Goal: Task Accomplishment & Management: Complete application form

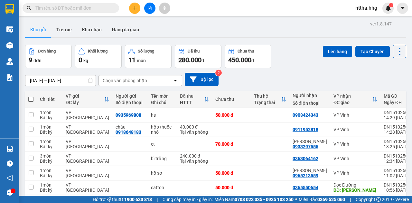
scroll to position [64, 0]
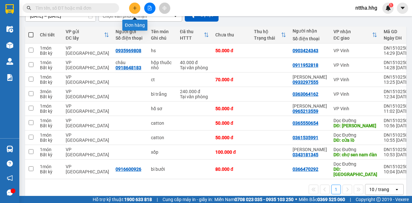
click at [137, 8] on button at bounding box center [134, 8] width 11 height 11
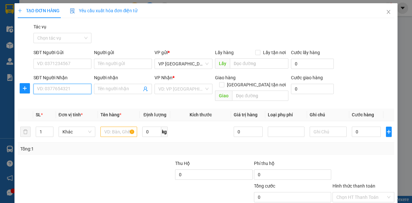
click at [74, 86] on input "SĐT Người Nhận" at bounding box center [62, 89] width 58 height 10
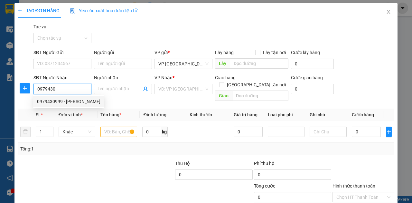
click at [80, 98] on div "0979430999 - [PERSON_NAME]" at bounding box center [68, 101] width 63 height 7
type input "0979430999"
type input "[PERSON_NAME]"
checkbox input "true"
type input "33 Lê Văn Miến"
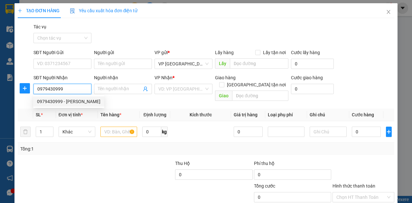
type input "40.000"
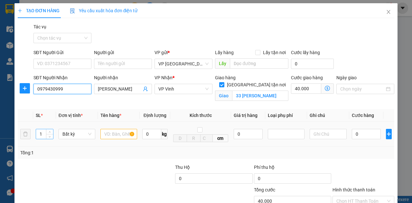
type input "0979430999"
drag, startPoint x: 44, startPoint y: 136, endPoint x: 33, endPoint y: 138, distance: 11.2
click at [33, 138] on td "1" at bounding box center [44, 134] width 23 height 25
type input "2"
click at [118, 136] on input "text" at bounding box center [118, 134] width 37 height 10
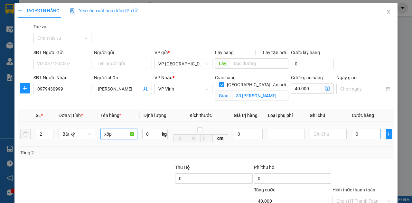
type input "xốp"
click at [363, 133] on input "0" at bounding box center [366, 134] width 29 height 10
type input "1"
type input "40.001"
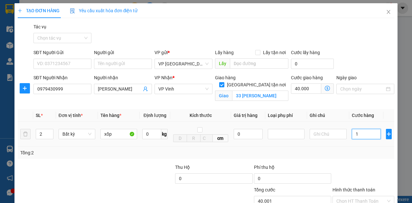
type input "14"
type input "40.014"
type input "140"
type input "40.140"
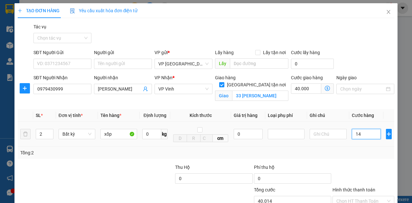
type input "40.140"
type input "1.400"
type input "41.400"
type input "14.000"
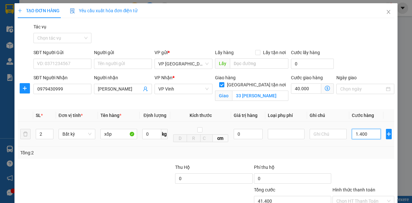
type input "54.000"
type input "140.000"
type input "180.000"
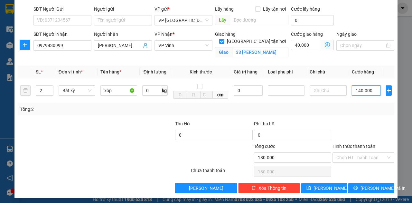
scroll to position [45, 0]
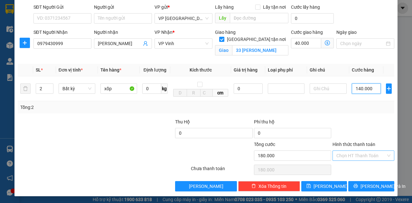
type input "140.000"
click at [371, 153] on input "Hình thức thanh toán" at bounding box center [361, 156] width 50 height 10
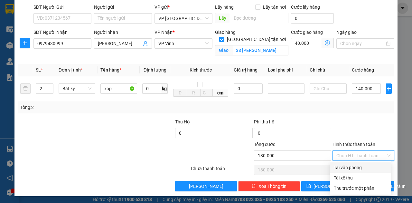
click at [358, 165] on div "Tại văn phòng" at bounding box center [360, 167] width 53 height 7
type input "0"
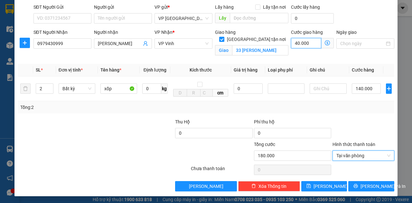
click at [306, 43] on input "40.000" at bounding box center [306, 43] width 30 height 10
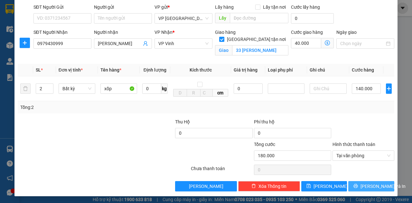
click at [365, 183] on span "[PERSON_NAME] và In" at bounding box center [383, 186] width 45 height 7
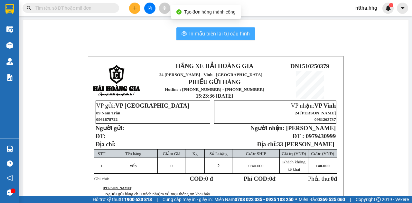
click at [236, 35] on span "In mẫu biên lai tự cấu hình" at bounding box center [219, 34] width 61 height 8
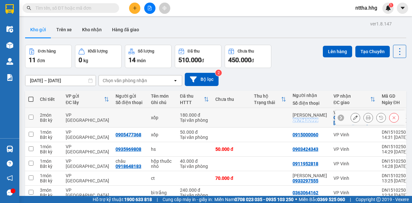
drag, startPoint x: 316, startPoint y: 121, endPoint x: 291, endPoint y: 119, distance: 24.9
click at [293, 119] on div "0979430999" at bounding box center [306, 119] width 26 height 5
copy div "0979430999"
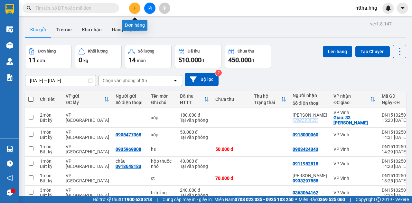
click at [133, 6] on icon "plus" at bounding box center [135, 8] width 5 height 5
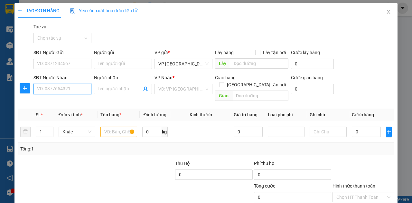
click at [63, 86] on input "SĐT Người Nhận" at bounding box center [62, 89] width 58 height 10
paste input "0979430999"
type input "0979430999"
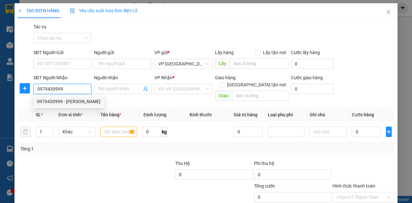
click at [66, 101] on div "0979430999 - [PERSON_NAME]" at bounding box center [68, 101] width 63 height 7
type input "[PERSON_NAME]"
checkbox input "true"
type input "33 Lê Văn Miến"
type input "40.000"
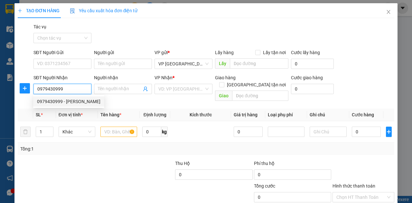
type input "40.000"
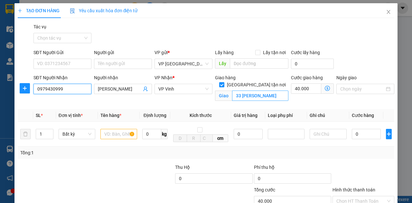
type input "0979430999"
click at [244, 90] on input "33 Lê Văn Miến" at bounding box center [260, 95] width 56 height 10
type input "01 Trường Thi"
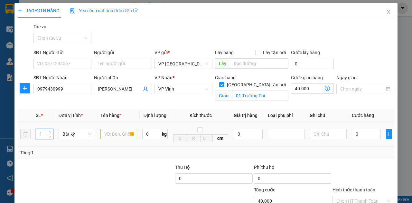
click at [23, 138] on tr "1 Bất kỳ 0 kg cm 0 0" at bounding box center [206, 134] width 377 height 25
type input "3"
click at [125, 134] on input "text" at bounding box center [118, 134] width 37 height 10
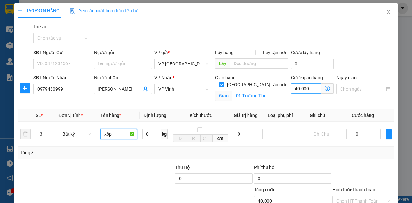
type input "xốp"
click at [305, 86] on input "40.000" at bounding box center [306, 88] width 30 height 10
type input "6"
type input "60"
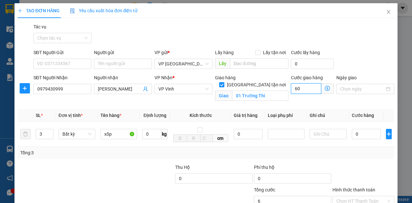
type input "60"
type input "600"
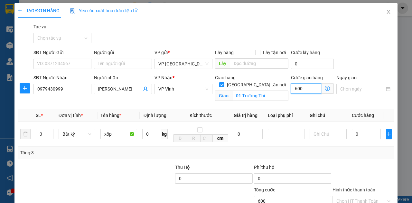
type input "6.000"
type input "60.000"
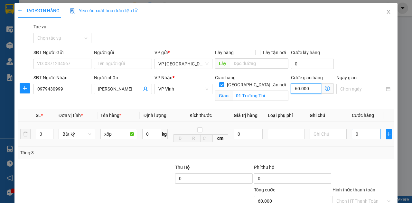
type input "60.000"
click at [359, 134] on input "0" at bounding box center [366, 134] width 29 height 10
type input "2"
type input "60.002"
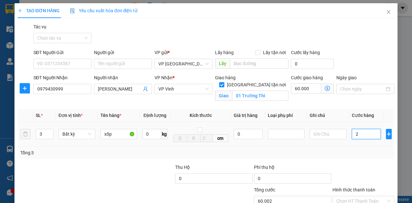
type input "21"
type input "60.021"
type input "210"
type input "60.210"
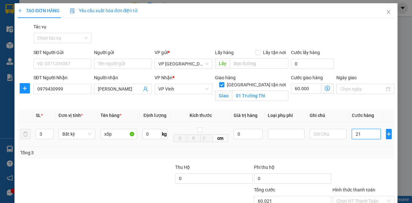
type input "60.210"
type input "2.100"
type input "62.100"
type input "21.000"
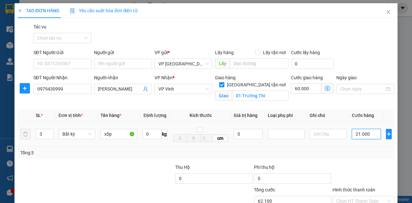
type input "81.000"
type input "210.000"
type input "270.000"
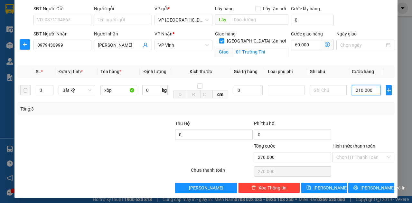
scroll to position [45, 0]
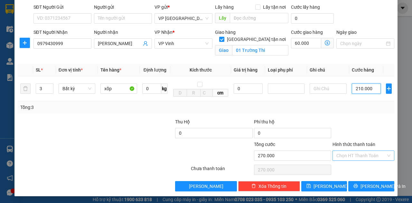
type input "210.000"
click at [355, 159] on input "Hình thức thanh toán" at bounding box center [361, 156] width 50 height 10
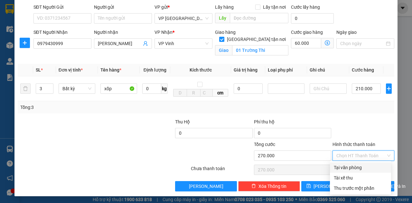
click at [353, 172] on div "Tại văn phòng" at bounding box center [360, 167] width 61 height 10
type input "0"
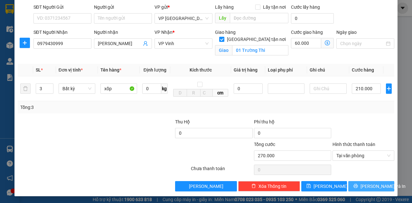
click at [367, 187] on span "[PERSON_NAME] và In" at bounding box center [383, 186] width 45 height 7
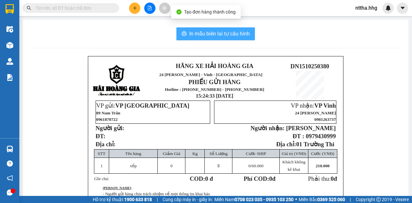
click at [234, 35] on span "In mẫu biên lai tự cấu hình" at bounding box center [219, 34] width 61 height 8
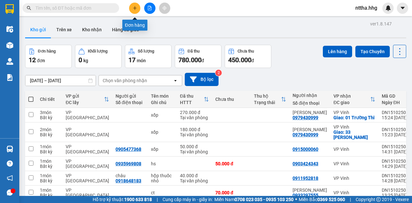
click at [138, 7] on button at bounding box center [134, 8] width 11 height 11
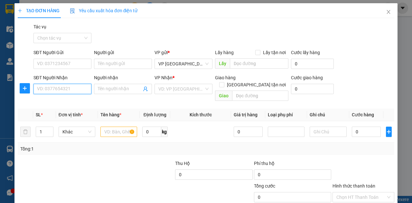
click at [52, 91] on input "SĐT Người Nhận" at bounding box center [62, 89] width 58 height 10
type input "0365825326"
click at [49, 103] on div "0365825326 - Tú" at bounding box center [62, 101] width 50 height 7
type input "Tú"
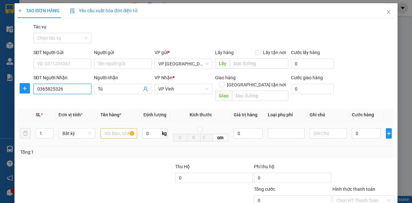
type input "0365825326"
click at [120, 128] on input "text" at bounding box center [118, 133] width 37 height 10
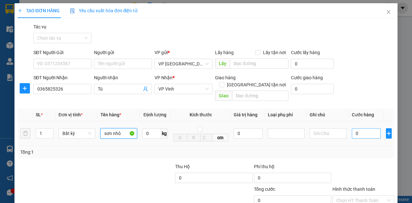
type input "sơn nhỏ"
click at [361, 128] on input "0" at bounding box center [366, 133] width 29 height 10
type input "3"
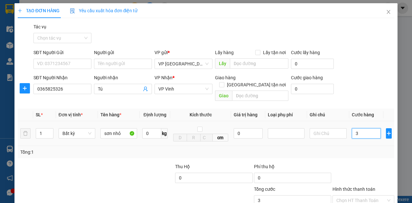
type input "30"
type input "300"
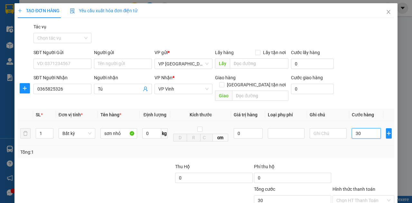
type input "300"
type input "3.000"
type input "30.000"
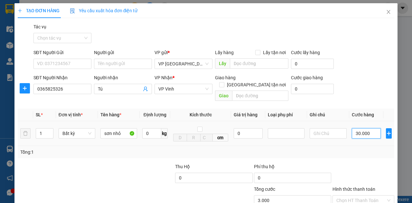
type input "30.000"
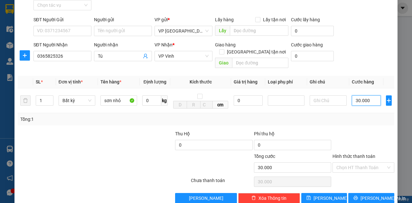
scroll to position [38, 0]
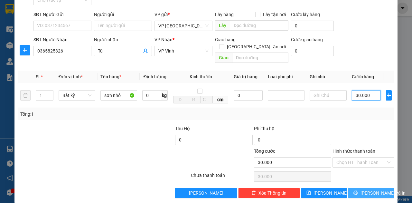
type input "30.000"
click at [367, 189] on span "[PERSON_NAME] và In" at bounding box center [383, 192] width 45 height 7
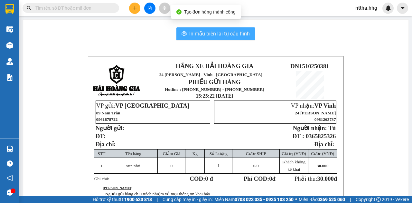
click at [214, 31] on span "In mẫu biên lai tự cấu hình" at bounding box center [219, 34] width 61 height 8
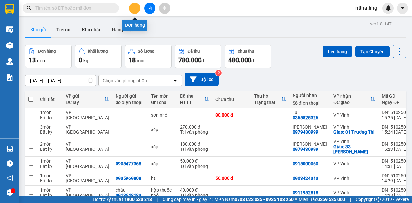
click at [135, 11] on button at bounding box center [134, 8] width 11 height 11
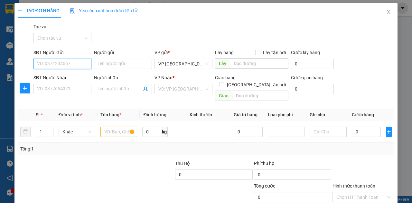
click at [65, 64] on input "SĐT Người Gửi" at bounding box center [62, 64] width 58 height 10
type input "0822492357"
click at [70, 73] on div "0822492357 - A Quang" at bounding box center [62, 76] width 50 height 7
type input "A Quang"
type input "0822492357"
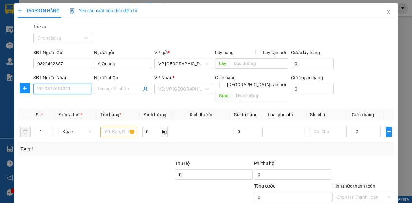
click at [54, 92] on input "SĐT Người Nhận" at bounding box center [62, 89] width 58 height 10
type input "0"
click at [71, 104] on div "0946990567" at bounding box center [62, 101] width 50 height 7
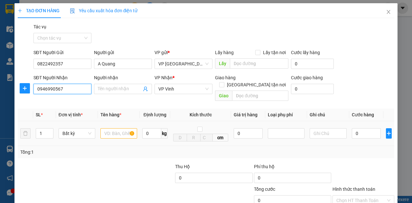
type input "0946990567"
click at [115, 129] on input "text" at bounding box center [118, 133] width 37 height 10
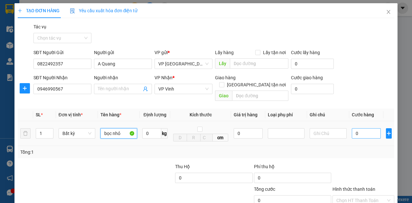
type input "bọc nhỏ"
click at [356, 128] on input "0" at bounding box center [366, 133] width 29 height 10
type input "4"
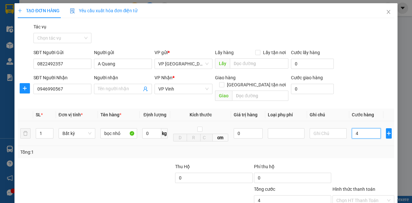
type input "40"
type input "400"
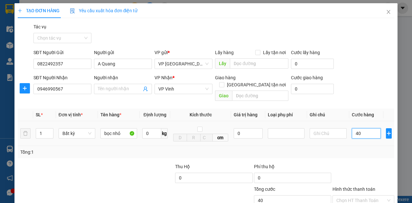
type input "400"
type input "4.000"
type input "40.000"
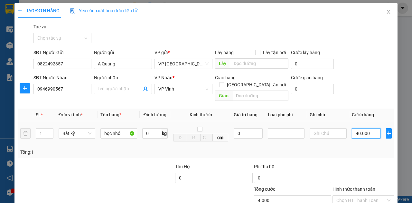
type input "40.000"
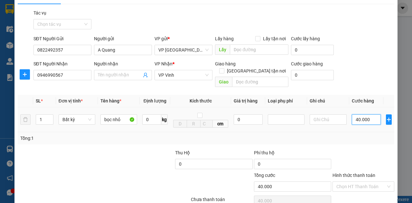
scroll to position [21, 0]
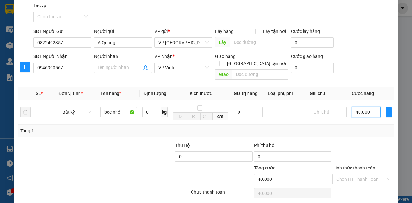
type input "40.000"
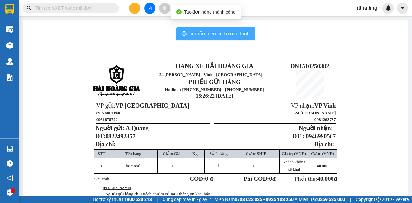
click at [236, 32] on span "In mẫu biên lai tự cấu hình" at bounding box center [219, 34] width 61 height 8
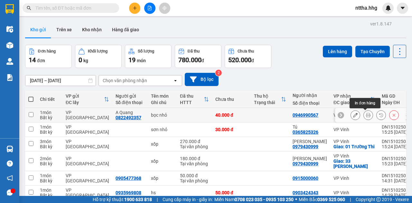
click at [366, 115] on icon at bounding box center [368, 115] width 5 height 5
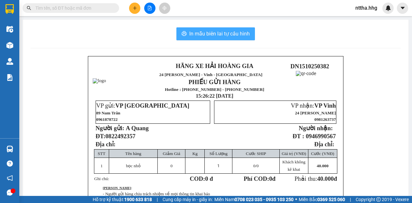
click at [224, 34] on span "In mẫu biên lai tự cấu hình" at bounding box center [219, 34] width 61 height 8
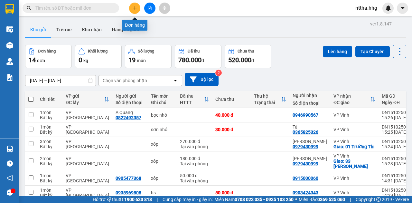
click at [133, 5] on button at bounding box center [134, 8] width 11 height 11
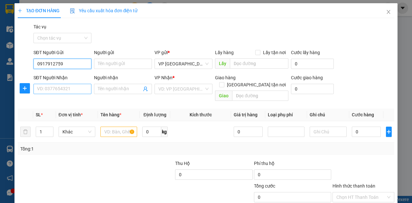
type input "0917912759"
click at [73, 86] on input "SĐT Người Nhận" at bounding box center [62, 89] width 58 height 10
drag, startPoint x: 71, startPoint y: 63, endPoint x: 26, endPoint y: 62, distance: 44.4
click at [26, 62] on div "SĐT Người Gửi 0917912759 0917912759 Người gửi Tên người gửi VP gửi * VP Đà Nẵng…" at bounding box center [206, 60] width 378 height 23
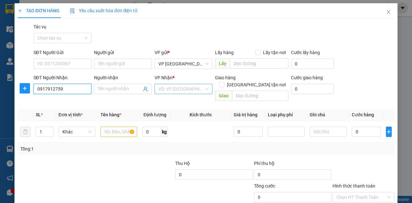
type input "0917912759"
click at [176, 89] on input "search" at bounding box center [181, 89] width 46 height 10
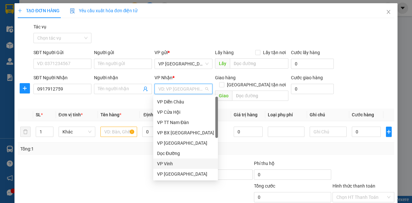
click at [163, 163] on div "VP Vinh" at bounding box center [185, 163] width 57 height 7
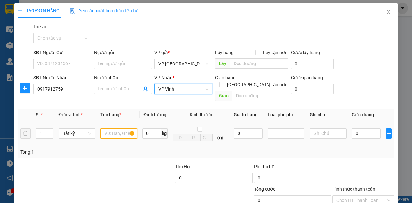
click at [121, 128] on input "text" at bounding box center [118, 133] width 37 height 10
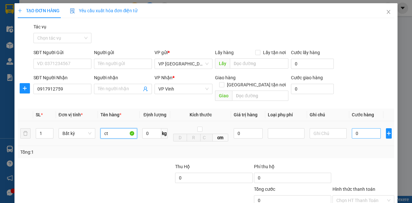
type input "ct"
type input "1"
type input "10"
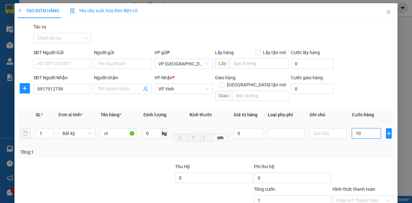
type input "10"
type input "100"
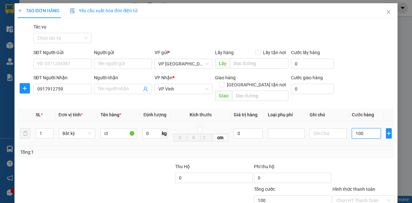
type input "1.000"
type input "10.000"
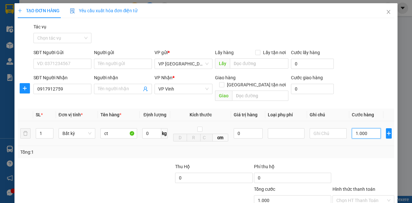
type input "10.000"
type input "100.000"
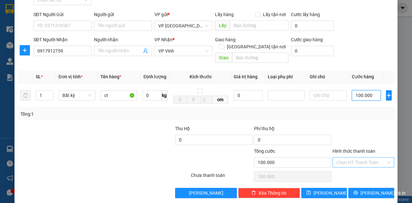
type input "100.000"
click at [354, 159] on input "Hình thức thanh toán" at bounding box center [361, 162] width 50 height 10
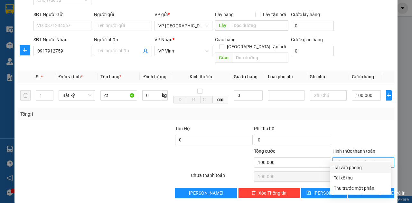
click at [353, 166] on div "Tại văn phòng" at bounding box center [360, 167] width 53 height 7
type input "0"
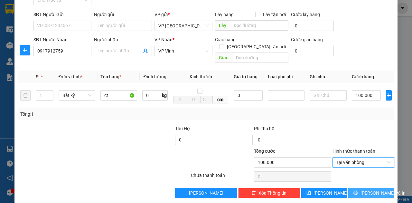
click at [369, 189] on span "[PERSON_NAME] và In" at bounding box center [383, 192] width 45 height 7
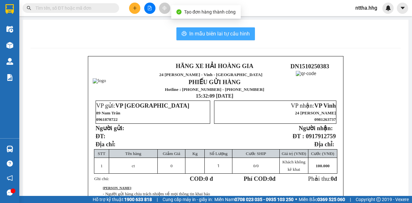
click at [230, 30] on span "In mẫu biên lai tự cấu hình" at bounding box center [219, 34] width 61 height 8
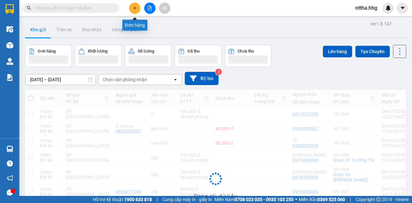
click at [132, 6] on button at bounding box center [134, 8] width 11 height 11
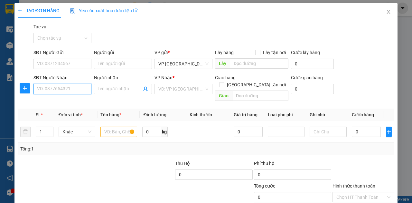
click at [66, 87] on input "SĐT Người Nhận" at bounding box center [62, 89] width 58 height 10
click at [72, 105] on div "0976900016" at bounding box center [62, 101] width 58 height 10
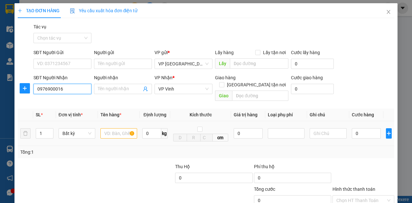
type input "0976900016"
click at [116, 128] on input "text" at bounding box center [118, 133] width 37 height 10
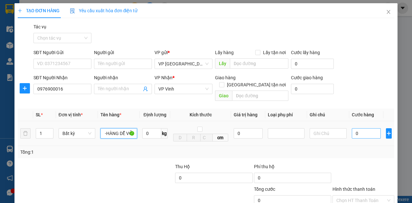
type input "ct -HÀNG DỄ VỠ"
click at [361, 130] on input "0" at bounding box center [366, 133] width 29 height 10
type input "7"
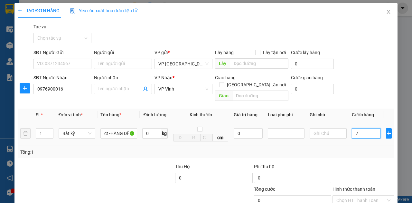
type input "7"
type input "70"
type input "700"
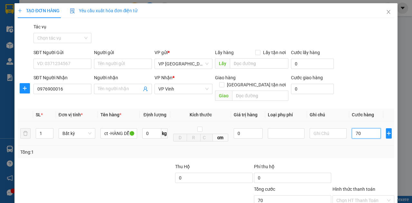
type input "700"
type input "7.000"
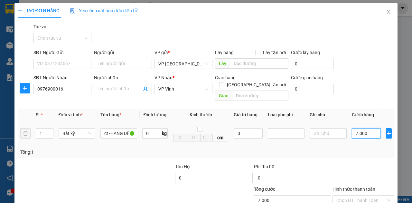
type input "70.000"
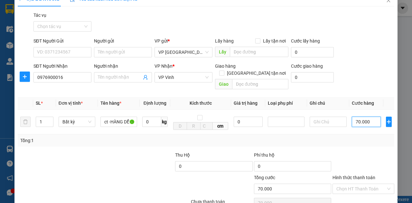
scroll to position [21, 0]
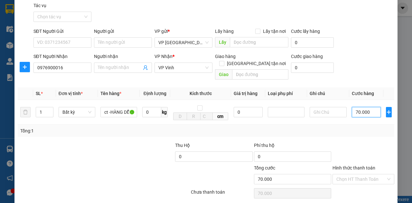
type input "70.000"
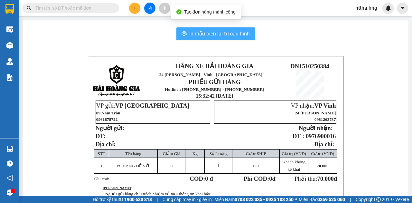
drag, startPoint x: 236, startPoint y: 36, endPoint x: 251, endPoint y: 103, distance: 68.6
click at [236, 38] on button "In mẫu biên lai tự cấu hình" at bounding box center [215, 33] width 79 height 13
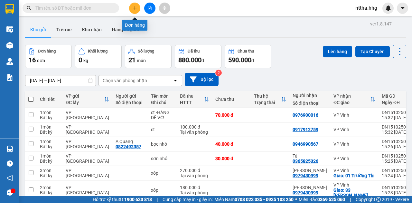
click at [135, 8] on icon "plus" at bounding box center [135, 8] width 5 height 5
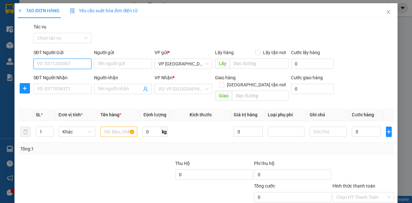
click at [73, 62] on input "SĐT Người Gửi" at bounding box center [62, 64] width 58 height 10
type input "0917875668"
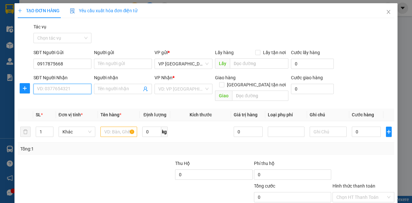
click at [58, 86] on input "SĐT Người Nhận" at bounding box center [62, 89] width 58 height 10
type input "0936175777"
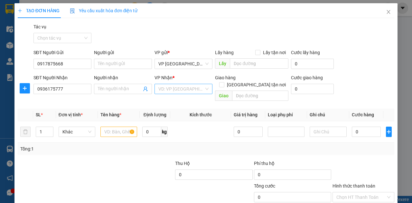
click at [176, 87] on input "search" at bounding box center [181, 89] width 46 height 10
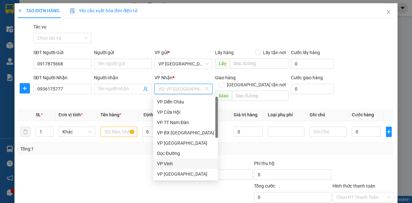
click at [160, 163] on div "VP Vinh" at bounding box center [185, 163] width 57 height 7
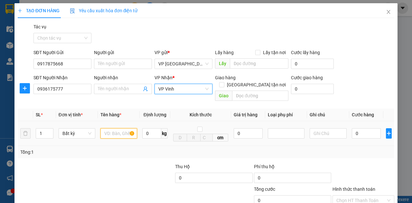
click at [116, 128] on input "text" at bounding box center [118, 133] width 37 height 10
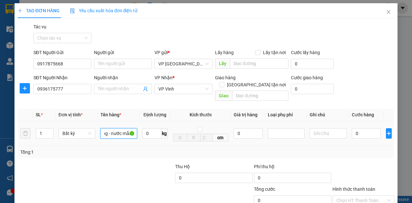
scroll to position [0, 22]
type input "bọc vải vàng - nước mắm"
click at [365, 128] on input "0" at bounding box center [366, 133] width 29 height 10
type input "5"
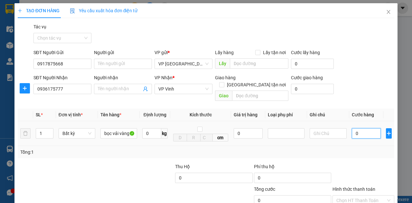
type input "5"
type input "50"
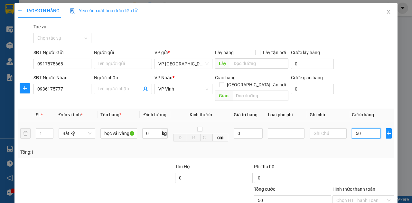
type input "500"
type input "5.000"
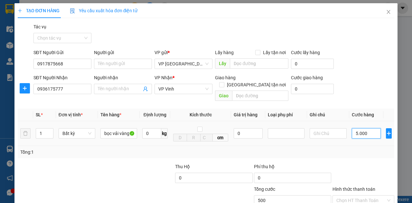
type input "5.000"
type input "50.000"
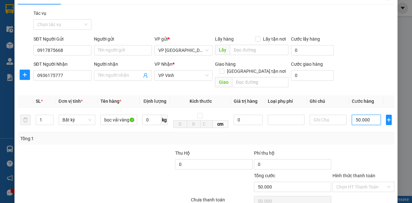
scroll to position [38, 0]
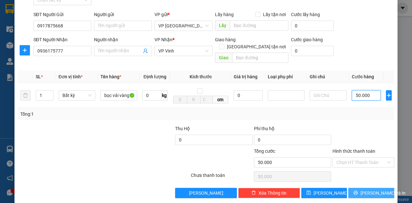
type input "50.000"
click at [356, 190] on icon "printer" at bounding box center [355, 192] width 5 height 5
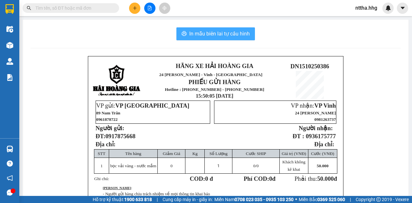
click at [204, 36] on span "In mẫu biên lai tự cấu hình" at bounding box center [219, 34] width 61 height 8
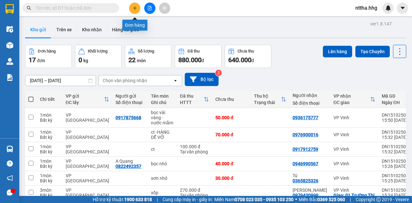
click at [134, 7] on icon "plus" at bounding box center [135, 8] width 5 height 5
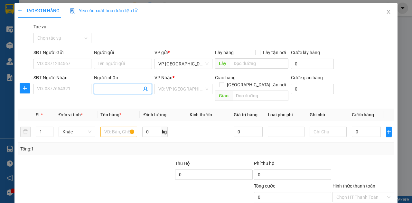
click at [125, 87] on input "Người nhận" at bounding box center [120, 88] width 44 height 7
type input "Quyên."
click at [117, 102] on div "Quyên. - 0971033367" at bounding box center [122, 101] width 50 height 7
type input "0971033367"
type input "Quyên."
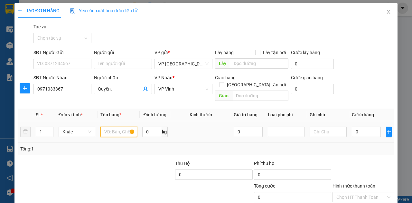
click at [113, 127] on input "text" at bounding box center [118, 132] width 37 height 10
type input "c"
type input "xốp"
click at [364, 127] on input "0" at bounding box center [366, 132] width 29 height 10
type input "8"
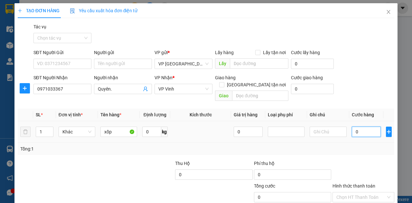
type input "8"
type input "80"
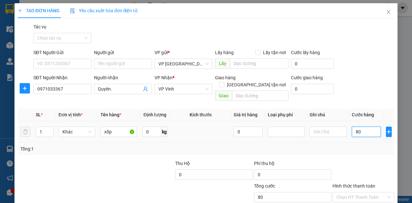
type input "800"
type input "8.000"
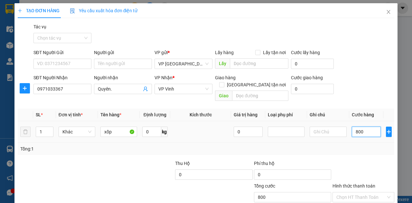
type input "8.000"
type input "80.000"
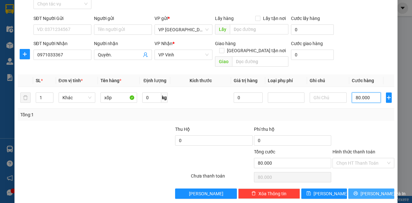
scroll to position [35, 0]
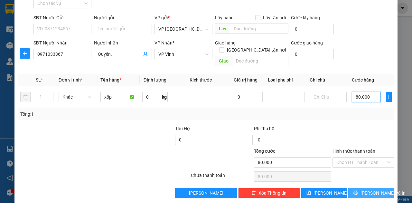
type input "80.000"
click at [373, 189] on span "[PERSON_NAME] và In" at bounding box center [383, 192] width 45 height 7
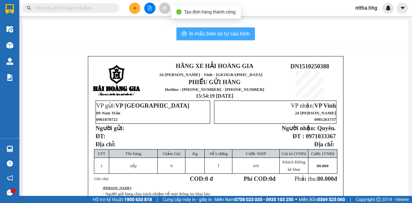
click at [218, 33] on span "In mẫu biên lai tự cấu hình" at bounding box center [219, 34] width 61 height 8
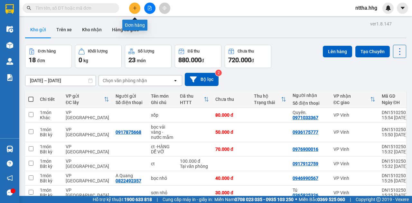
click at [134, 5] on button at bounding box center [134, 8] width 11 height 11
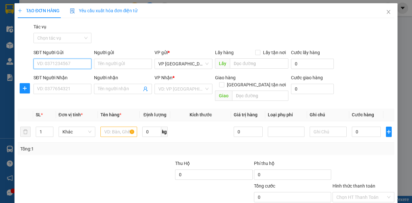
click at [83, 63] on input "SĐT Người Gửi" at bounding box center [62, 64] width 58 height 10
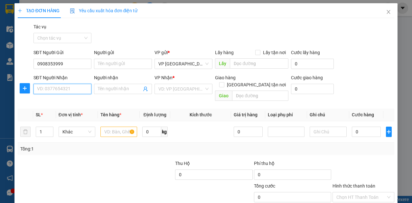
click at [62, 88] on input "SĐT Người Nhận" at bounding box center [62, 89] width 58 height 10
click at [43, 62] on input "0908353999" at bounding box center [62, 64] width 58 height 10
click at [44, 62] on input "098353999" at bounding box center [62, 64] width 58 height 10
type input "0985353999"
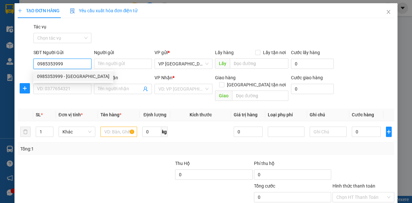
click at [46, 76] on div "0985353999 - Anh Lộc" at bounding box center [73, 76] width 72 height 7
type input "[GEOGRAPHIC_DATA]"
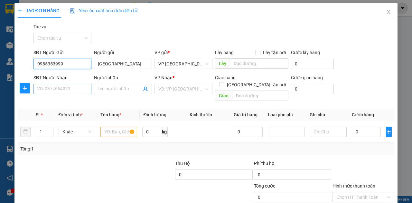
type input "0985353999"
click at [49, 89] on input "SĐT Người Nhận" at bounding box center [62, 89] width 58 height 10
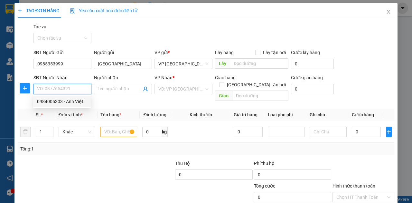
click at [56, 100] on div "0984005303 - Anh Việt" at bounding box center [62, 101] width 50 height 7
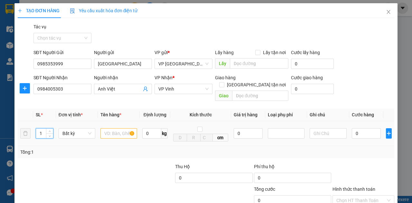
click at [27, 129] on tr "1 Bất kỳ 0 kg cm 0 0" at bounding box center [206, 133] width 377 height 25
click at [105, 128] on input "text" at bounding box center [118, 133] width 37 height 10
click at [362, 128] on input "0" at bounding box center [366, 133] width 29 height 10
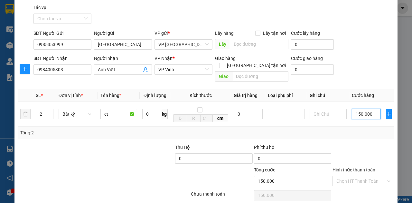
scroll to position [38, 0]
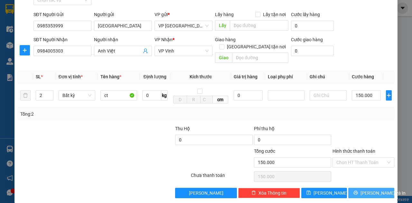
click at [375, 189] on span "[PERSON_NAME] và In" at bounding box center [383, 192] width 45 height 7
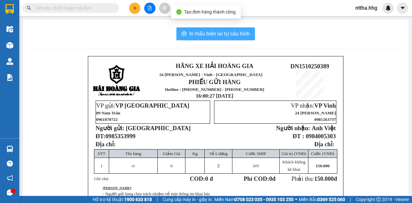
click at [238, 35] on span "In mẫu biên lai tự cấu hình" at bounding box center [219, 34] width 61 height 8
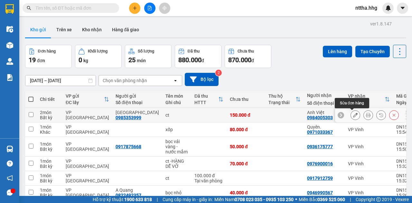
click at [355, 114] on button at bounding box center [355, 114] width 9 height 11
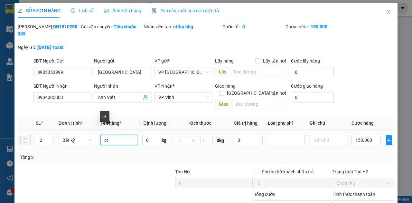
click at [123, 135] on input "ct" at bounding box center [118, 140] width 37 height 10
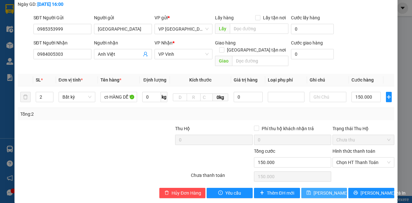
click at [328, 189] on span "[PERSON_NAME] thay đổi" at bounding box center [340, 192] width 52 height 7
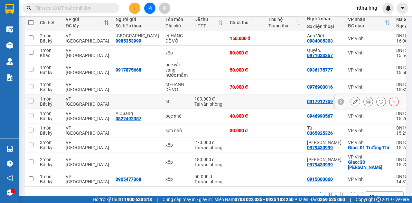
scroll to position [38, 0]
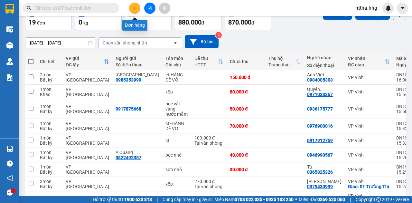
click at [138, 8] on button at bounding box center [134, 8] width 11 height 11
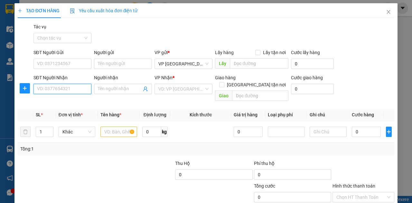
click at [58, 87] on input "SĐT Người Nhận" at bounding box center [62, 89] width 58 height 10
click at [54, 101] on div "0986363889 - Hiền Hải" at bounding box center [62, 101] width 50 height 7
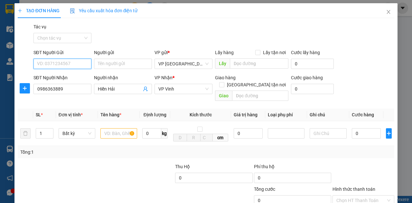
click at [80, 63] on input "SĐT Người Gửi" at bounding box center [62, 64] width 58 height 10
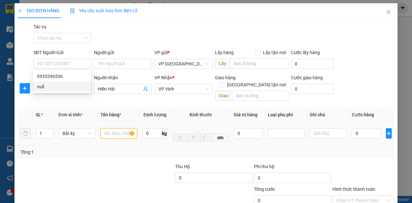
click at [122, 128] on input "text" at bounding box center [118, 133] width 37 height 10
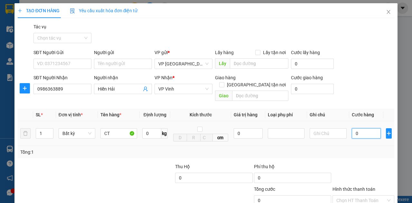
click at [364, 128] on input "0" at bounding box center [366, 133] width 29 height 10
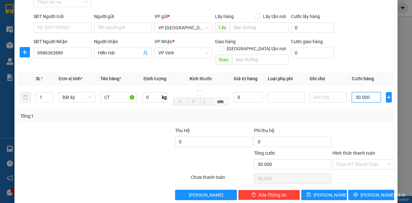
scroll to position [38, 0]
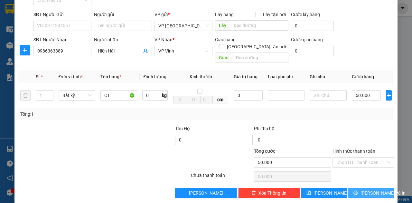
click at [370, 189] on span "[PERSON_NAME] và In" at bounding box center [383, 192] width 45 height 7
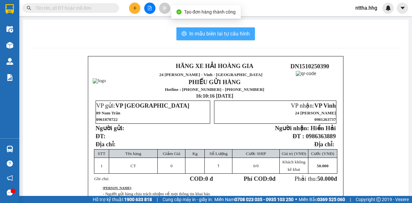
click at [244, 31] on span "In mẫu biên lai tự cấu hình" at bounding box center [219, 34] width 61 height 8
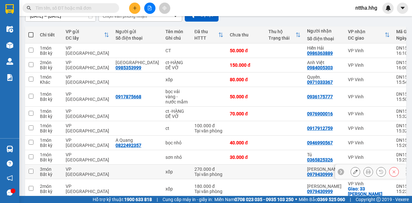
scroll to position [102, 0]
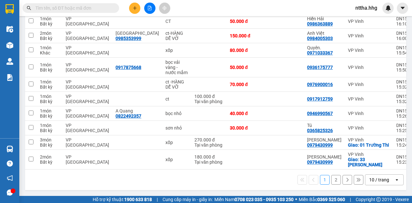
click at [374, 177] on div "10 / trang" at bounding box center [379, 179] width 20 height 6
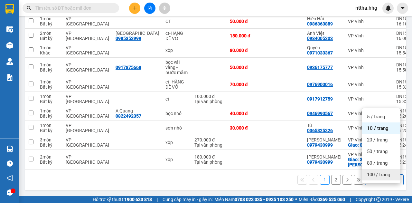
click at [377, 170] on div "100 / trang" at bounding box center [381, 175] width 39 height 12
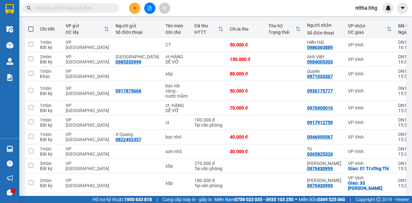
scroll to position [0, 0]
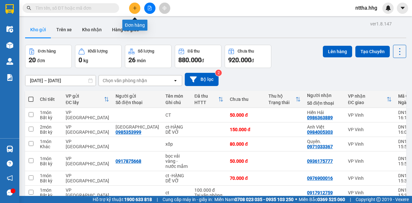
click at [132, 9] on button at bounding box center [134, 8] width 11 height 11
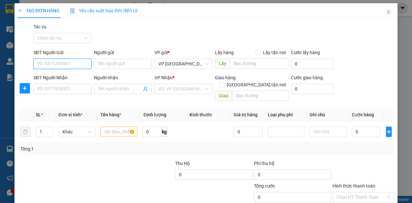
click at [70, 64] on input "SĐT Người Gửi" at bounding box center [62, 64] width 58 height 10
click at [64, 75] on div "0905682940 - BẾP HOA" at bounding box center [62, 76] width 50 height 7
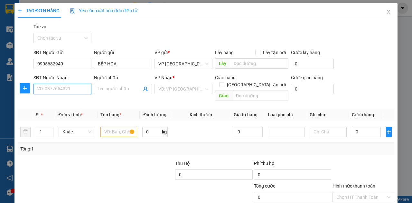
click at [65, 89] on input "SĐT Người Nhận" at bounding box center [62, 89] width 58 height 10
click at [68, 103] on div "0979697688 - Chị Nga" at bounding box center [62, 101] width 50 height 7
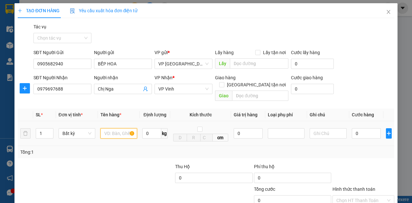
click at [114, 128] on input "text" at bounding box center [118, 133] width 37 height 10
click at [353, 128] on input "0" at bounding box center [366, 133] width 29 height 10
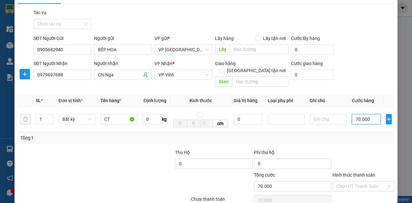
scroll to position [38, 0]
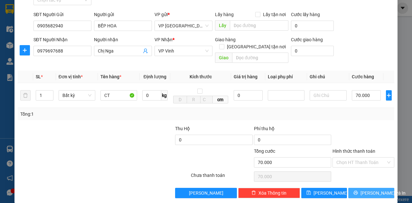
click at [368, 189] on span "[PERSON_NAME] và In" at bounding box center [383, 192] width 45 height 7
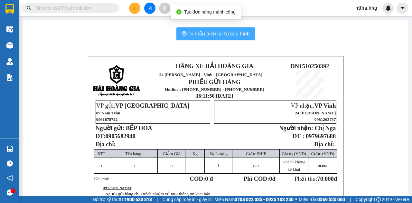
click at [200, 33] on span "In mẫu biên lai tự cấu hình" at bounding box center [219, 34] width 61 height 8
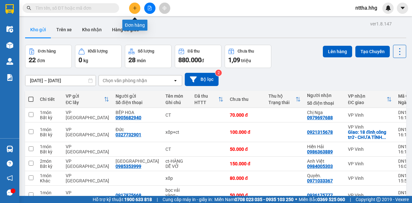
click at [136, 12] on button at bounding box center [134, 8] width 11 height 11
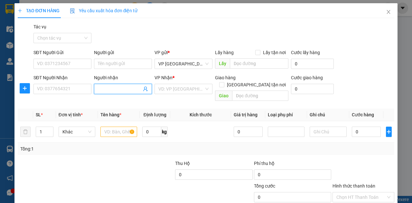
click at [112, 88] on input "Người nhận" at bounding box center [120, 88] width 44 height 7
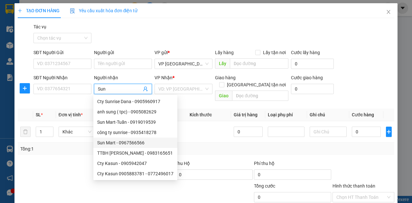
click at [122, 144] on div "Sun Mart - 0967566566" at bounding box center [135, 142] width 76 height 7
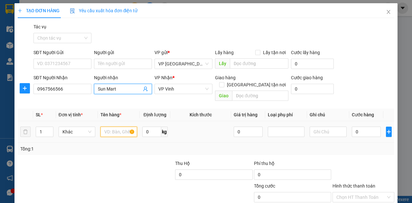
click at [115, 127] on input "text" at bounding box center [118, 132] width 37 height 10
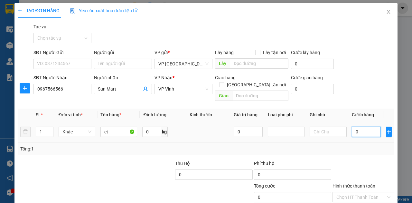
click at [360, 127] on input "0" at bounding box center [366, 132] width 29 height 10
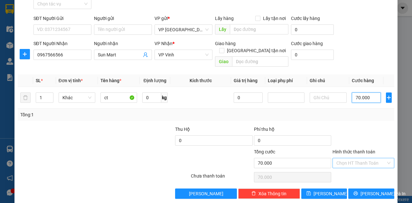
scroll to position [35, 0]
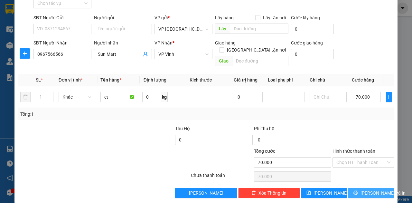
click at [363, 190] on button "[PERSON_NAME] và In" at bounding box center [371, 193] width 46 height 10
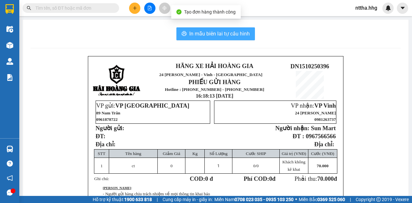
click at [210, 31] on span "In mẫu biên lai tự cấu hình" at bounding box center [219, 34] width 61 height 8
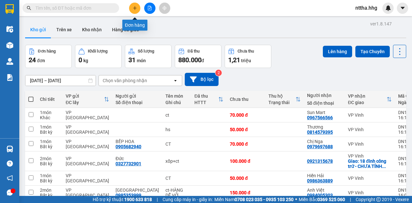
click at [135, 6] on icon "plus" at bounding box center [135, 8] width 5 height 5
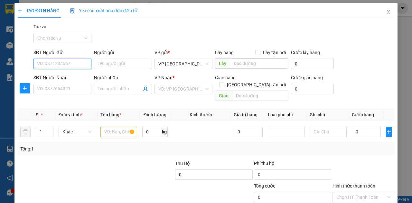
click at [80, 66] on input "SĐT Người Gửi" at bounding box center [62, 64] width 58 height 10
click at [62, 75] on div "0935490529 - Bách" at bounding box center [62, 76] width 50 height 7
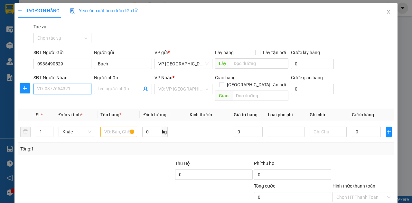
click at [60, 89] on input "SĐT Người Nhận" at bounding box center [62, 89] width 58 height 10
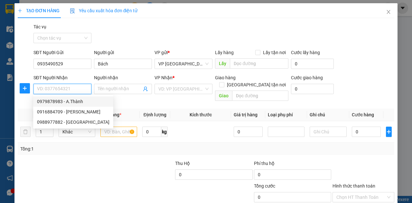
click at [64, 101] on div "0979878983 - A.Thành" at bounding box center [73, 101] width 72 height 7
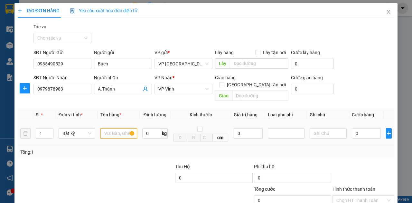
click at [117, 128] on input "text" at bounding box center [118, 133] width 37 height 10
click at [358, 128] on input "0" at bounding box center [366, 133] width 29 height 10
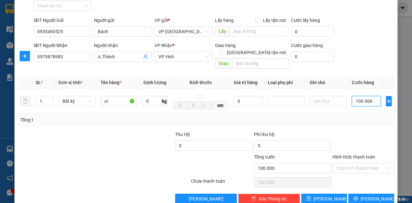
scroll to position [38, 0]
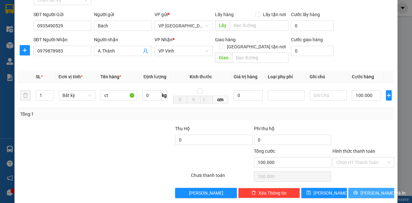
click at [361, 188] on button "[PERSON_NAME] và In" at bounding box center [371, 193] width 46 height 10
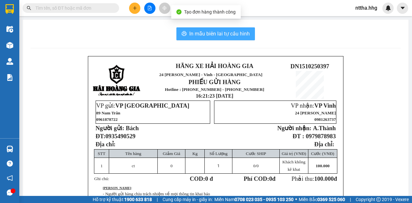
click at [241, 33] on span "In mẫu biên lai tự cấu hình" at bounding box center [219, 34] width 61 height 8
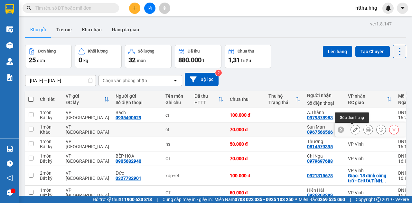
click at [353, 128] on icon at bounding box center [355, 129] width 5 height 5
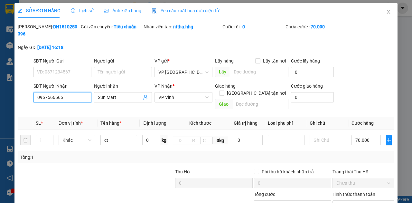
drag, startPoint x: 69, startPoint y: 97, endPoint x: 23, endPoint y: 89, distance: 46.2
click at [23, 89] on div "SĐT Người Nhận 0967566566 0967566566 Người nhận Sun Mart VP Nhận * VP Vinh Giao…" at bounding box center [206, 97] width 378 height 30
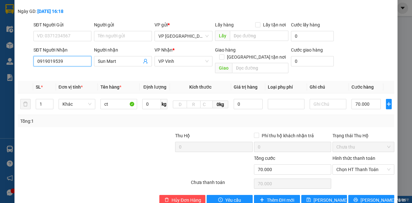
scroll to position [43, 0]
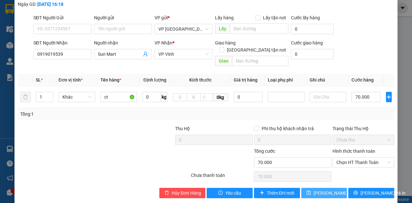
click at [319, 189] on span "[PERSON_NAME] thay đổi" at bounding box center [340, 192] width 52 height 7
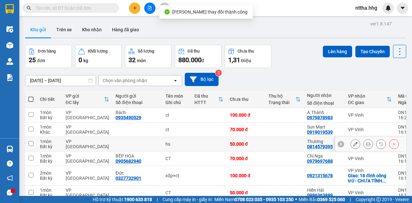
scroll to position [21, 0]
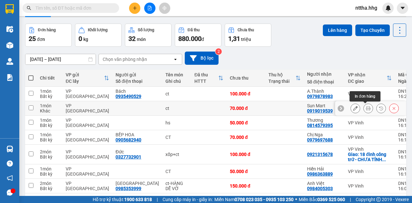
click at [366, 108] on icon at bounding box center [368, 108] width 5 height 5
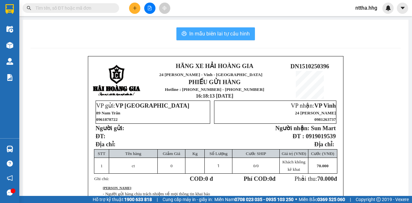
drag, startPoint x: 225, startPoint y: 30, endPoint x: 235, endPoint y: 41, distance: 14.6
click at [225, 30] on span "In mẫu biên lai tự cấu hình" at bounding box center [219, 34] width 61 height 8
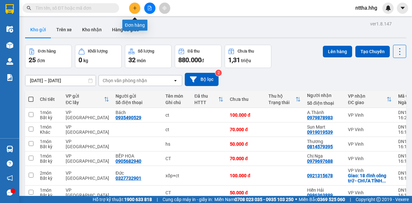
click at [136, 10] on icon "plus" at bounding box center [135, 8] width 5 height 5
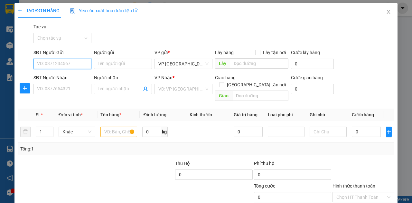
click at [61, 61] on input "SĐT Người Gửi" at bounding box center [62, 64] width 58 height 10
click at [118, 90] on input "Người nhận" at bounding box center [120, 88] width 44 height 7
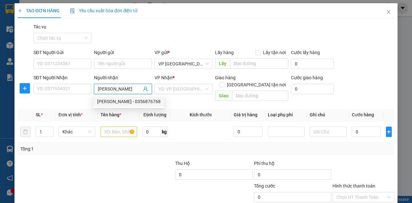
click at [109, 99] on div "Khánh Nhung - 0356876768" at bounding box center [128, 101] width 63 height 7
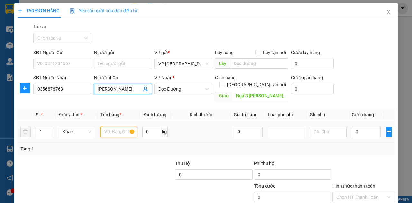
click at [110, 127] on input "text" at bounding box center [118, 132] width 37 height 10
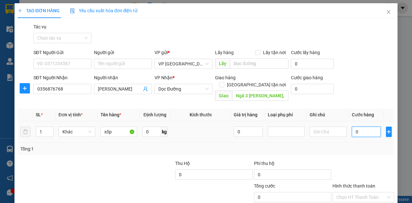
click at [356, 127] on input "0" at bounding box center [366, 132] width 29 height 10
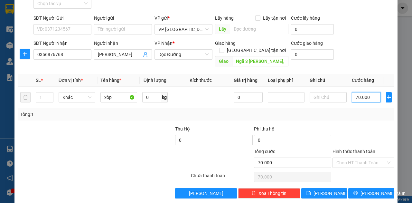
scroll to position [35, 0]
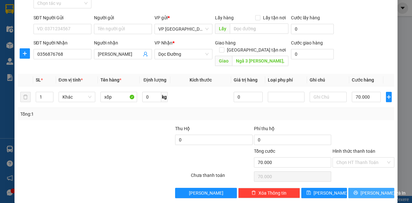
click at [358, 190] on icon "printer" at bounding box center [355, 192] width 5 height 5
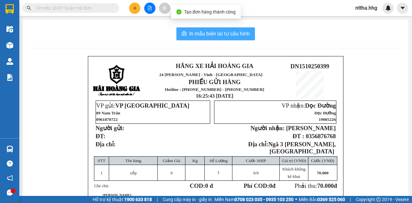
click at [217, 37] on span "In mẫu biên lai tự cấu hình" at bounding box center [219, 34] width 61 height 8
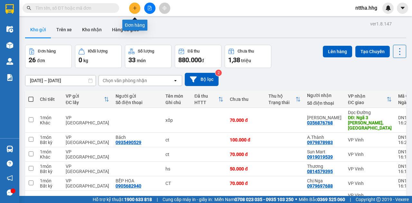
click at [136, 8] on icon "plus" at bounding box center [135, 8] width 5 height 5
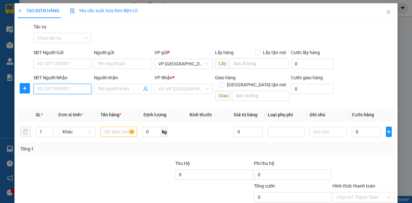
click at [73, 89] on input "SĐT Người Nhận" at bounding box center [62, 89] width 58 height 10
paste input "0707286286"
click at [114, 127] on input "text" at bounding box center [118, 132] width 37 height 10
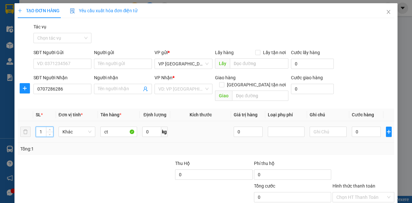
click at [26, 125] on tr "1 Khác ct 0 kg 0 0" at bounding box center [206, 132] width 377 height 22
click at [365, 127] on input "0" at bounding box center [366, 132] width 29 height 10
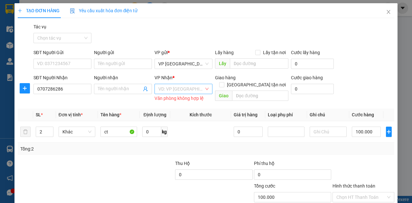
click at [198, 84] on input "search" at bounding box center [181, 89] width 46 height 10
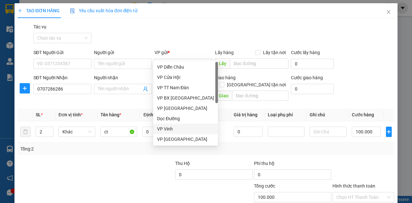
click at [171, 126] on div "VP Vinh" at bounding box center [185, 128] width 57 height 7
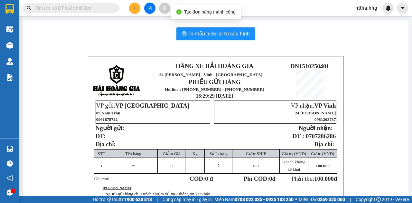
click at [33, 48] on div "In mẫu biên lai tự cấu hình HÃNG XE HẢI HOÀNG GIA 24 Lê Ninh - Vinh - Nghệ An P…" at bounding box center [216, 150] width 386 height 261
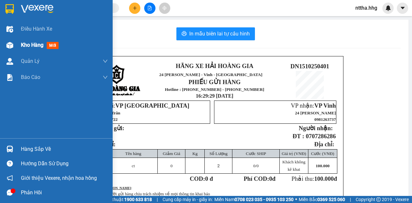
click at [24, 42] on span "Kho hàng" at bounding box center [32, 45] width 23 height 6
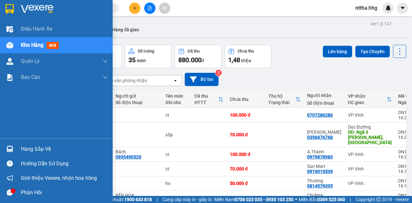
click at [42, 46] on span "Kho hàng" at bounding box center [32, 45] width 23 height 6
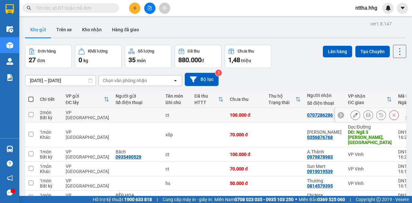
click at [353, 115] on icon at bounding box center [355, 115] width 5 height 5
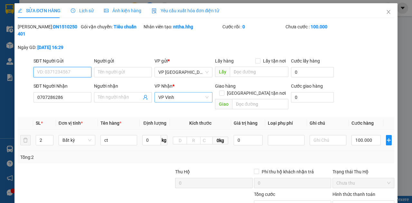
click at [172, 98] on span "VP Vinh" at bounding box center [183, 97] width 50 height 10
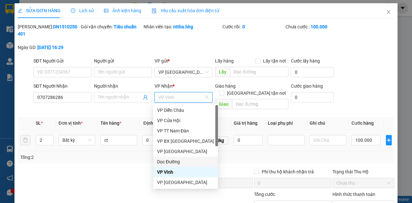
drag, startPoint x: 162, startPoint y: 160, endPoint x: 192, endPoint y: 137, distance: 37.9
click at [162, 161] on div "Dọc Đường" at bounding box center [185, 161] width 57 height 7
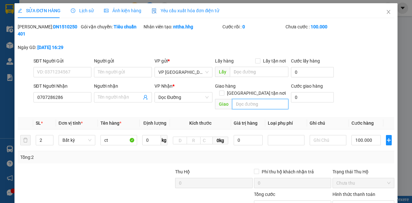
click at [239, 99] on input "text" at bounding box center [260, 104] width 56 height 10
click at [364, 201] on span "Chọn HT Thanh Toán" at bounding box center [363, 206] width 54 height 10
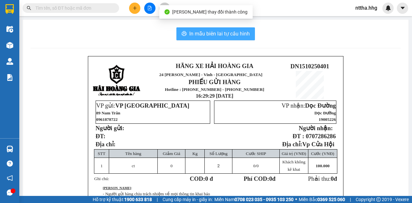
click at [234, 33] on span "In mẫu biên lai tự cấu hình" at bounding box center [219, 34] width 61 height 8
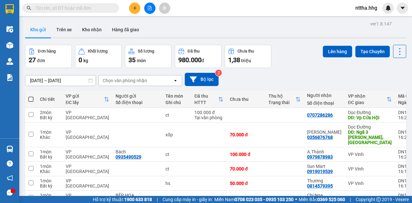
click at [137, 9] on icon "plus" at bounding box center [135, 8] width 5 height 5
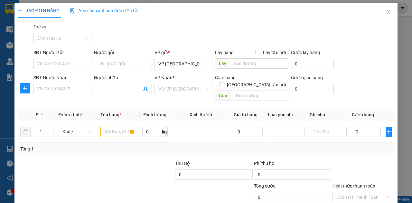
click at [121, 89] on input "Người nhận" at bounding box center [120, 88] width 44 height 7
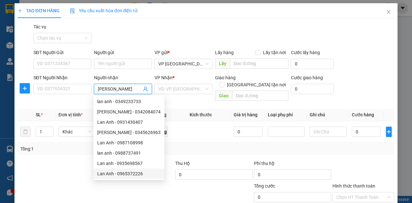
click at [124, 176] on div "Lan Anh - 0965372226" at bounding box center [128, 173] width 63 height 7
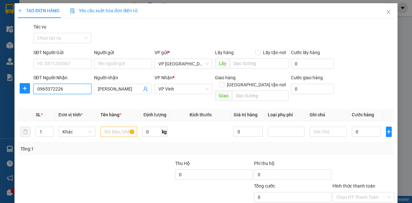
click at [59, 89] on input "0965372226" at bounding box center [62, 89] width 58 height 10
click at [68, 103] on div "0965372266" at bounding box center [62, 101] width 50 height 7
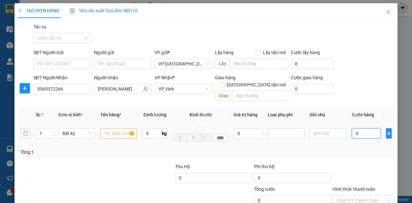
click at [360, 128] on input "0" at bounding box center [366, 133] width 29 height 10
click at [111, 128] on input "text" at bounding box center [118, 133] width 37 height 10
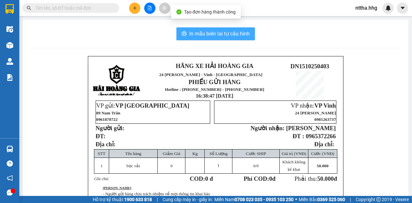
click at [210, 32] on span "In mẫu biên lai tự cấu hình" at bounding box center [219, 34] width 61 height 8
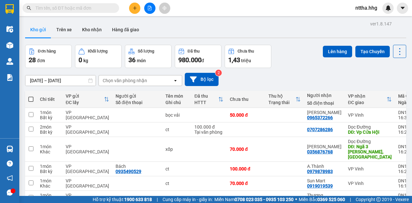
click at [133, 9] on icon "plus" at bounding box center [135, 8] width 5 height 5
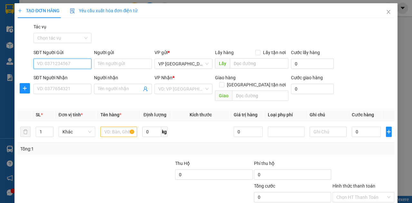
click at [56, 64] on input "SĐT Người Gửi" at bounding box center [62, 64] width 58 height 10
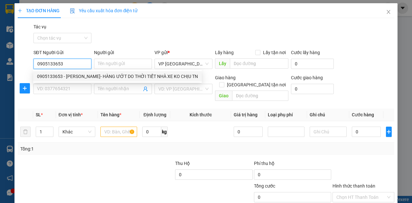
click at [61, 79] on div "0905133653 - Anh Phúc- HÀNG ƯỚT DO THỜI TIẾT NHÀ XE KO CHỊU TN" at bounding box center [117, 76] width 161 height 7
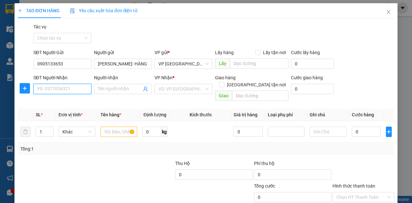
click at [55, 87] on input "SĐT Người Nhận" at bounding box center [62, 89] width 58 height 10
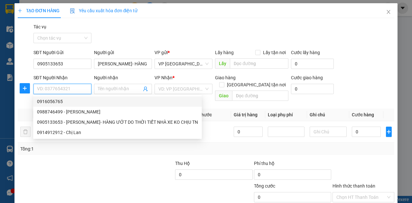
click at [72, 88] on input "SĐT Người Nhận" at bounding box center [62, 89] width 58 height 10
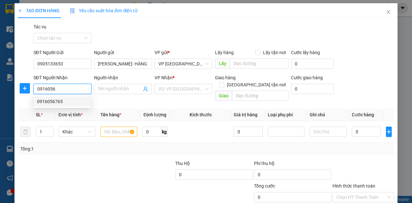
click at [66, 100] on div "0916056765" at bounding box center [62, 101] width 50 height 7
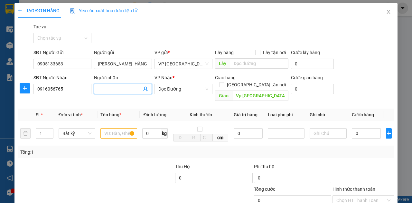
click at [117, 89] on input "Người nhận" at bounding box center [120, 88] width 44 height 7
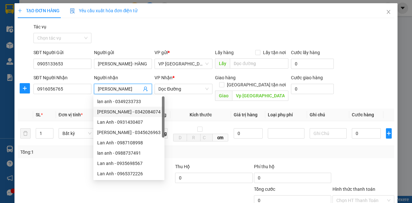
click at [62, 163] on div at bounding box center [56, 174] width 79 height 23
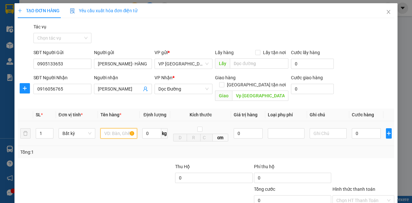
click at [117, 129] on input "text" at bounding box center [118, 133] width 37 height 10
click at [361, 128] on input "0" at bounding box center [366, 133] width 29 height 10
drag, startPoint x: 45, startPoint y: 127, endPoint x: 36, endPoint y: 128, distance: 8.7
click at [36, 128] on input "1" at bounding box center [44, 133] width 17 height 10
click at [353, 195] on input "Hình thức thanh toán" at bounding box center [361, 200] width 50 height 10
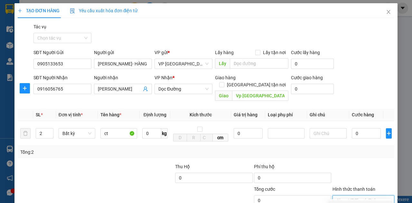
click at [350, 202] on div "Tại văn phòng" at bounding box center [360, 205] width 53 height 7
click at [355, 128] on input "0" at bounding box center [366, 133] width 29 height 10
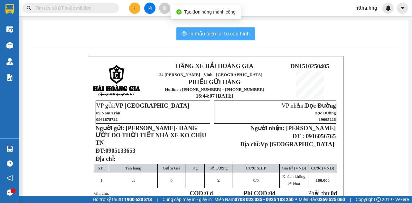
click at [226, 39] on button "In mẫu biên lai tự cấu hình" at bounding box center [215, 33] width 79 height 13
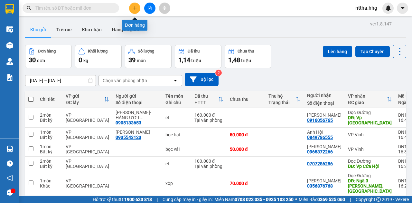
click at [134, 6] on icon "plus" at bounding box center [135, 8] width 5 height 5
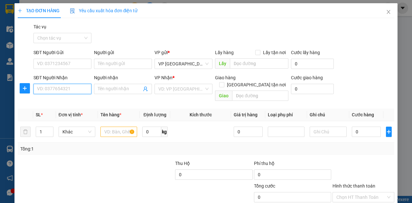
click at [73, 90] on input "SĐT Người Nhận" at bounding box center [62, 89] width 58 height 10
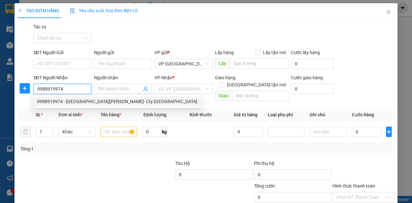
click at [71, 103] on div "0988919974 - Anh Lĩnh- Cty Phúc Phú Thành" at bounding box center [117, 101] width 160 height 7
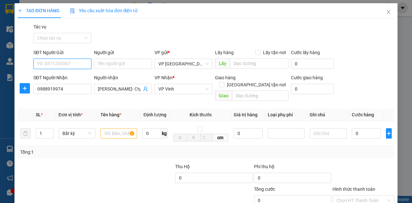
click at [83, 62] on input "SĐT Người Gửi" at bounding box center [62, 64] width 58 height 10
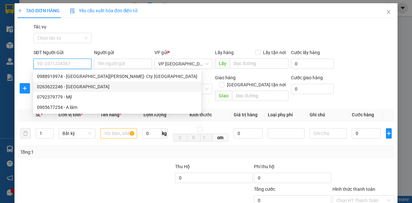
click at [70, 85] on div "0263622246 - Cty Phúc Phú Thành" at bounding box center [117, 86] width 160 height 7
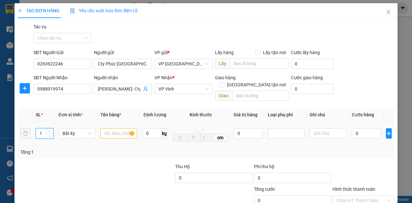
drag, startPoint x: 42, startPoint y: 125, endPoint x: 31, endPoint y: 121, distance: 11.5
click at [31, 121] on tr "1 Bất kỳ 0 kg cm 0 0" at bounding box center [206, 133] width 377 height 25
click at [123, 128] on input "text" at bounding box center [118, 133] width 37 height 10
click at [364, 130] on input "0" at bounding box center [366, 133] width 29 height 10
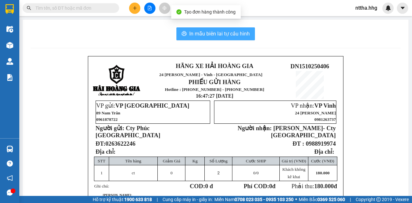
click at [241, 34] on span "In mẫu biên lai tự cấu hình" at bounding box center [219, 34] width 61 height 8
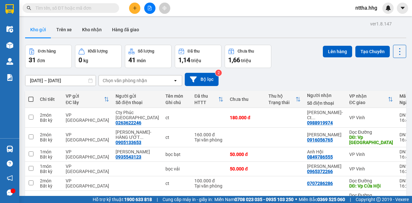
click at [136, 6] on button at bounding box center [134, 8] width 11 height 11
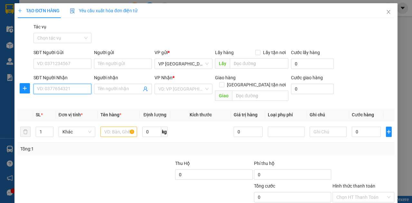
click at [68, 87] on input "SĐT Người Nhận" at bounding box center [62, 89] width 58 height 10
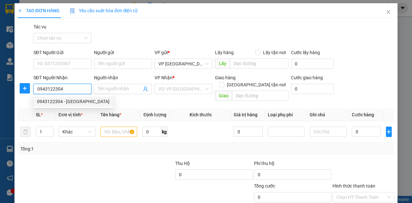
click at [49, 102] on div "0943122304 - CH Toàn Cầu" at bounding box center [73, 101] width 72 height 7
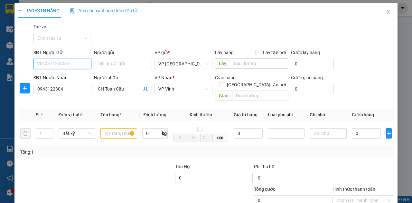
click at [61, 65] on input "SĐT Người Gửi" at bounding box center [62, 64] width 58 height 10
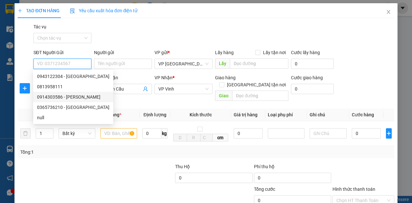
click at [61, 95] on div "0914303586 - Cty BẢO TÍN" at bounding box center [73, 96] width 72 height 7
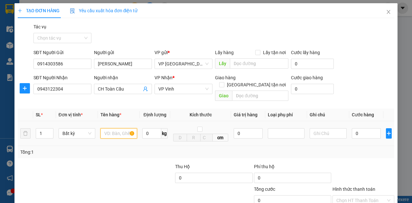
click at [108, 128] on input "text" at bounding box center [118, 133] width 37 height 10
click at [360, 128] on input "0" at bounding box center [366, 133] width 29 height 10
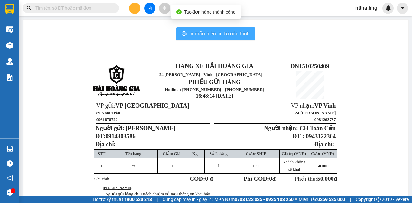
click at [234, 35] on span "In mẫu biên lai tự cấu hình" at bounding box center [219, 34] width 61 height 8
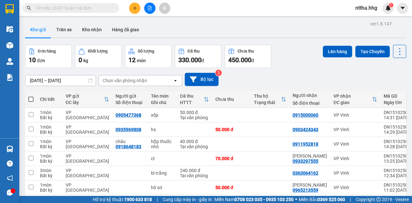
drag, startPoint x: 0, startPoint y: 0, endPoint x: 138, endPoint y: 6, distance: 138.6
click at [138, 6] on button at bounding box center [134, 8] width 11 height 11
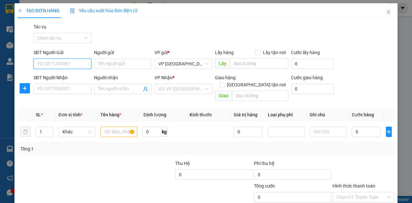
click at [79, 65] on input "SĐT Người Gửi" at bounding box center [62, 64] width 58 height 10
type input "0935543123"
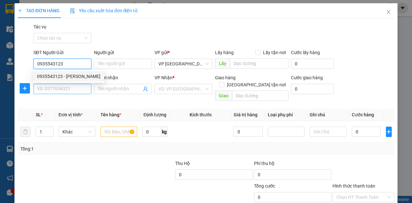
drag, startPoint x: 68, startPoint y: 74, endPoint x: 66, endPoint y: 84, distance: 9.8
click at [68, 74] on div "0935543123 - Anh Thành" at bounding box center [68, 76] width 63 height 7
type input "[PERSON_NAME]"
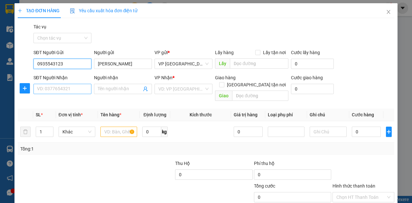
type input "0935543123"
click at [64, 90] on input "SĐT Người Nhận" at bounding box center [62, 89] width 58 height 10
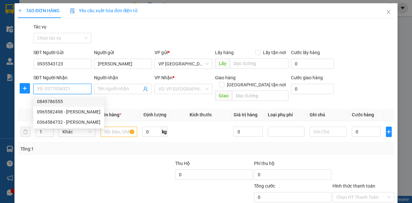
click at [63, 102] on div "0849786555" at bounding box center [68, 101] width 63 height 7
type input "0849786555"
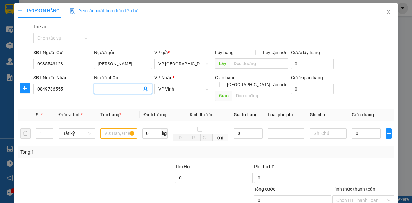
click at [127, 88] on input "Người nhận" at bounding box center [120, 88] width 44 height 7
type input "Anh Hội"
click at [48, 166] on div at bounding box center [56, 174] width 79 height 23
click at [119, 128] on input "text" at bounding box center [118, 133] width 37 height 10
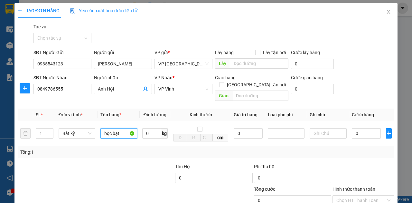
type input "bọc bạt"
click at [358, 128] on input "0" at bounding box center [366, 133] width 29 height 10
type input "5"
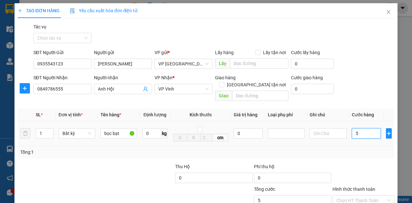
type input "50"
type input "500"
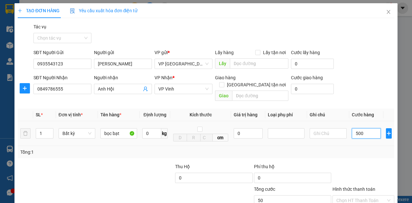
type input "500"
type input "5.000"
type input "50.000"
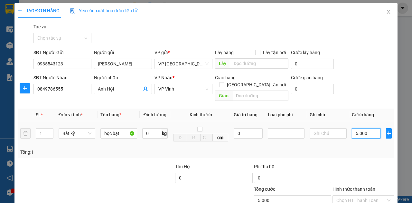
type input "50.000"
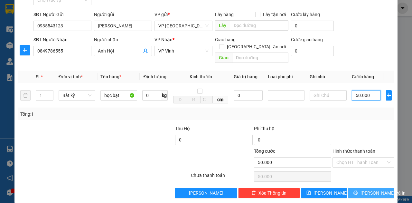
type input "50.000"
click at [354, 188] on button "[PERSON_NAME] và In" at bounding box center [371, 193] width 46 height 10
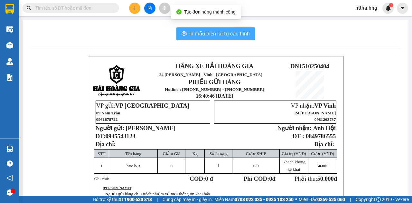
click at [243, 29] on button "In mẫu biên lai tự cấu hình" at bounding box center [215, 33] width 79 height 13
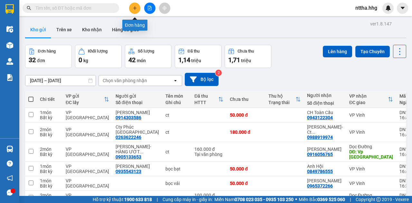
click at [133, 7] on icon "plus" at bounding box center [135, 8] width 5 height 5
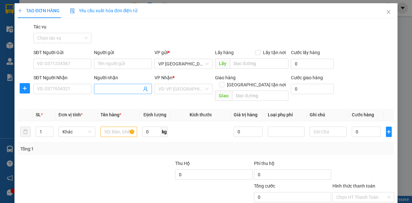
click at [114, 88] on input "Người nhận" at bounding box center [120, 88] width 44 height 7
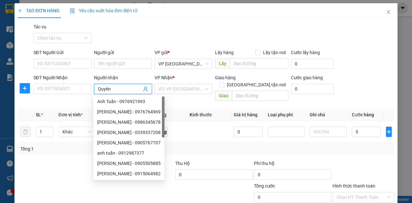
type input "Quyên."
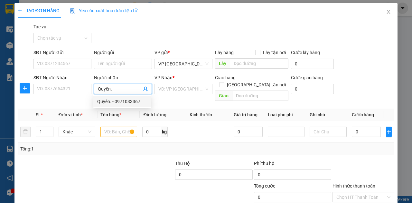
click at [113, 101] on div "Quyên. - 0971033367" at bounding box center [122, 101] width 50 height 7
type input "0971033367"
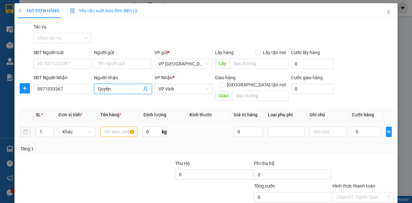
type input "Quyên."
click at [117, 127] on input "text" at bounding box center [118, 132] width 37 height 10
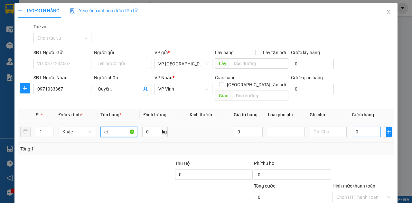
type input "ct"
click at [360, 127] on input "0" at bounding box center [366, 132] width 29 height 10
type input "1"
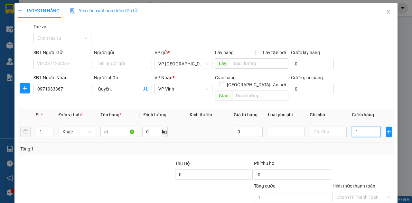
type input "10"
type input "100"
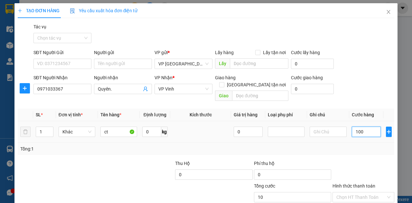
type input "100"
type input "1.000"
type input "10.000"
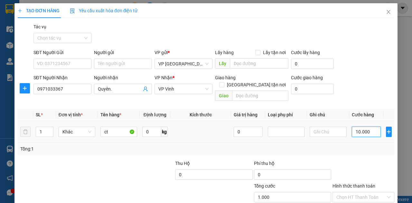
type input "10.000"
type input "100.000"
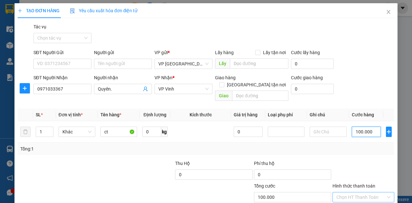
type input "100.000"
click at [359, 192] on input "Hình thức thanh toán" at bounding box center [361, 197] width 50 height 10
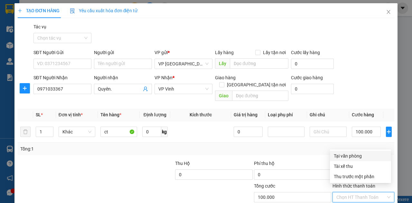
click at [353, 157] on div "Tại văn phòng" at bounding box center [360, 155] width 53 height 7
type input "0"
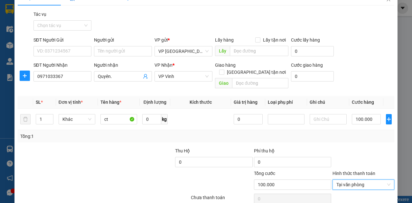
scroll to position [35, 0]
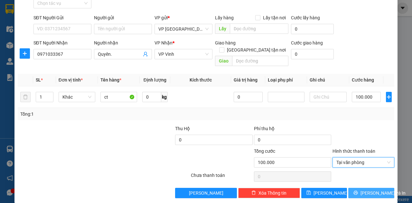
click at [376, 189] on span "[PERSON_NAME] và In" at bounding box center [383, 192] width 45 height 7
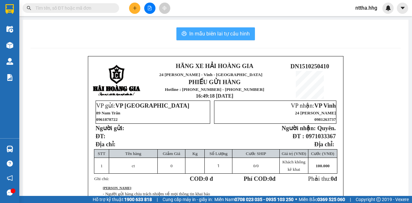
click at [217, 32] on span "In mẫu biên lai tự cấu hình" at bounding box center [219, 34] width 61 height 8
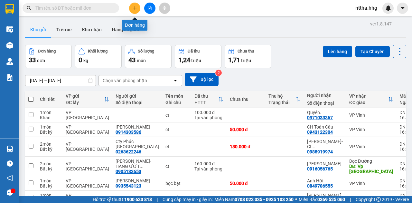
click at [135, 7] on icon "plus" at bounding box center [135, 8] width 0 height 4
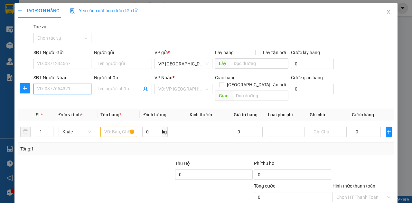
click at [83, 90] on input "SĐT Người Nhận" at bounding box center [62, 89] width 58 height 10
paste input "0365737456"
type input "0365737456"
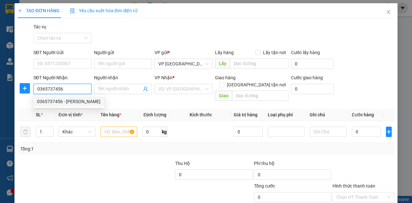
click at [75, 98] on div "0365737456 - Anh Dũng" at bounding box center [68, 101] width 63 height 7
type input "Anh Dũng"
type input "Đà Sơn, Đô Lương"
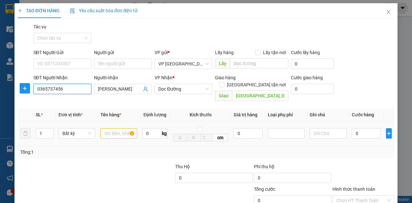
type input "0365737456"
click at [118, 128] on input "text" at bounding box center [118, 133] width 37 height 10
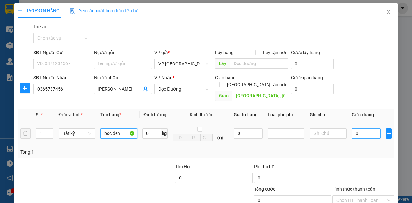
type input "bọc đen"
click at [357, 128] on input "0" at bounding box center [366, 133] width 29 height 10
type input "5"
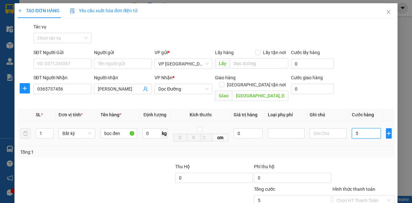
type input "50"
type input "500"
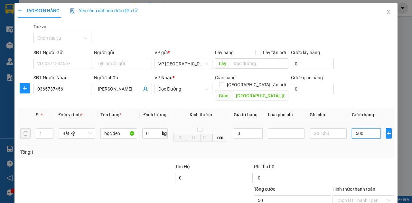
type input "500"
type input "5.000"
type input "50.000"
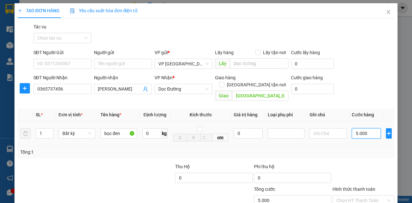
type input "50.000"
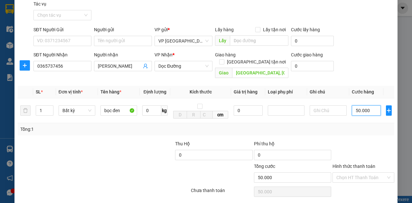
scroll to position [38, 0]
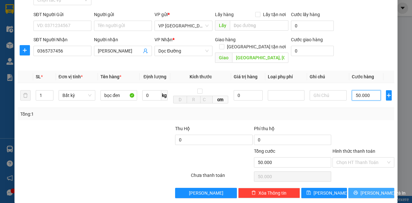
type input "50.000"
click at [355, 188] on button "[PERSON_NAME] và In" at bounding box center [371, 193] width 46 height 10
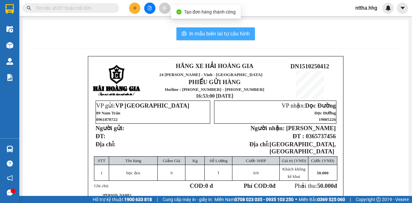
click at [238, 35] on span "In mẫu biên lai tự cấu hình" at bounding box center [219, 34] width 61 height 8
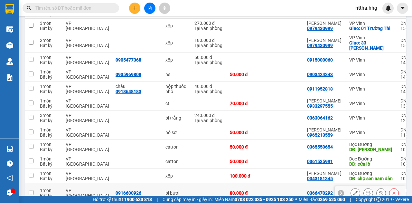
scroll to position [493, 0]
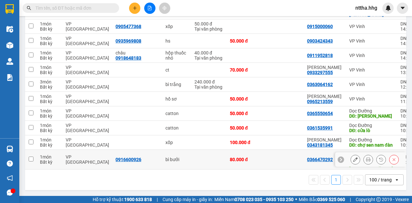
click at [196, 157] on td at bounding box center [208, 160] width 35 height 20
checkbox input "true"
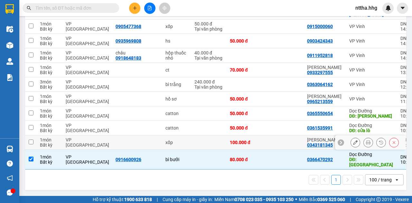
click at [191, 139] on td at bounding box center [208, 142] width 35 height 14
checkbox input "true"
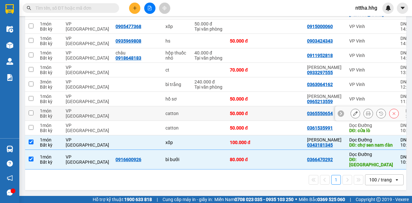
click at [191, 106] on td at bounding box center [208, 113] width 35 height 14
checkbox input "true"
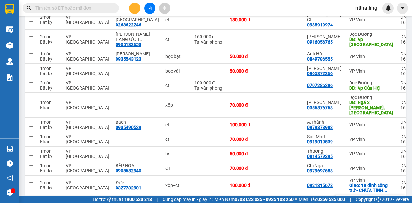
scroll to position [150, 0]
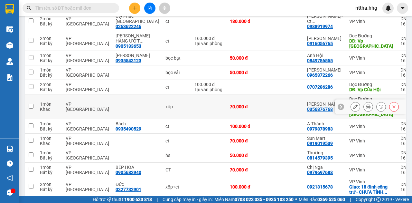
click at [196, 104] on td at bounding box center [208, 106] width 35 height 25
checkbox input "true"
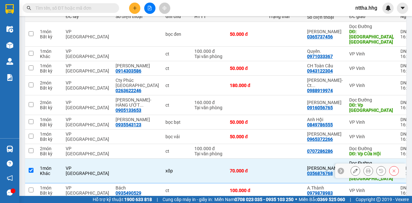
scroll to position [86, 0]
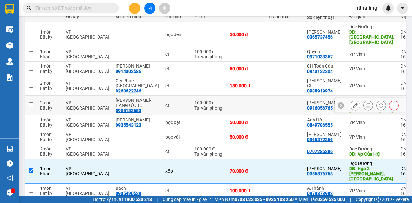
click at [227, 101] on td at bounding box center [246, 106] width 39 height 20
checkbox input "true"
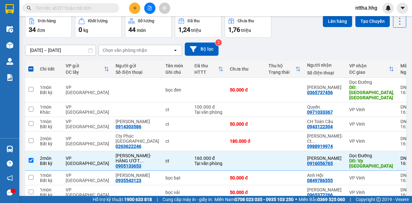
scroll to position [0, 0]
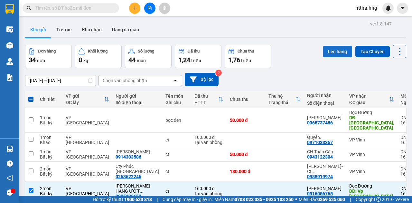
click at [335, 50] on button "Lên hàng" at bounding box center [337, 52] width 29 height 12
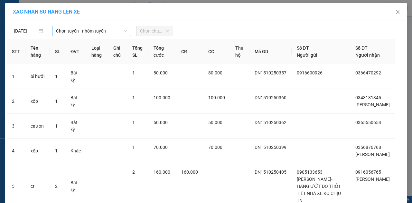
click at [104, 29] on span "Chọn tuyến - nhóm tuyến" at bounding box center [91, 31] width 71 height 10
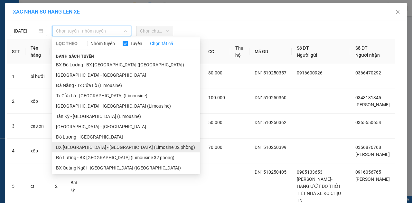
click at [118, 145] on li "BX [GEOGRAPHIC_DATA] - [GEOGRAPHIC_DATA] (Limosine 32 phòng)" at bounding box center [126, 147] width 148 height 10
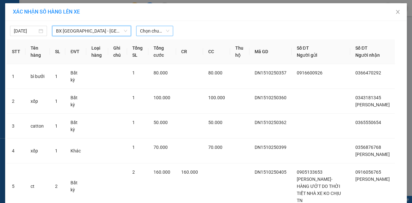
click at [160, 29] on span "Chọn chuyến" at bounding box center [154, 31] width 29 height 10
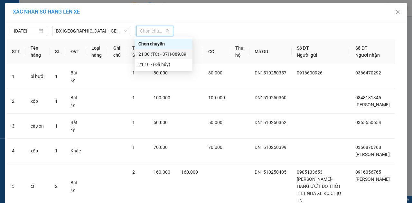
click at [162, 57] on div "21:00 (TC) - 37H-089.89" at bounding box center [163, 54] width 50 height 7
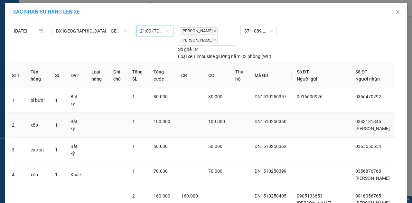
scroll to position [83, 0]
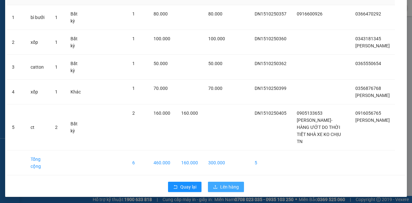
click at [230, 183] on span "Lên hàng" at bounding box center [229, 186] width 19 height 7
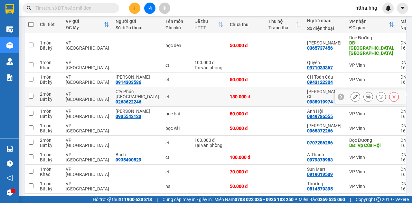
scroll to position [43, 0]
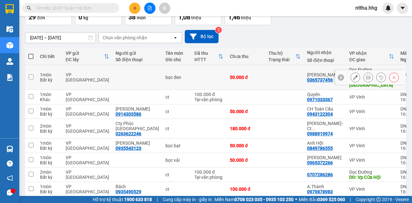
click at [265, 71] on td at bounding box center [284, 77] width 39 height 25
checkbox input "true"
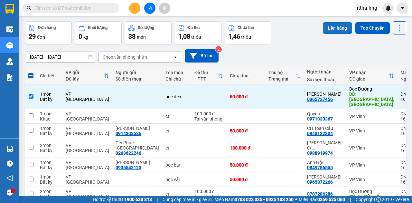
scroll to position [0, 0]
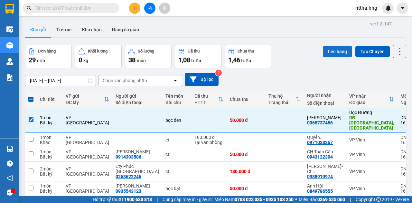
click at [329, 50] on button "Lên hàng" at bounding box center [337, 52] width 29 height 12
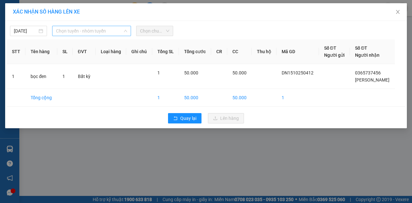
click at [112, 30] on span "Chọn tuyến - nhóm tuyến" at bounding box center [91, 31] width 71 height 10
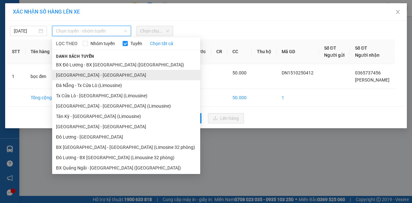
click at [90, 77] on li "[GEOGRAPHIC_DATA] - [GEOGRAPHIC_DATA]" at bounding box center [126, 75] width 148 height 10
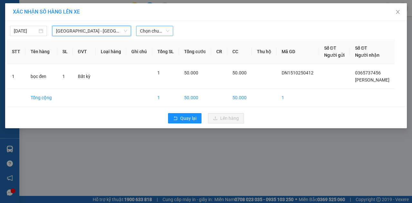
click at [150, 32] on span "Chọn chuyến" at bounding box center [154, 31] width 29 height 10
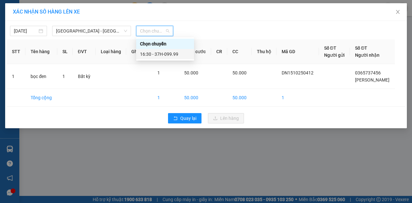
click at [160, 56] on div "16:30 - 37H-099.99" at bounding box center [165, 54] width 50 height 7
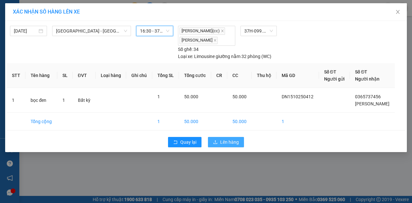
click at [231, 144] on span "Lên hàng" at bounding box center [229, 141] width 19 height 7
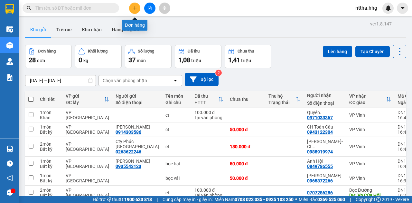
click at [136, 10] on button at bounding box center [134, 8] width 11 height 11
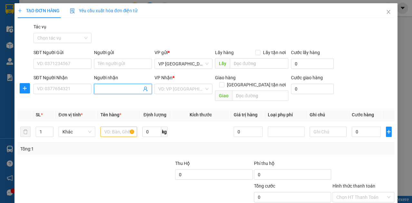
click at [106, 91] on input "Người nhận" at bounding box center [120, 88] width 44 height 7
type input "Quyên"
click at [115, 103] on div "Quyên. - 0971033367" at bounding box center [122, 101] width 50 height 7
type input "0971033367"
type input "Quyên."
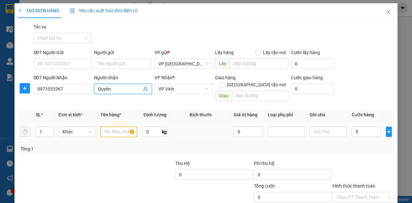
click at [118, 127] on input "text" at bounding box center [118, 132] width 37 height 10
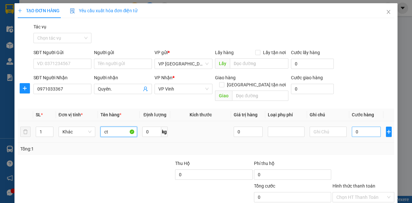
type input "ct"
click at [361, 127] on input "0" at bounding box center [366, 132] width 29 height 10
type input "1"
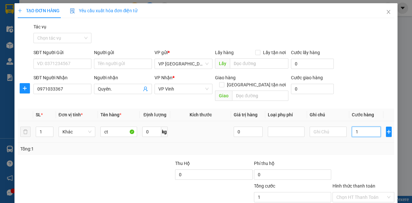
type input "10"
type input "100"
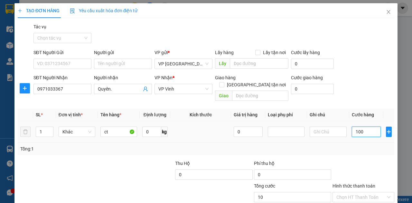
type input "100"
type input "1.000"
type input "10.000"
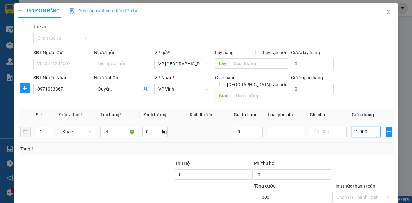
type input "10.000"
type input "1.000"
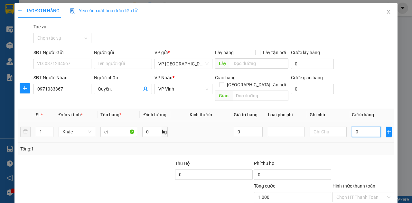
type input "0"
type input "80"
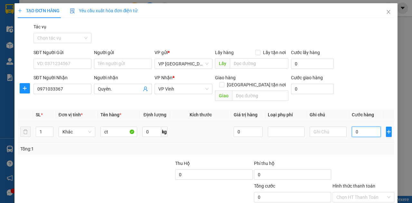
type input "80"
type input "800"
type input "8.000"
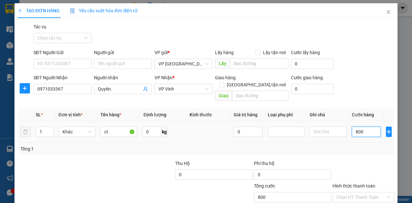
type input "8.000"
type input "80.000"
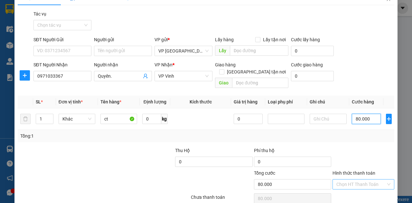
scroll to position [35, 0]
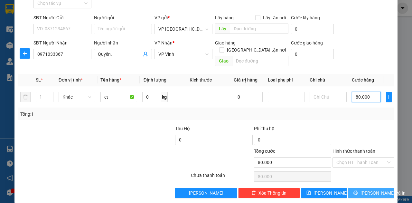
type input "80.000"
click at [358, 190] on icon "printer" at bounding box center [355, 192] width 5 height 5
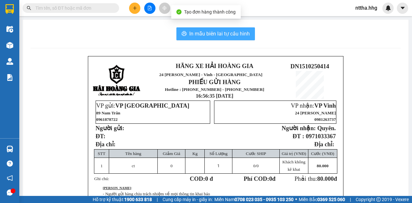
click at [229, 33] on span "In mẫu biên lai tự cấu hình" at bounding box center [219, 34] width 61 height 8
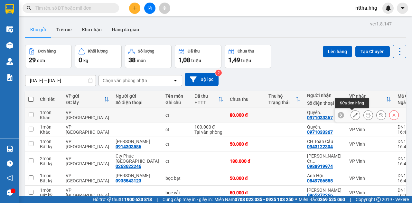
click at [353, 116] on icon at bounding box center [355, 115] width 5 height 5
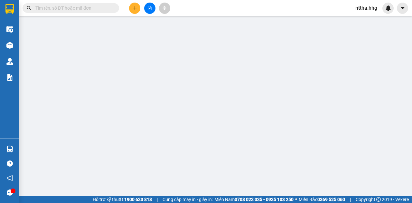
type input "0971033367"
type input "Quyên."
type input "0"
type input "80.000"
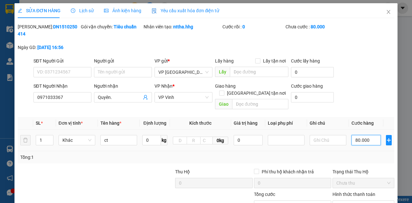
click at [362, 135] on input "80.000" at bounding box center [366, 140] width 29 height 10
type input "9"
type input "90"
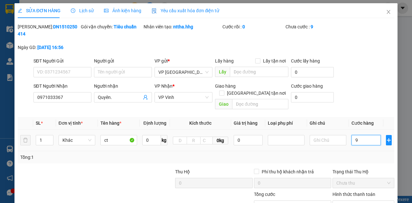
type input "90"
type input "900"
type input "9.000"
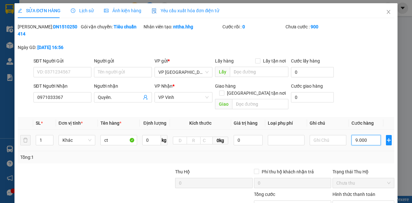
type input "9.000"
type input "90.000"
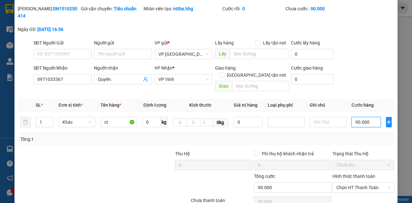
scroll to position [43, 0]
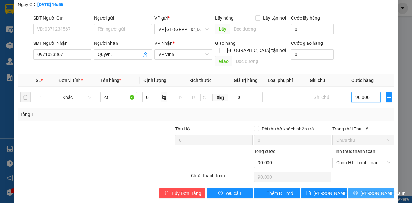
type input "90.000"
click at [362, 188] on button "[PERSON_NAME] và In" at bounding box center [371, 193] width 46 height 10
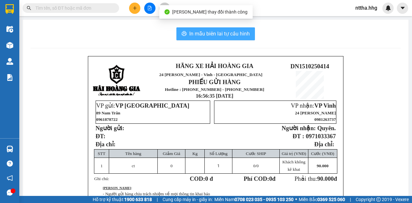
click at [237, 37] on button "In mẫu biên lai tự cấu hình" at bounding box center [215, 33] width 79 height 13
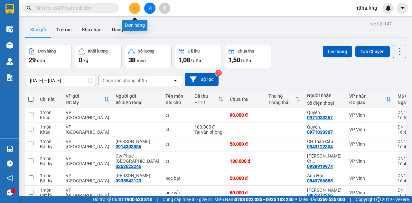
click at [135, 8] on icon "plus" at bounding box center [135, 8] width 4 height 0
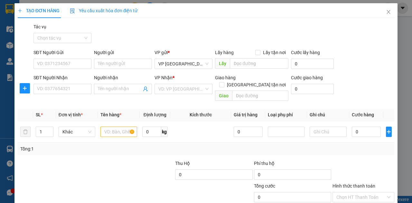
drag, startPoint x: 129, startPoint y: 89, endPoint x: 139, endPoint y: 77, distance: 15.1
click at [130, 87] on input "Người nhận" at bounding box center [120, 88] width 44 height 7
type input "A"
type input "a"
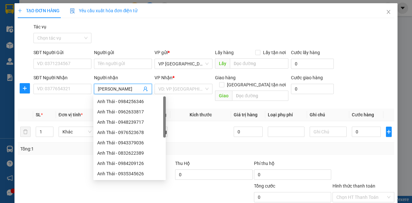
type input "[PERSON_NAME]."
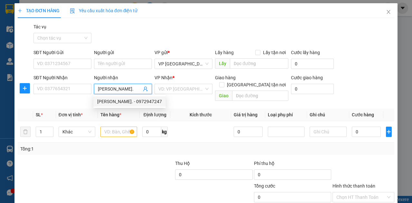
click at [128, 103] on div "Anh Thái. - 0972947247" at bounding box center [129, 101] width 65 height 7
type input "0972947247"
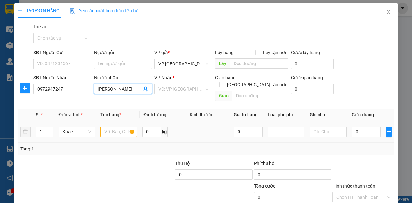
type input "[PERSON_NAME]."
click at [118, 127] on input "text" at bounding box center [118, 132] width 37 height 10
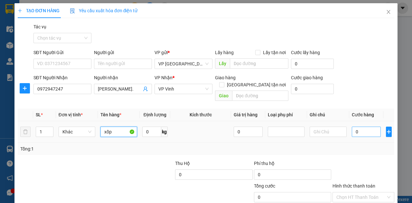
type input "xốp"
click at [367, 127] on input "0" at bounding box center [366, 132] width 29 height 10
type input "1"
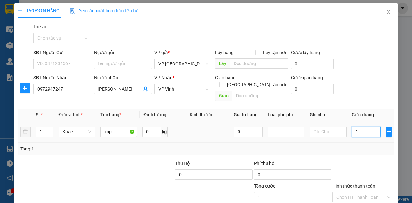
type input "10"
type input "100"
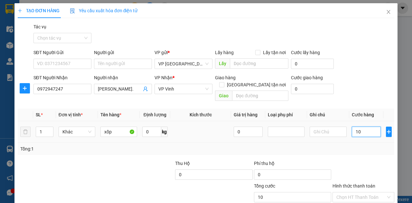
type input "100"
type input "1.000"
type input "10.000"
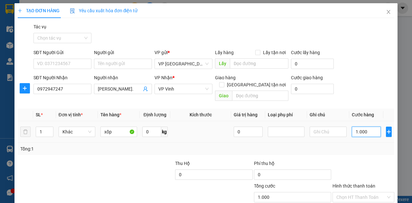
type input "10.000"
type input "100.000"
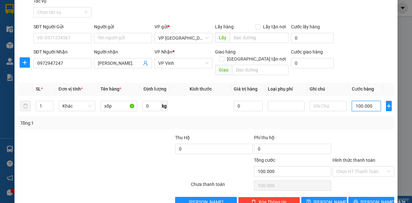
scroll to position [35, 0]
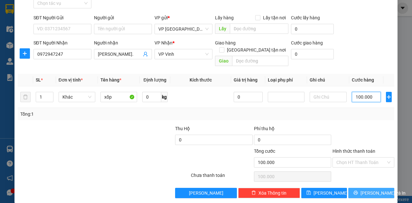
type input "100.000"
click at [363, 189] on span "[PERSON_NAME] và In" at bounding box center [383, 192] width 45 height 7
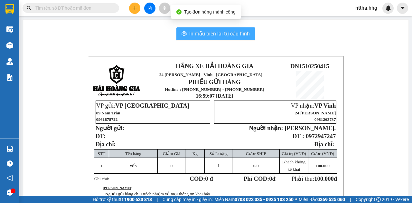
drag, startPoint x: 210, startPoint y: 35, endPoint x: 266, endPoint y: 95, distance: 82.2
click at [210, 34] on span "In mẫu biên lai tự cấu hình" at bounding box center [219, 34] width 61 height 8
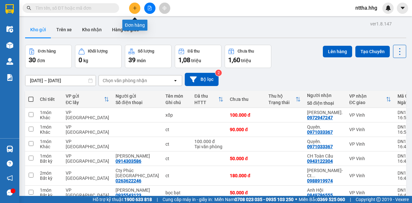
click at [135, 7] on icon "plus" at bounding box center [135, 8] width 5 height 5
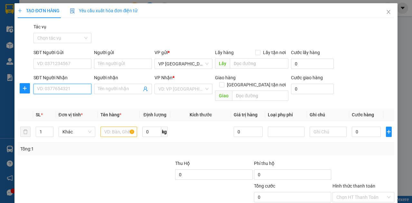
click at [73, 87] on input "SĐT Người Nhận" at bounding box center [62, 89] width 58 height 10
type input "0975859802"
click at [64, 102] on div "0975859802" at bounding box center [62, 101] width 50 height 7
type input "Thanh Chương"
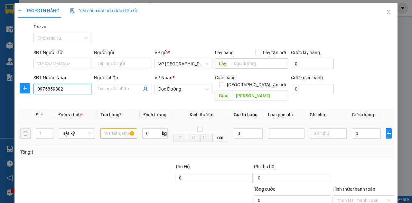
type input "0975859802"
click at [117, 128] on input "text" at bounding box center [118, 133] width 37 height 10
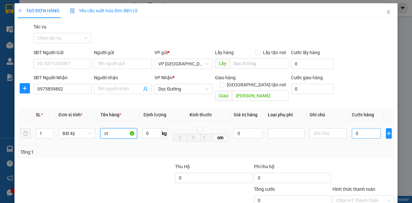
type input "ct"
click at [364, 128] on input "0" at bounding box center [366, 133] width 29 height 10
type input "1"
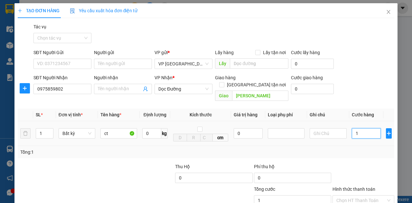
type input "10"
type input "100"
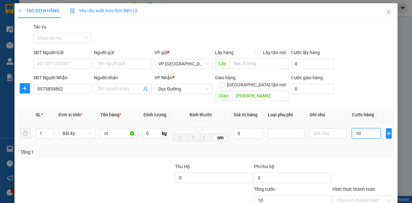
type input "100"
type input "1.000"
type input "10.000"
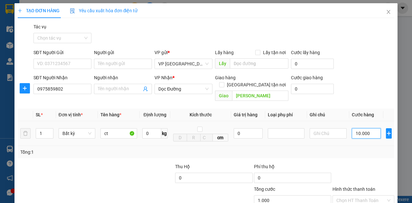
type input "10.000"
type input "100.000"
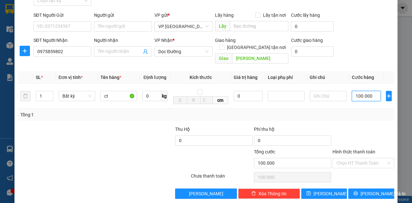
scroll to position [38, 0]
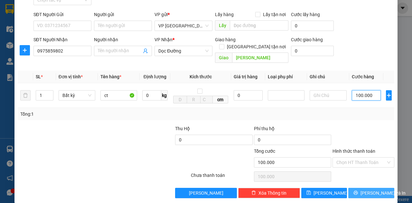
type input "100.000"
click at [355, 188] on button "[PERSON_NAME] và In" at bounding box center [371, 193] width 46 height 10
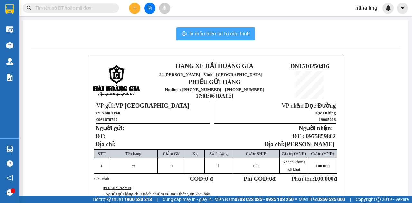
click at [204, 33] on span "In mẫu biên lai tự cấu hình" at bounding box center [219, 34] width 61 height 8
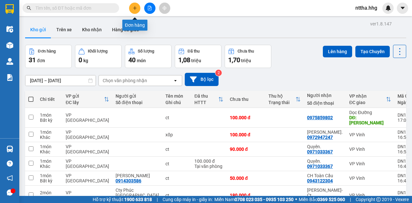
click at [134, 6] on icon "plus" at bounding box center [135, 8] width 5 height 5
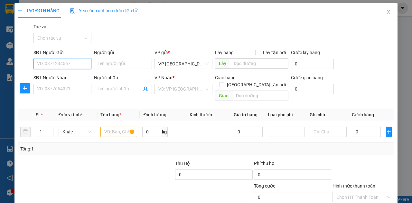
click at [65, 62] on input "SĐT Người Gửi" at bounding box center [62, 64] width 58 height 10
type input "0916096200"
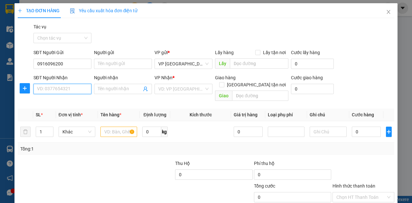
click at [51, 87] on input "SĐT Người Nhận" at bounding box center [62, 89] width 58 height 10
type input "0398746848"
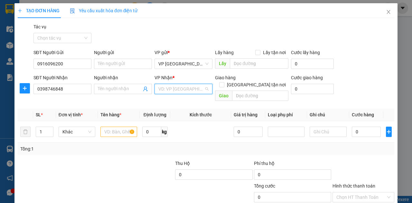
click at [173, 90] on input "search" at bounding box center [181, 89] width 46 height 10
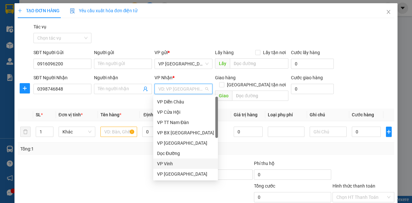
click at [167, 163] on div "VP Vinh" at bounding box center [185, 163] width 57 height 7
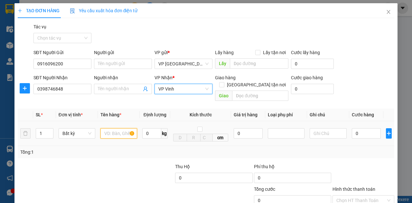
click at [122, 128] on input "text" at bounding box center [118, 133] width 37 height 10
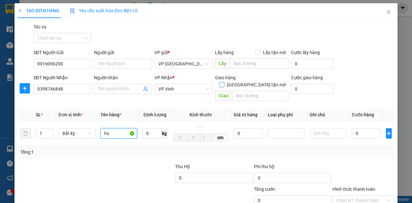
type input "hs"
click at [224, 82] on input "[GEOGRAPHIC_DATA] tận nơi" at bounding box center [221, 84] width 5 height 5
checkbox input "true"
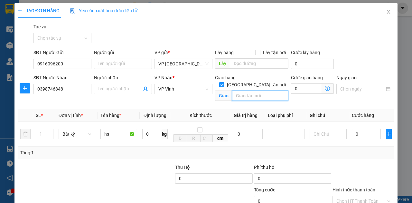
click at [251, 90] on input "text" at bounding box center [260, 95] width 56 height 10
type input "159 Trường Chinh"
click at [297, 87] on input "0" at bounding box center [306, 88] width 30 height 10
type input "2"
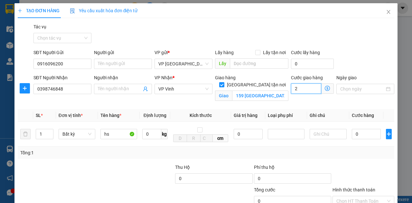
type input "2"
type input "20"
type input "200"
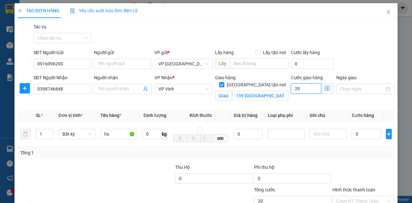
type input "200"
type input "2.000"
type input "20.000"
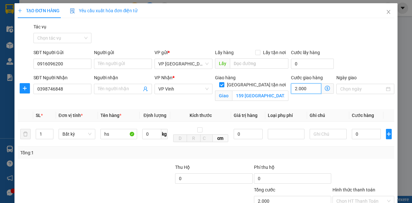
type input "20.000"
click at [362, 134] on input "0" at bounding box center [366, 134] width 29 height 10
type input "5"
type input "20.005"
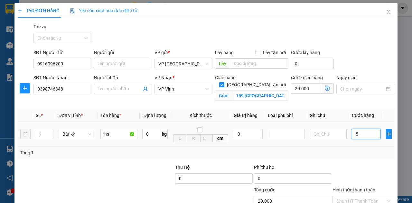
type input "20.005"
type input "500"
type input "20.500"
type input "5.000"
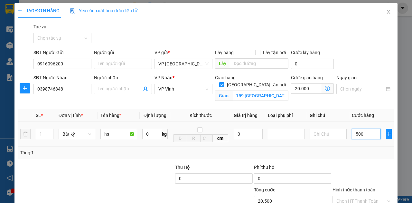
type input "25.000"
type input "50.000"
type input "70.000"
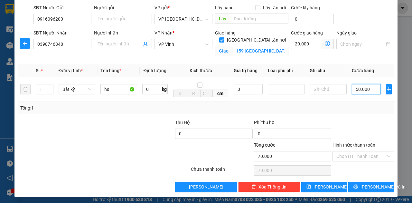
scroll to position [45, 0]
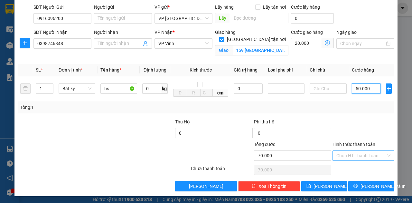
type input "50.000"
click at [344, 157] on input "Hình thức thanh toán" at bounding box center [361, 156] width 50 height 10
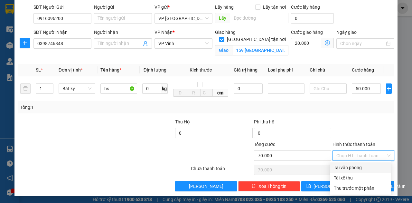
click at [341, 165] on div "Tại văn phòng" at bounding box center [360, 167] width 53 height 7
type input "0"
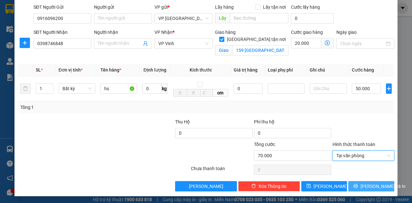
click at [363, 185] on span "[PERSON_NAME] và In" at bounding box center [383, 186] width 45 height 7
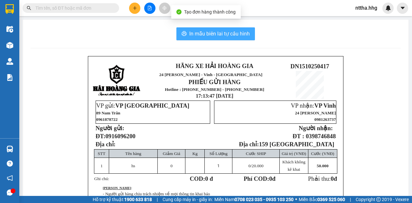
click at [225, 33] on span "In mẫu biên lai tự cấu hình" at bounding box center [219, 34] width 61 height 8
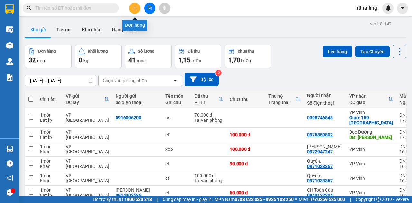
click at [135, 5] on button at bounding box center [134, 8] width 11 height 11
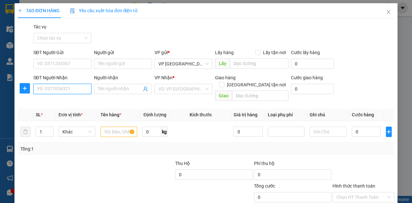
click at [61, 89] on input "SĐT Người Nhận" at bounding box center [62, 89] width 58 height 10
type input "0929236568"
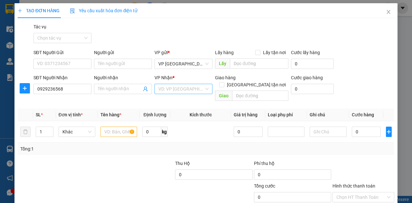
click at [170, 85] on input "search" at bounding box center [181, 89] width 46 height 10
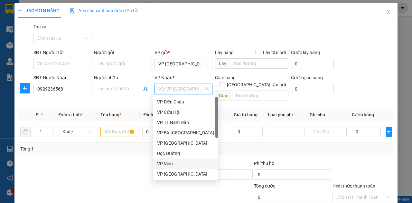
click at [169, 161] on div "VP Vinh" at bounding box center [185, 163] width 57 height 7
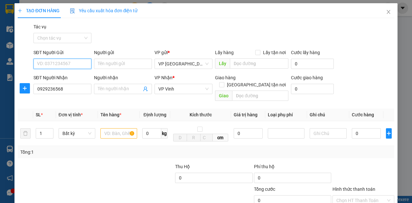
click at [82, 60] on input "SĐT Người Gửi" at bounding box center [62, 64] width 58 height 10
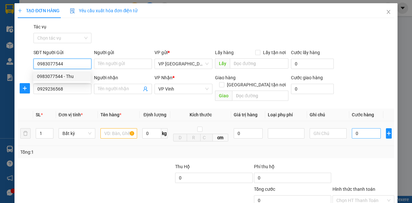
type input "0983077544"
click at [367, 128] on input "0" at bounding box center [366, 133] width 29 height 10
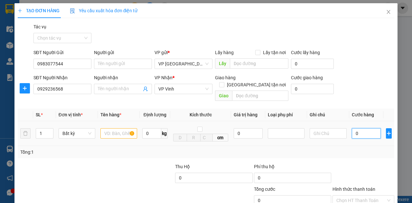
type input "5"
type input "50"
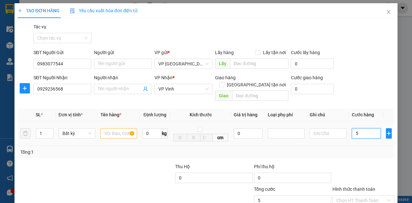
type input "50"
type input "500"
click at [118, 128] on input "text" at bounding box center [118, 133] width 37 height 10
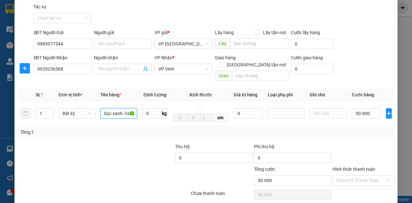
scroll to position [38, 0]
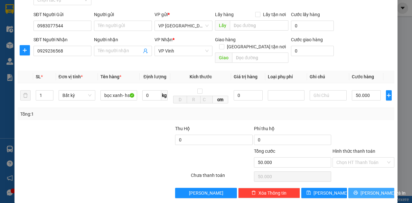
click at [364, 189] on span "[PERSON_NAME] và In" at bounding box center [383, 192] width 45 height 7
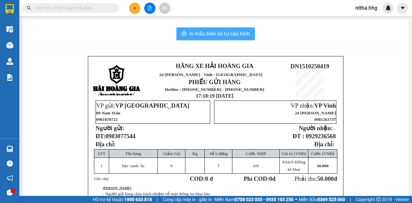
click at [222, 33] on span "In mẫu biên lai tự cấu hình" at bounding box center [219, 34] width 61 height 8
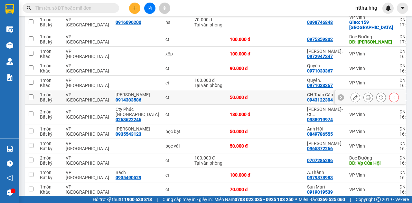
scroll to position [45, 0]
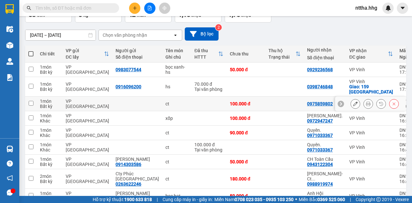
click at [265, 104] on td at bounding box center [284, 104] width 39 height 14
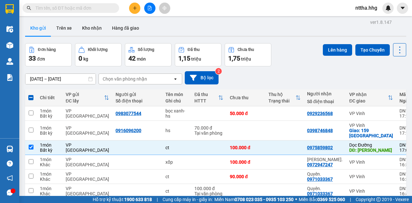
scroll to position [0, 0]
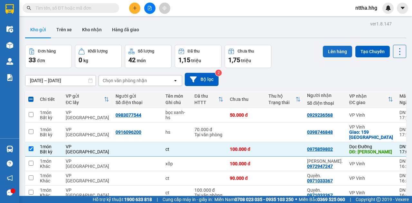
click at [334, 52] on button "Lên hàng" at bounding box center [337, 52] width 29 height 12
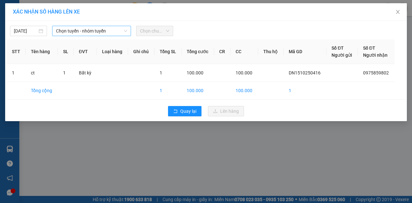
click at [122, 32] on span "Chọn tuyến - nhóm tuyến" at bounding box center [91, 31] width 71 height 10
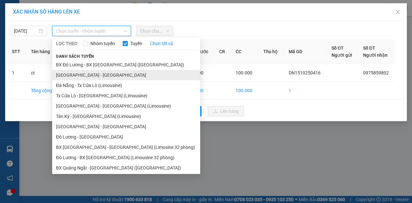
click at [103, 73] on li "[GEOGRAPHIC_DATA] - [GEOGRAPHIC_DATA]" at bounding box center [126, 75] width 148 height 10
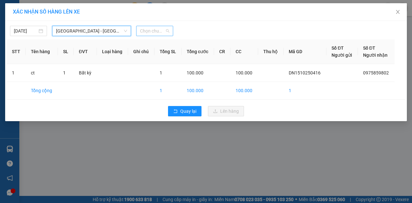
click at [155, 30] on span "Chọn chuyến" at bounding box center [154, 31] width 29 height 10
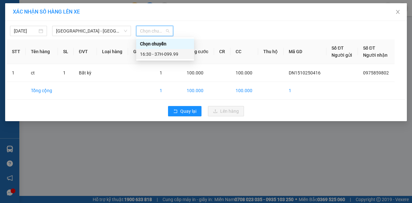
click at [162, 55] on div "16:30 - 37H-099.99" at bounding box center [165, 54] width 50 height 7
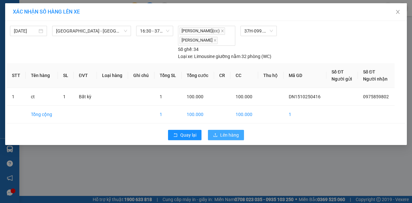
click at [222, 137] on span "Lên hàng" at bounding box center [229, 134] width 19 height 7
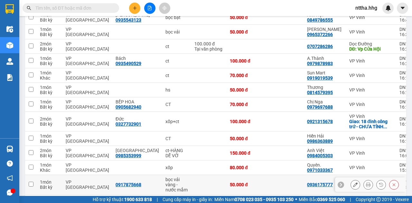
scroll to position [258, 0]
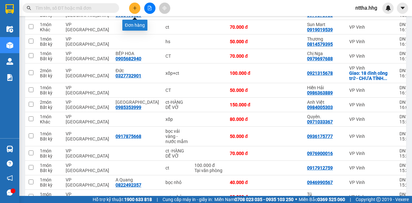
click at [136, 8] on icon "plus" at bounding box center [135, 8] width 5 height 5
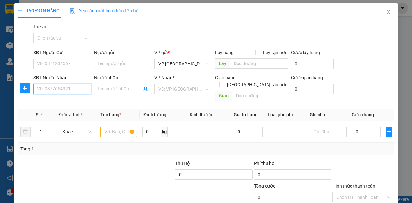
click at [74, 92] on input "SĐT Người Nhận" at bounding box center [62, 89] width 58 height 10
click at [76, 99] on div "0377321077 - A Sơn" at bounding box center [62, 101] width 50 height 7
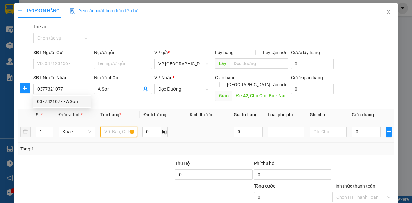
click at [114, 127] on input "text" at bounding box center [118, 132] width 37 height 10
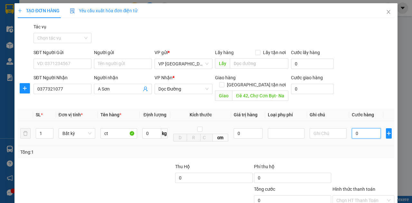
click at [357, 128] on input "0" at bounding box center [366, 133] width 29 height 10
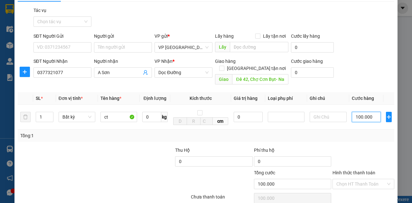
scroll to position [38, 0]
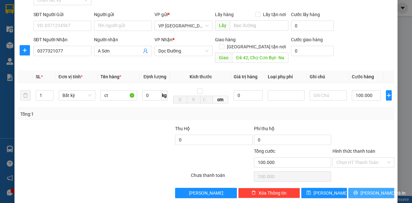
click at [385, 188] on button "[PERSON_NAME] và In" at bounding box center [371, 193] width 46 height 10
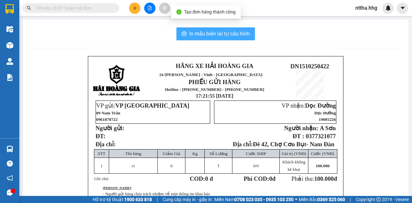
click at [240, 31] on span "In mẫu biên lai tự cấu hình" at bounding box center [219, 34] width 61 height 8
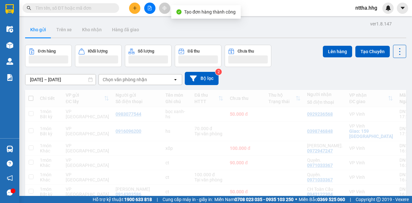
click at [135, 7] on icon "plus" at bounding box center [135, 8] width 5 height 5
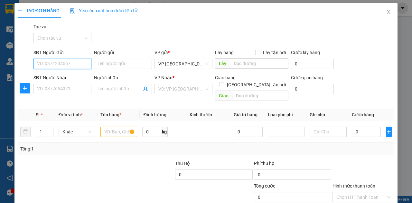
click at [54, 67] on input "SĐT Người Gửi" at bounding box center [62, 64] width 58 height 10
click at [50, 77] on div "0905996629 - Duy" at bounding box center [62, 76] width 50 height 7
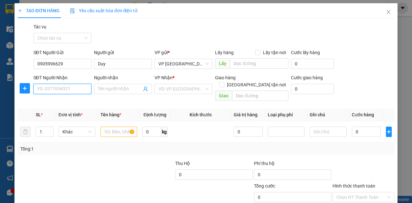
click at [66, 90] on input "SĐT Người Nhận" at bounding box center [62, 89] width 58 height 10
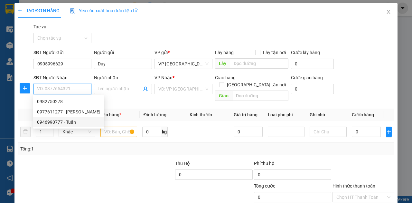
click at [60, 123] on div "0946990777 - Tuấn" at bounding box center [68, 121] width 63 height 7
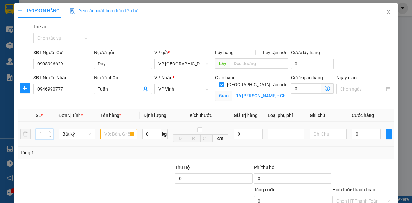
drag, startPoint x: 42, startPoint y: 132, endPoint x: 15, endPoint y: 126, distance: 27.0
click at [15, 126] on div "TẠO ĐƠN HÀNG Yêu cầu xuất hóa đơn điện tử Transit Pickup Surcharge Ids Transit …" at bounding box center [205, 122] width 383 height 238
click at [124, 136] on input "text" at bounding box center [118, 134] width 37 height 10
click at [299, 88] on input "0" at bounding box center [306, 88] width 30 height 10
click at [359, 134] on input "0" at bounding box center [366, 134] width 29 height 10
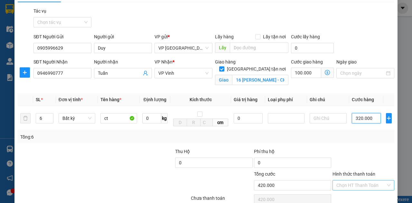
scroll to position [43, 0]
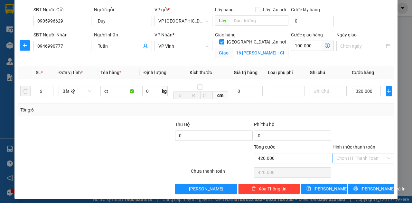
click at [356, 157] on input "Hình thức thanh toán" at bounding box center [361, 158] width 50 height 10
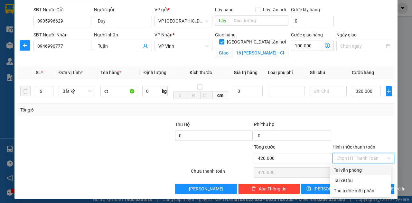
click at [349, 170] on div "Tại văn phòng" at bounding box center [360, 169] width 53 height 7
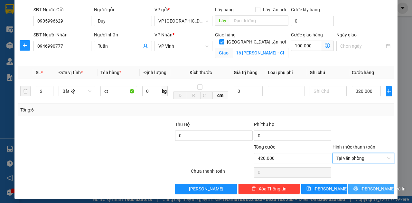
click at [358, 186] on icon "printer" at bounding box center [356, 188] width 4 height 4
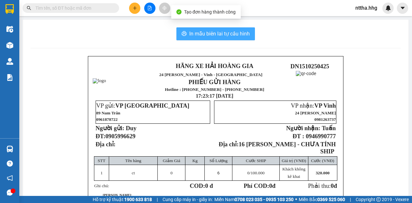
click at [228, 31] on span "In mẫu biên lai tự cấu hình" at bounding box center [219, 34] width 61 height 8
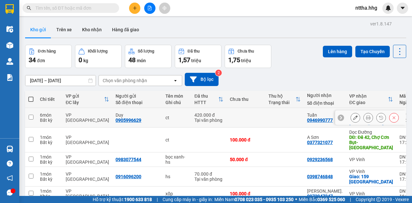
click at [353, 118] on icon at bounding box center [355, 117] width 5 height 5
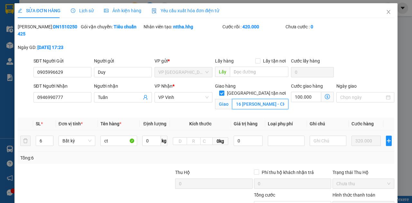
click at [272, 99] on input "16 Nguyễn Thị Minh Khai - CHƯA TÍNH SHIP" at bounding box center [260, 104] width 56 height 10
click at [274, 99] on input "16 Nguyễn Thị Minh Khai - CHƯA TÍNH SHIP" at bounding box center [260, 104] width 56 height 10
drag, startPoint x: 272, startPoint y: 96, endPoint x: 290, endPoint y: 118, distance: 28.6
click at [290, 118] on div "Total Paid Fee 420.000 Total UnPaid Fee 0 Cash Collection Total Fee Mã ĐH: DN15…" at bounding box center [206, 132] width 377 height 219
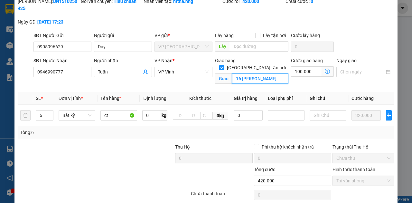
scroll to position [51, 0]
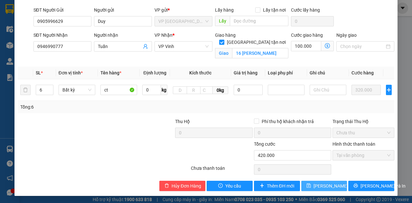
click at [337, 185] on button "[PERSON_NAME] thay đổi" at bounding box center [324, 186] width 46 height 10
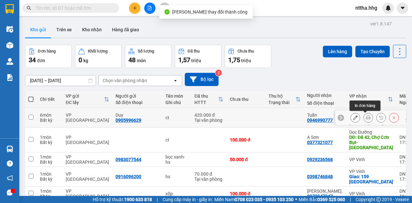
click at [366, 117] on icon at bounding box center [368, 117] width 5 height 5
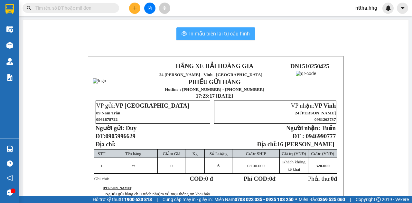
click at [238, 35] on span "In mẫu biên lai tự cấu hình" at bounding box center [219, 34] width 61 height 8
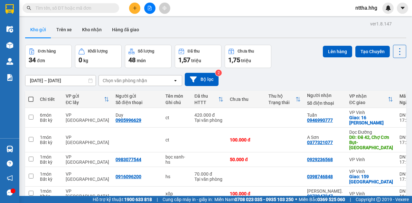
click at [136, 11] on button at bounding box center [134, 8] width 11 height 11
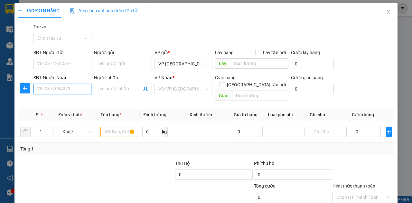
click at [76, 90] on input "SĐT Người Nhận" at bounding box center [62, 89] width 58 height 10
paste input "0909339086"
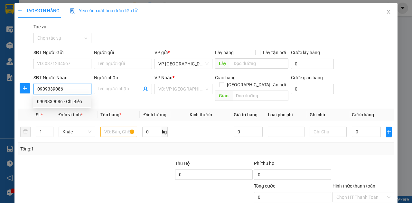
click at [80, 102] on div "0909339086 - Chị Biển" at bounding box center [62, 101] width 50 height 7
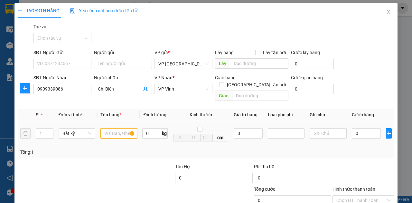
click at [114, 128] on input "text" at bounding box center [118, 133] width 37 height 10
click at [363, 129] on input "0" at bounding box center [366, 133] width 29 height 10
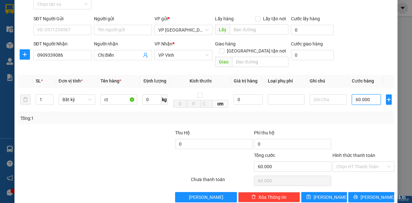
scroll to position [38, 0]
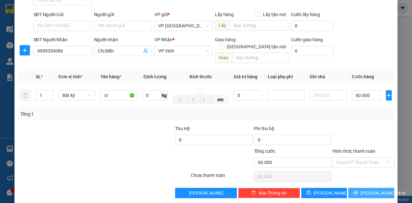
click at [358, 190] on icon "printer" at bounding box center [355, 192] width 5 height 5
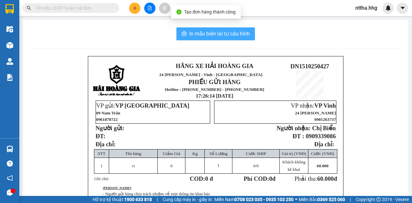
click at [191, 33] on span "In mẫu biên lai tự cấu hình" at bounding box center [219, 34] width 61 height 8
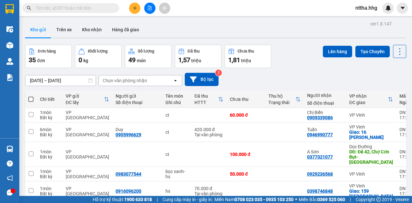
click at [134, 6] on icon "plus" at bounding box center [135, 8] width 5 height 5
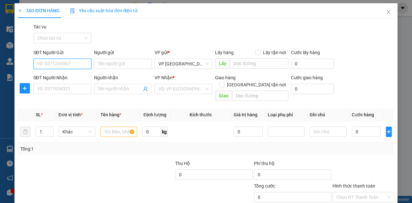
click at [65, 64] on input "SĐT Người Gửi" at bounding box center [62, 64] width 58 height 10
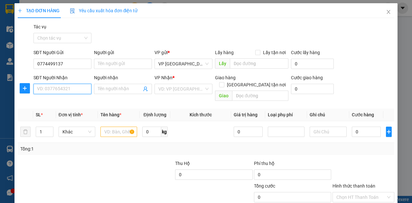
click at [55, 88] on input "SĐT Người Nhận" at bounding box center [62, 89] width 58 height 10
drag, startPoint x: 47, startPoint y: 89, endPoint x: 53, endPoint y: 88, distance: 6.6
click at [53, 88] on input "085829886" at bounding box center [62, 89] width 58 height 10
click at [51, 89] on input "085829886" at bounding box center [62, 89] width 58 height 10
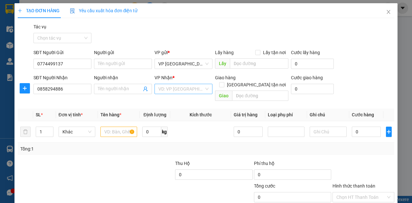
click at [169, 89] on input "search" at bounding box center [181, 89] width 46 height 10
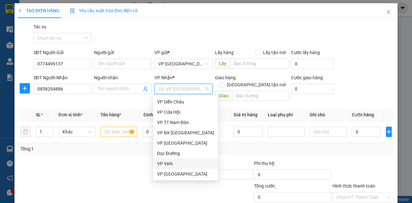
click at [165, 164] on div "VP Vinh" at bounding box center [185, 163] width 57 height 7
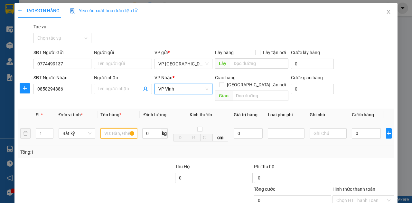
click at [112, 128] on input "text" at bounding box center [118, 133] width 37 height 10
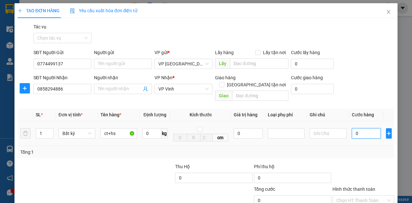
click at [359, 128] on input "0" at bounding box center [366, 133] width 29 height 10
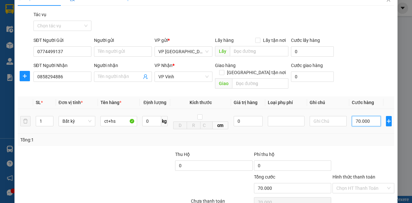
scroll to position [38, 0]
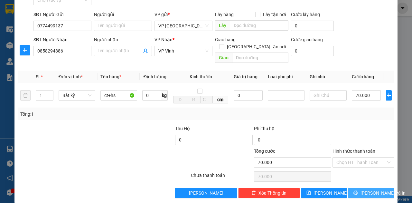
click at [358, 188] on button "[PERSON_NAME] và In" at bounding box center [371, 193] width 46 height 10
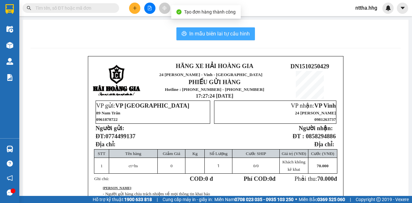
click at [216, 34] on span "In mẫu biên lai tự cấu hình" at bounding box center [219, 34] width 61 height 8
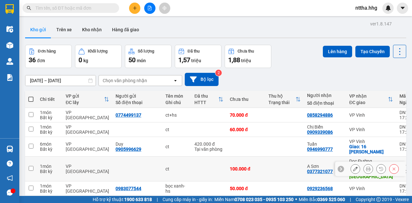
click at [269, 164] on td at bounding box center [284, 168] width 39 height 25
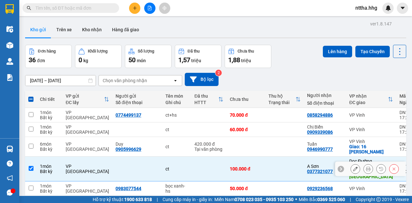
click at [136, 166] on div at bounding box center [137, 168] width 43 height 5
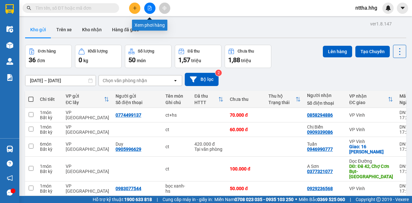
click at [149, 10] on icon "file-add" at bounding box center [150, 8] width 4 height 5
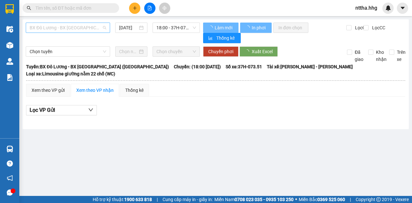
click at [97, 29] on span "BX Đô Lương - BX [GEOGRAPHIC_DATA] ([GEOGRAPHIC_DATA])" at bounding box center [68, 28] width 77 height 10
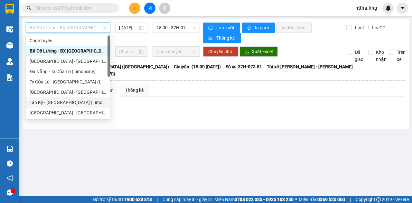
scroll to position [43, 0]
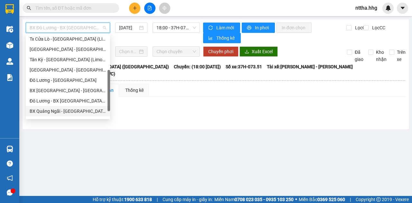
click at [65, 111] on div "BX Quảng Ngãi - [GEOGRAPHIC_DATA] ([GEOGRAPHIC_DATA])" at bounding box center [68, 111] width 77 height 7
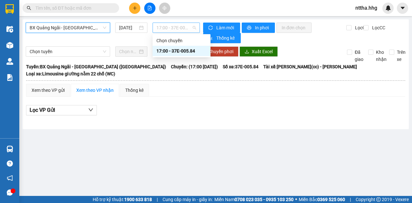
click at [179, 27] on span "17:00 - 37E-005.84" at bounding box center [175, 28] width 39 height 10
click at [181, 51] on div "17:00 - 37E-005.84" at bounding box center [181, 50] width 50 height 7
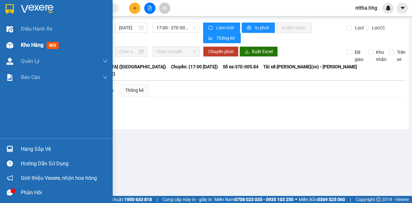
click at [23, 43] on span "Kho hàng" at bounding box center [32, 45] width 23 height 6
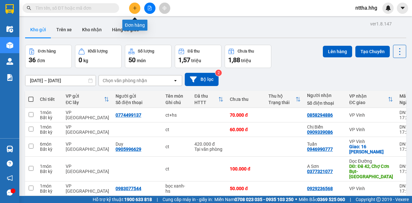
click at [136, 8] on icon "plus" at bounding box center [135, 8] width 5 height 5
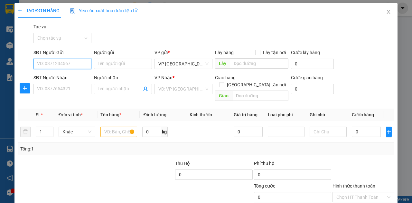
click at [70, 61] on input "SĐT Người Gửi" at bounding box center [62, 64] width 58 height 10
click at [47, 76] on div "0965547387" at bounding box center [62, 76] width 50 height 7
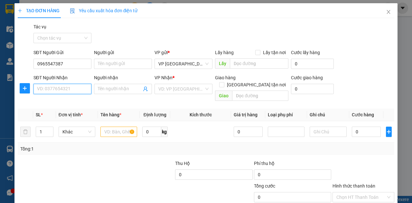
click at [44, 88] on input "SĐT Người Nhận" at bounding box center [62, 89] width 58 height 10
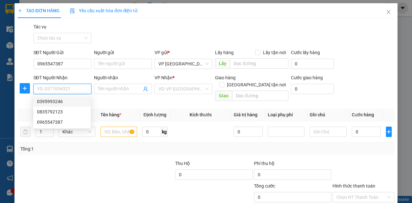
click at [44, 101] on div "0395993246" at bounding box center [62, 101] width 50 height 7
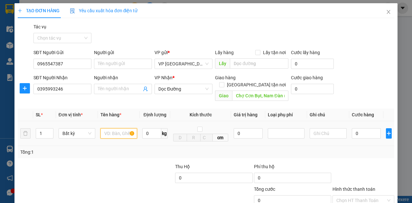
click at [114, 128] on input "text" at bounding box center [118, 133] width 37 height 10
click at [359, 128] on input "0" at bounding box center [366, 133] width 29 height 10
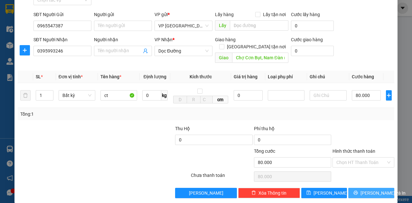
click at [378, 189] on span "[PERSON_NAME] và In" at bounding box center [383, 192] width 45 height 7
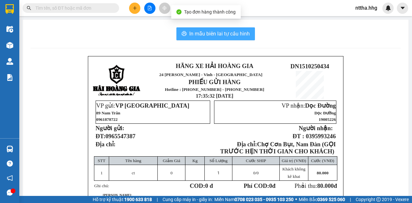
click at [228, 36] on span "In mẫu biên lai tự cấu hình" at bounding box center [219, 34] width 61 height 8
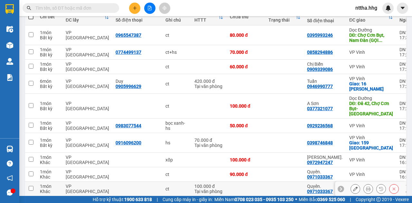
scroll to position [86, 0]
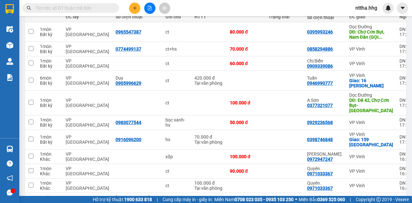
click at [131, 5] on button at bounding box center [134, 8] width 11 height 11
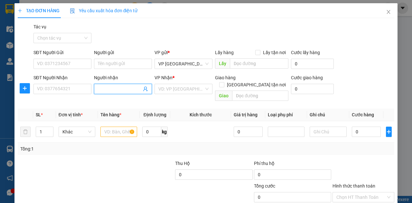
click at [122, 88] on input "Người nhận" at bounding box center [120, 88] width 44 height 7
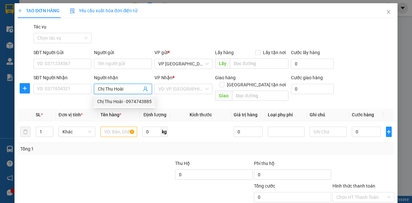
click at [127, 101] on div "Chị Thu Hoài - 0974743885" at bounding box center [124, 101] width 54 height 7
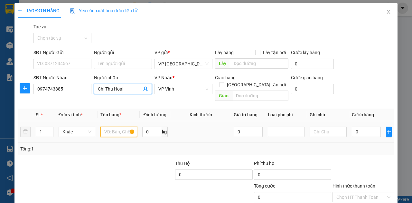
click at [110, 128] on input "text" at bounding box center [118, 132] width 37 height 10
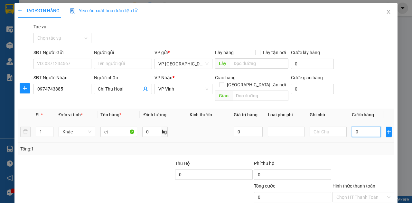
click at [363, 127] on input "0" at bounding box center [366, 132] width 29 height 10
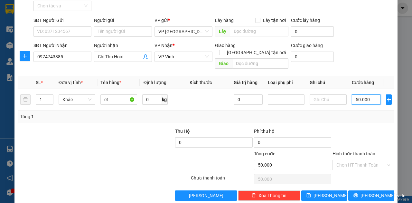
scroll to position [35, 0]
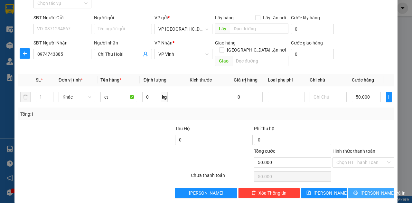
click at [368, 189] on span "[PERSON_NAME] và In" at bounding box center [383, 192] width 45 height 7
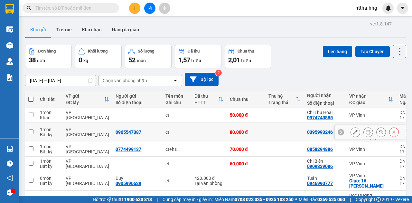
click at [277, 136] on td at bounding box center [284, 132] width 39 height 20
checkbox input "true"
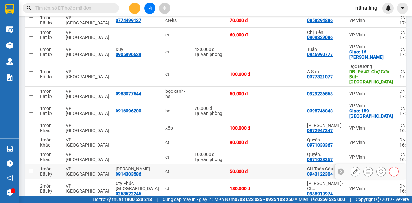
scroll to position [150, 0]
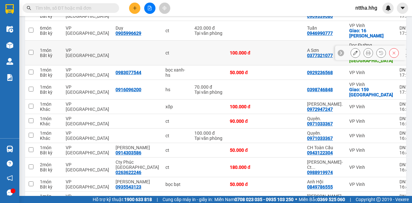
click at [265, 55] on td at bounding box center [284, 53] width 39 height 25
checkbox input "true"
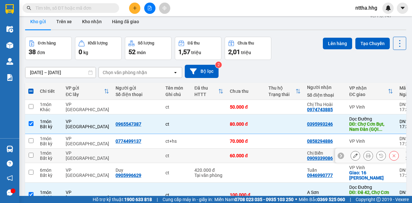
scroll to position [0, 0]
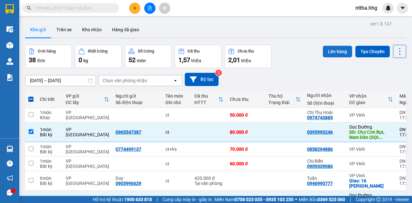
click at [339, 52] on button "Lên hàng" at bounding box center [337, 52] width 29 height 12
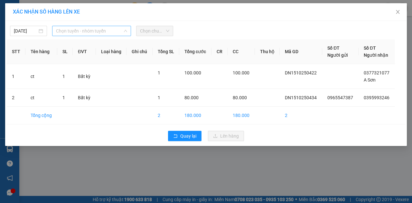
click at [79, 31] on span "Chọn tuyến - nhóm tuyến" at bounding box center [91, 31] width 71 height 10
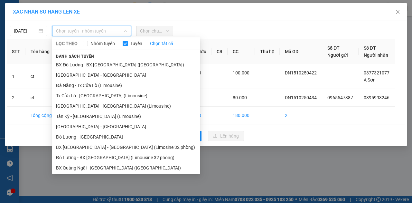
click at [83, 147] on li "BX [GEOGRAPHIC_DATA] - [GEOGRAPHIC_DATA] (Limosine 32 phòng)" at bounding box center [126, 147] width 148 height 10
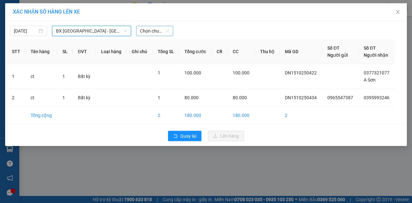
click at [165, 32] on span "Chọn chuyến" at bounding box center [154, 31] width 29 height 10
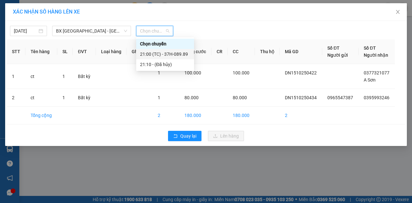
click at [169, 54] on div "21:00 (TC) - 37H-089.89" at bounding box center [165, 54] width 50 height 7
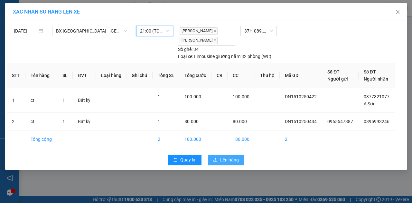
click at [218, 157] on button "Lên hàng" at bounding box center [226, 160] width 36 height 10
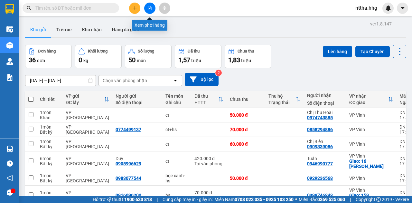
click at [150, 8] on icon "file-add" at bounding box center [149, 8] width 5 height 5
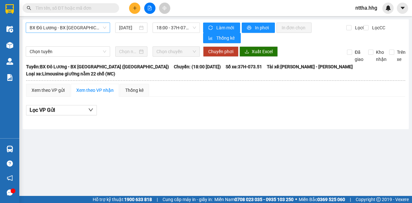
click at [93, 30] on span "BX Đô Lương - BX [GEOGRAPHIC_DATA] ([GEOGRAPHIC_DATA])" at bounding box center [68, 28] width 77 height 10
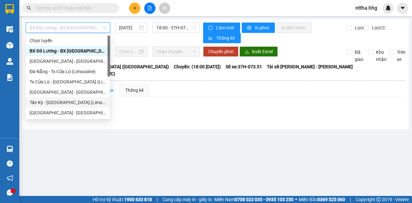
scroll to position [43, 0]
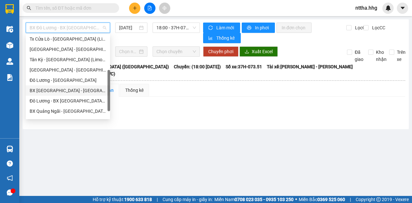
click at [70, 90] on div "BX Đà Nẵng - Đô Lương (Limosine 32 phòng)" at bounding box center [68, 90] width 77 height 7
type input "[DATE]"
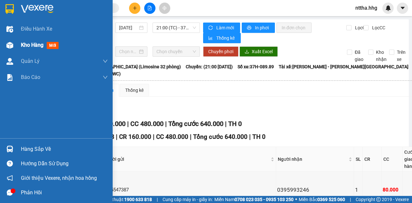
click at [30, 47] on span "Kho hàng" at bounding box center [32, 45] width 23 height 6
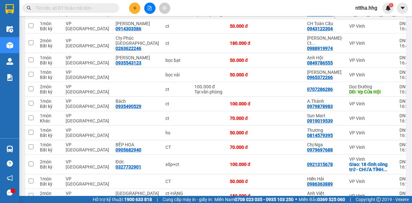
scroll to position [236, 0]
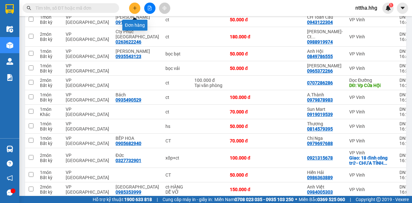
click at [134, 10] on button at bounding box center [134, 8] width 11 height 11
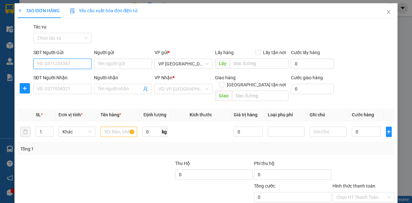
click at [73, 61] on input "SĐT Người Gửi" at bounding box center [62, 64] width 58 height 10
type input "0979461158"
click at [41, 78] on div "0979461158 - Chị Vy" at bounding box center [62, 76] width 50 height 7
type input "Chị Vy"
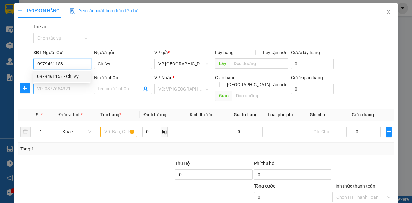
type input "0979461158"
click at [51, 91] on input "SĐT Người Nhận" at bounding box center [62, 89] width 58 height 10
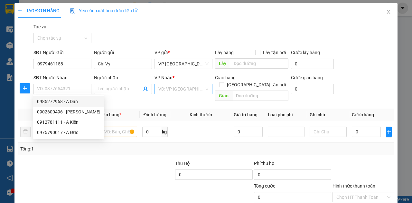
click at [165, 89] on input "search" at bounding box center [181, 89] width 46 height 10
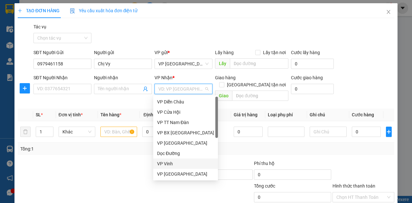
click at [164, 164] on div "VP Vinh" at bounding box center [185, 163] width 57 height 7
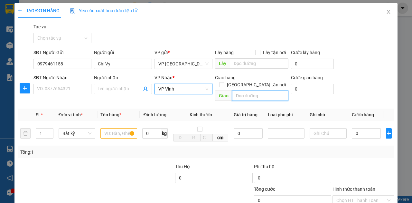
click at [248, 90] on input "text" at bounding box center [260, 95] width 56 height 10
type input "Cty"
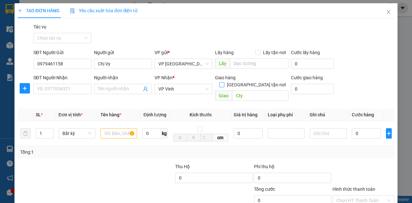
click at [224, 82] on input "[GEOGRAPHIC_DATA] tận nơi" at bounding box center [221, 84] width 5 height 5
checkbox input "true"
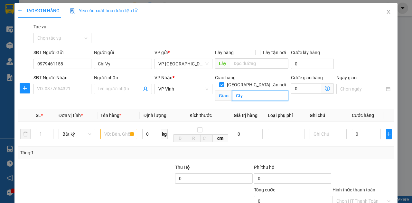
click at [245, 90] on input "Cty" at bounding box center [260, 95] width 56 height 10
type input "Cty Thuỷ Điện Bản Vẽ, 372 [PERSON_NAME]"
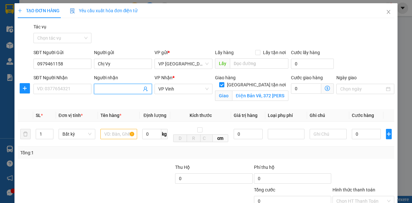
click at [109, 90] on input "Người nhận" at bounding box center [120, 88] width 44 height 7
type input "Bác Thư"
drag, startPoint x: 118, startPoint y: 89, endPoint x: 77, endPoint y: 89, distance: 41.2
click at [77, 89] on div "SĐT Người Nhận VD: 0377654321 Người nhận Bác Thư Bác Thư VP Nhận * VP Vinh Giao…" at bounding box center [213, 89] width 363 height 30
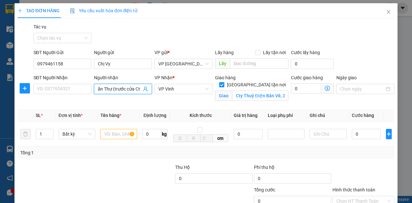
scroll to position [0, 18]
type input "Phòng Văn Thư (trước cửa Cty)"
click at [117, 135] on input "text" at bounding box center [118, 134] width 37 height 10
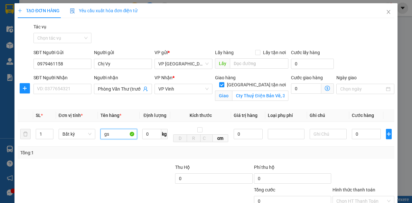
type input "g"
type input "v"
type input "hs"
click at [305, 87] on input "0" at bounding box center [306, 88] width 30 height 10
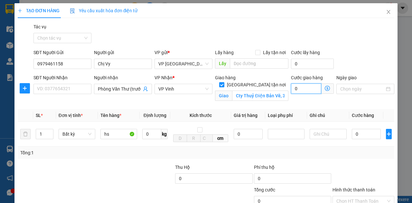
type input "2"
type input "20"
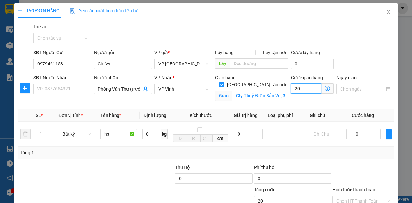
type input "20"
type input "200"
type input "2.000"
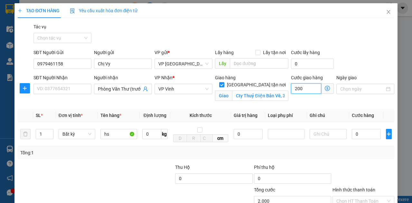
type input "2.000"
type input "20.000"
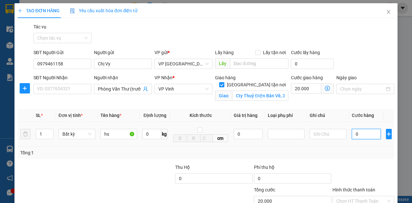
click at [361, 135] on input "0" at bounding box center [366, 134] width 29 height 10
type input "5"
type input "20.005"
type input "50"
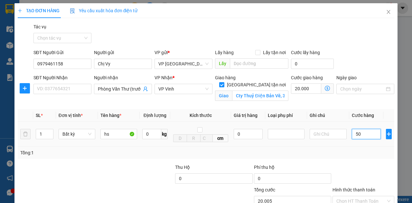
type input "20.050"
type input "500"
type input "20.500"
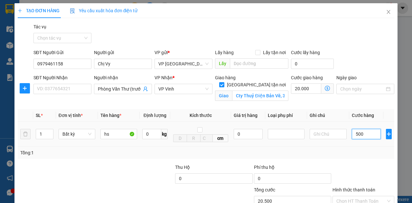
type input "5.000"
type input "25.000"
type input "50.000"
type input "70.000"
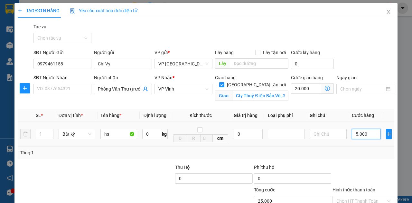
type input "70.000"
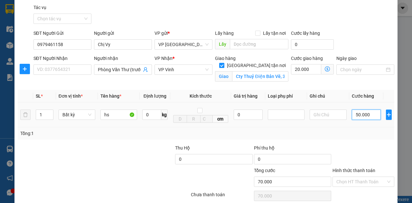
scroll to position [45, 0]
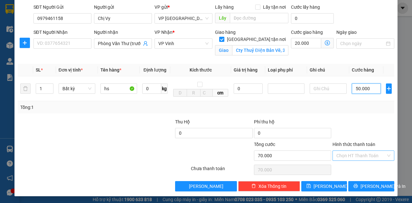
type input "50.000"
click at [362, 153] on input "Hình thức thanh toán" at bounding box center [361, 156] width 50 height 10
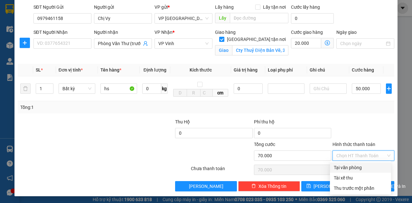
click at [355, 171] on div "Tại văn phòng" at bounding box center [360, 167] width 53 height 7
type input "0"
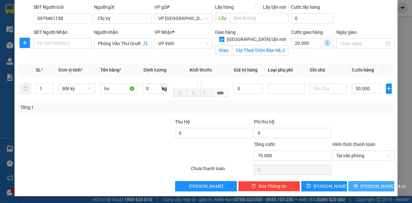
click at [362, 184] on button "[PERSON_NAME] và In" at bounding box center [371, 186] width 46 height 10
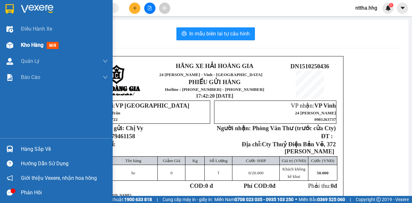
click at [15, 44] on div at bounding box center [9, 45] width 11 height 11
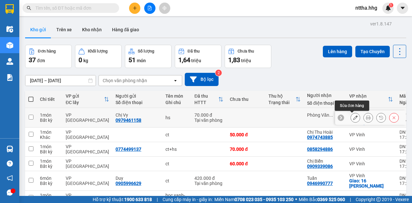
click at [353, 116] on icon at bounding box center [355, 117] width 5 height 5
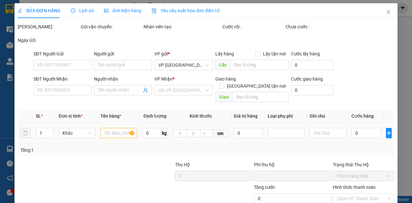
type input "0979461158"
type input "Chị Vy"
type input "Phòng Văn Thư (trước cửa Cty)"
checkbox input "true"
type input "Cty Thuỷ Điện Bản Vẽ, 372 [PERSON_NAME]"
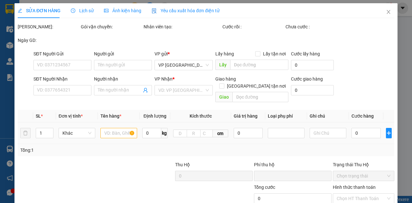
type input "0"
type input "70.000"
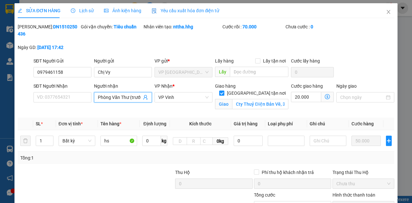
scroll to position [0, 18]
drag, startPoint x: 135, startPoint y: 94, endPoint x: 141, endPoint y: 95, distance: 5.8
click at [136, 94] on input "Phòng Văn Thư (trước cửa Cty)" at bounding box center [120, 97] width 44 height 7
click at [139, 97] on input "Phòng Văn Thư (trước cửa Cty)" at bounding box center [120, 97] width 44 height 7
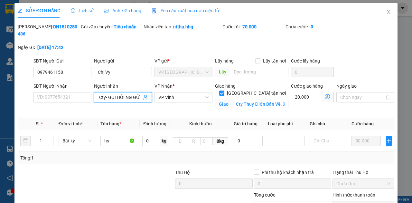
scroll to position [0, 0]
drag, startPoint x: 104, startPoint y: 97, endPoint x: 70, endPoint y: 90, distance: 34.3
click at [70, 90] on div "SĐT Người Nhận VD: 0377654321 Người nhận Phòng Văn Thư (trước cửa Cty- GỌI HỎI …" at bounding box center [213, 97] width 363 height 30
click at [128, 97] on input "Phòng Văn Thư (trước cửa Cty- GỌI HỎI NG GỬI)" at bounding box center [120, 97] width 44 height 7
click at [129, 97] on input "Phòng Văn Thư (trước cửa Cty- GỌI HỎI NG GỬI)" at bounding box center [120, 97] width 44 height 7
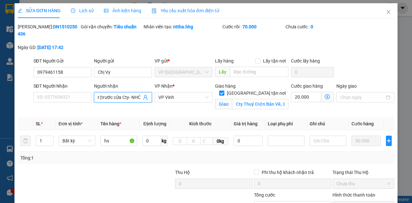
scroll to position [0, 32]
click at [124, 97] on input "Phòng Văn Thư (trước cửa Cty- NHỚ GỌI HỎI NG GỬI)" at bounding box center [120, 97] width 44 height 7
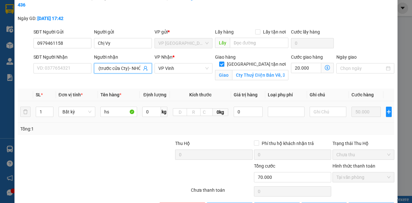
scroll to position [51, 0]
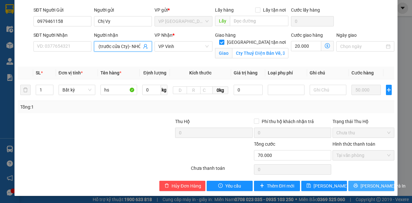
type input "Phòng Văn Thư (trước cửa Cty)- NHỚ GỌI HỎI NG GỬI)"
click at [361, 184] on button "[PERSON_NAME] và In" at bounding box center [371, 186] width 46 height 10
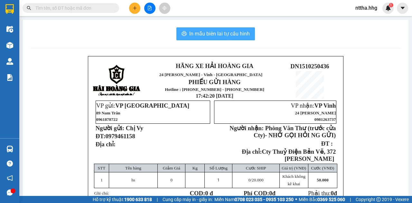
click at [230, 34] on span "In mẫu biên lai tự cấu hình" at bounding box center [219, 34] width 61 height 8
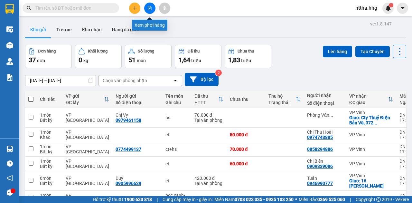
click at [151, 9] on icon "file-add" at bounding box center [149, 8] width 5 height 5
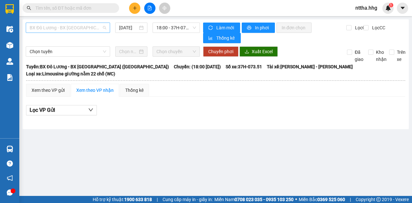
click at [90, 24] on span "BX Đô Lương - BX [GEOGRAPHIC_DATA] ([GEOGRAPHIC_DATA])" at bounding box center [68, 28] width 77 height 10
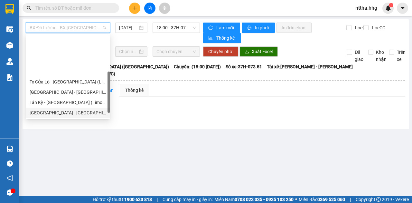
scroll to position [52, 0]
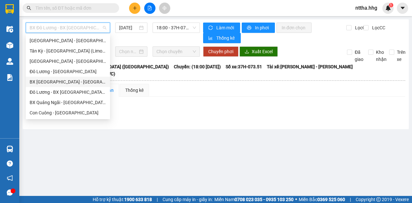
click at [68, 83] on div "BX [GEOGRAPHIC_DATA] - [GEOGRAPHIC_DATA] (Limosine 32 phòng)" at bounding box center [68, 81] width 77 height 7
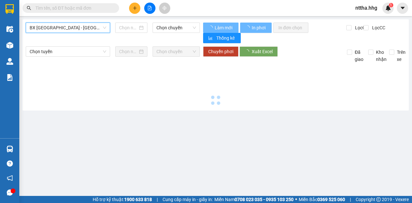
type input "[DATE]"
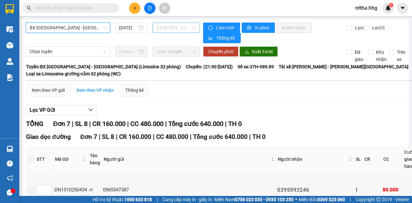
click at [180, 27] on span "21:00 (TC) - 37H-089.89" at bounding box center [175, 28] width 39 height 10
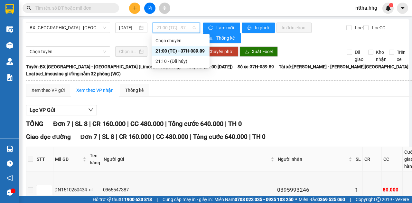
click at [187, 50] on div "21:00 (TC) - 37H-089.89" at bounding box center [180, 50] width 50 height 7
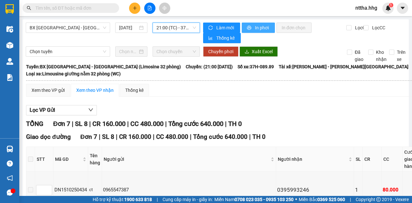
click at [255, 25] on span "In phơi" at bounding box center [262, 27] width 15 height 7
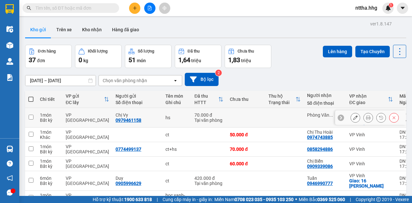
click at [366, 119] on icon at bounding box center [368, 117] width 5 height 5
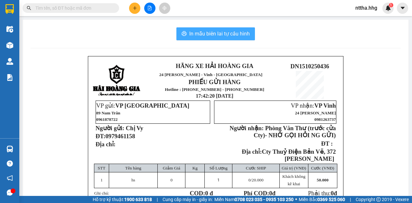
click at [196, 30] on span "In mẫu biên lai tự cấu hình" at bounding box center [219, 34] width 61 height 8
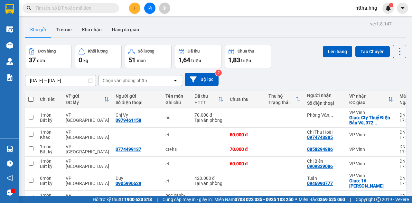
click at [133, 5] on button at bounding box center [134, 8] width 11 height 11
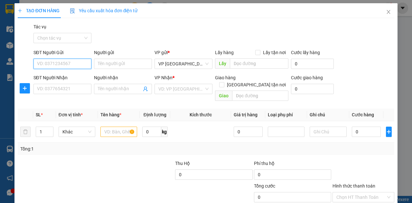
click at [72, 63] on input "SĐT Người Gửi" at bounding box center [62, 64] width 58 height 10
click at [56, 74] on div "0941972795 - chị an" at bounding box center [62, 76] width 50 height 7
type input "0941972795"
type input "chị an"
type input "0941972795"
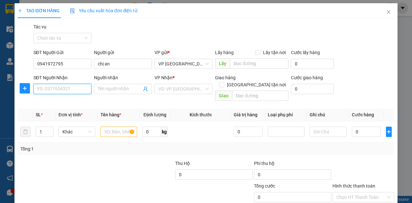
click at [59, 88] on input "SĐT Người Nhận" at bounding box center [62, 89] width 58 height 10
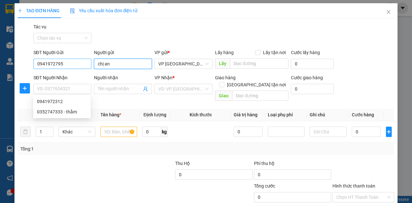
drag, startPoint x: 116, startPoint y: 64, endPoint x: 88, endPoint y: 68, distance: 28.5
click at [88, 68] on div "SĐT Người Gửi 0941972795 Người gửi chị an chị an VP gửi * VP [GEOGRAPHIC_DATA] …" at bounding box center [213, 60] width 363 height 23
type input "c"
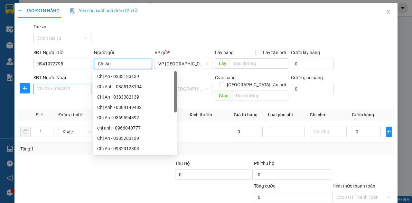
type input "Chị An"
click at [62, 90] on input "SĐT Người Nhận" at bounding box center [62, 89] width 58 height 10
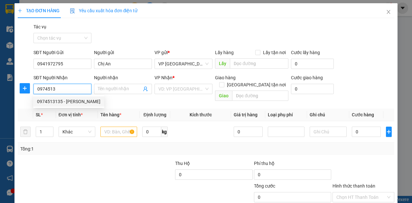
click at [67, 102] on div "0974513135 - [PERSON_NAME]" at bounding box center [68, 101] width 63 height 7
type input "0974513135"
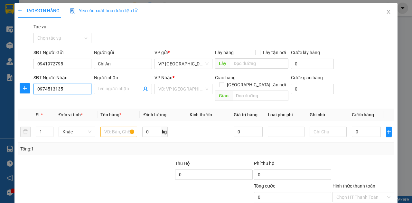
type input "[PERSON_NAME]"
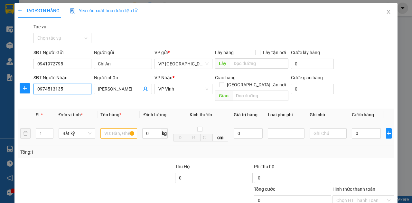
type input "0974513135"
click at [114, 128] on input "text" at bounding box center [118, 133] width 37 height 10
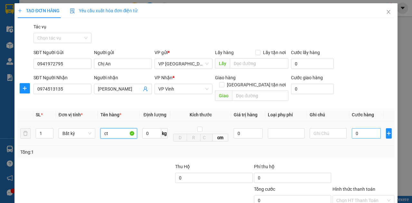
type input "ct"
click at [360, 128] on input "0" at bounding box center [366, 133] width 29 height 10
type input "5"
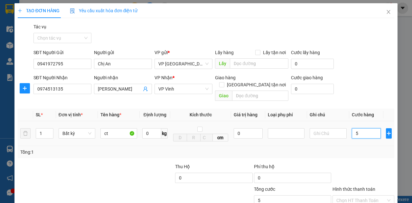
type input "50"
type input "500"
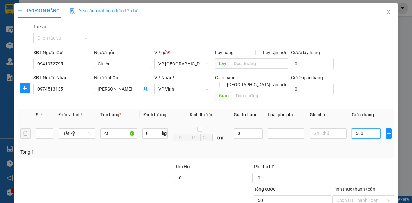
type input "500"
type input "5.000"
type input "50.000"
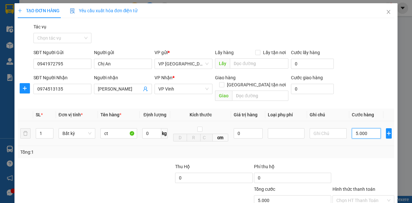
type input "50.000"
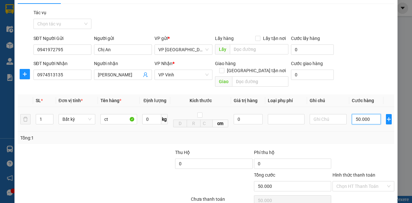
scroll to position [38, 0]
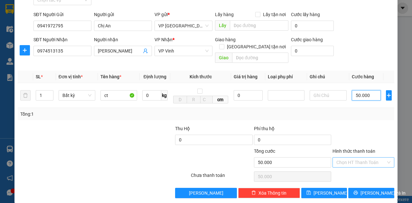
type input "50.000"
click at [353, 157] on input "Hình thức thanh toán" at bounding box center [361, 162] width 50 height 10
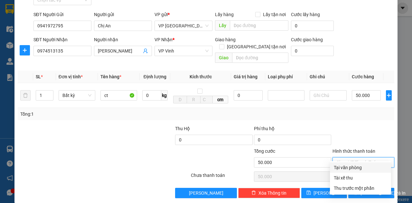
click at [352, 166] on div "Tại văn phòng" at bounding box center [360, 167] width 53 height 7
type input "0"
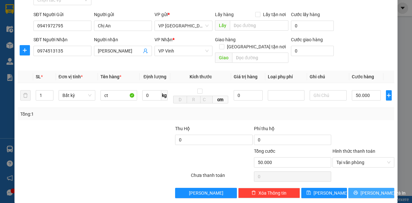
click at [381, 188] on button "[PERSON_NAME] và In" at bounding box center [371, 193] width 46 height 10
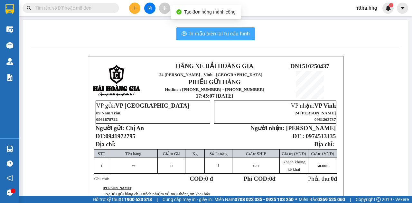
click at [232, 30] on span "In mẫu biên lai tự cấu hình" at bounding box center [219, 34] width 61 height 8
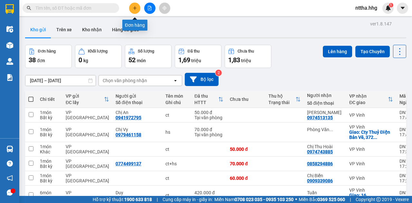
click at [136, 7] on icon "plus" at bounding box center [135, 8] width 5 height 5
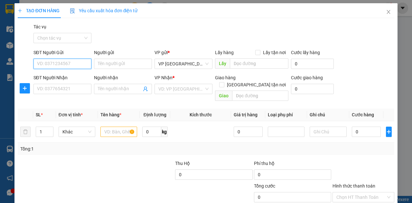
click at [56, 64] on input "SĐT Người Gửi" at bounding box center [62, 64] width 58 height 10
type input "0777234575"
click at [58, 78] on div "0777234575 - Thi" at bounding box center [62, 76] width 50 height 7
type input "Thi"
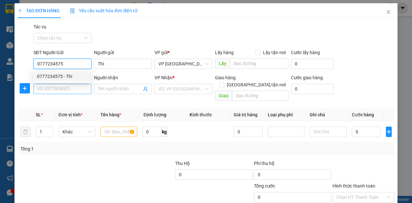
type input "0777234575"
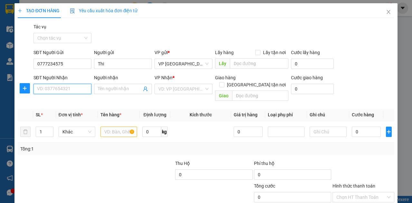
click at [60, 89] on input "SĐT Người Nhận" at bounding box center [62, 89] width 58 height 10
click at [58, 111] on div "0913577678 - Toàn" at bounding box center [62, 111] width 50 height 7
type input "0913577678"
type input "Toàn"
click at [113, 127] on input "text" at bounding box center [118, 132] width 37 height 10
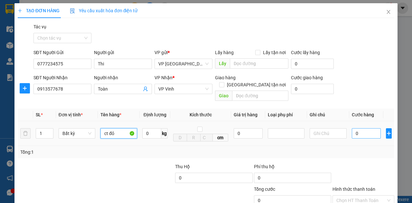
type input "ct đỏ"
click at [362, 128] on input "0" at bounding box center [366, 133] width 29 height 10
type input "5"
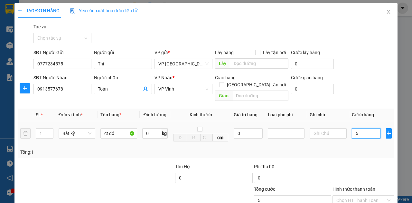
type input "50"
type input "500"
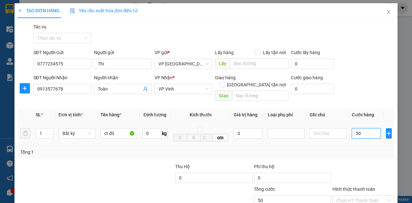
type input "500"
type input "5.000"
type input "500"
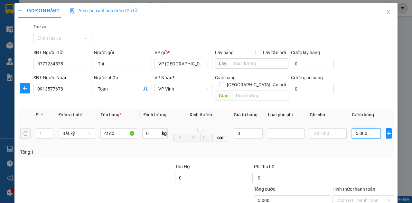
type input "500"
type input "0"
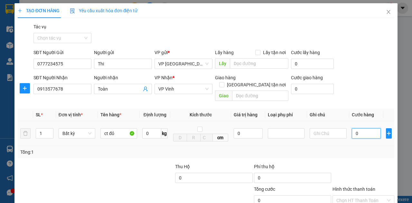
type input "40"
type input "400"
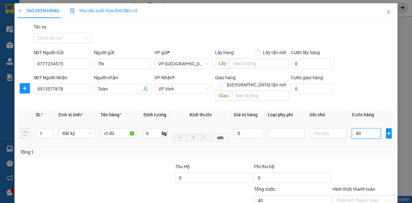
type input "400"
type input "4.000"
type input "40.000"
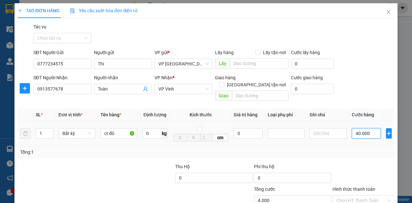
type input "40.000"
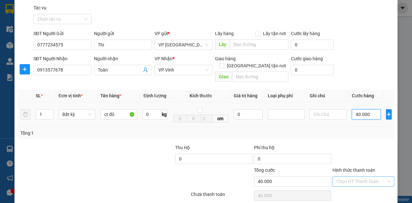
scroll to position [38, 0]
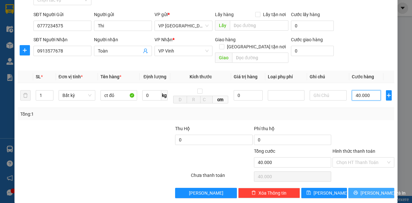
type input "40.000"
click at [358, 190] on icon "printer" at bounding box center [355, 192] width 5 height 5
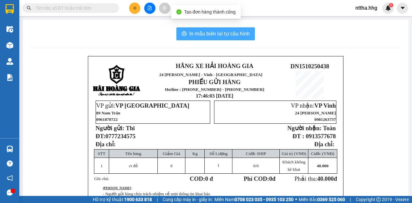
click at [229, 33] on span "In mẫu biên lai tự cấu hình" at bounding box center [219, 34] width 61 height 8
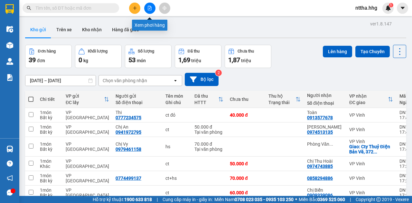
click at [150, 8] on icon "file-add" at bounding box center [149, 8] width 5 height 5
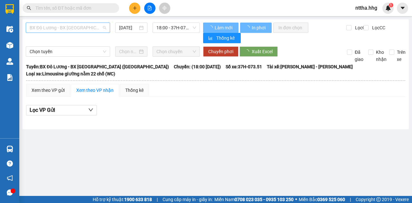
click at [95, 27] on span "BX Đô Lương - BX [GEOGRAPHIC_DATA] ([GEOGRAPHIC_DATA])" at bounding box center [68, 28] width 77 height 10
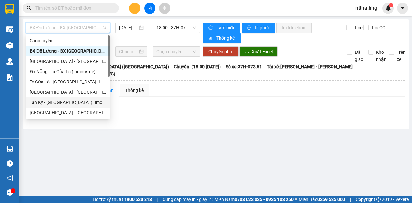
scroll to position [21, 0]
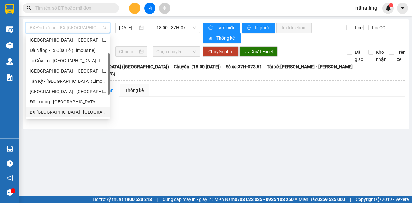
click at [56, 111] on div "BX [GEOGRAPHIC_DATA] - [GEOGRAPHIC_DATA] (Limosine 32 phòng)" at bounding box center [68, 111] width 77 height 7
type input "[DATE]"
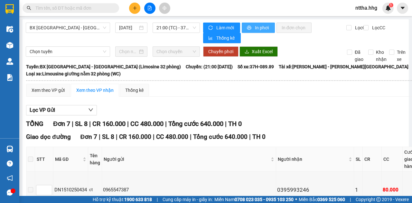
click at [256, 27] on span "In phơi" at bounding box center [262, 27] width 15 height 7
click at [255, 29] on span "In phơi" at bounding box center [262, 27] width 15 height 7
click at [134, 8] on icon "plus" at bounding box center [135, 8] width 5 height 5
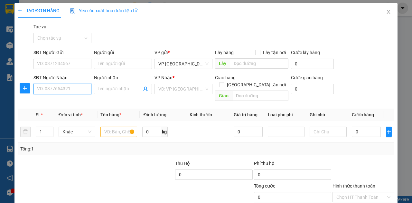
click at [70, 89] on input "SĐT Người Nhận" at bounding box center [62, 89] width 58 height 10
type input "0966692466"
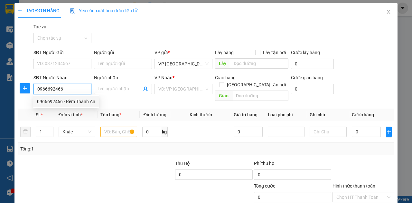
click at [56, 104] on div "0966692466 - Rèm Thành An" at bounding box center [66, 101] width 58 height 7
type input "Rèm Thành An"
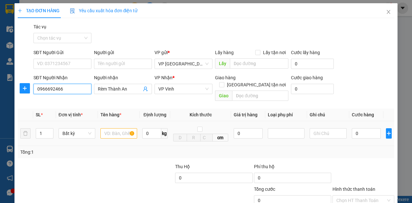
type input "0966692466"
click at [113, 128] on input "text" at bounding box center [118, 133] width 37 height 10
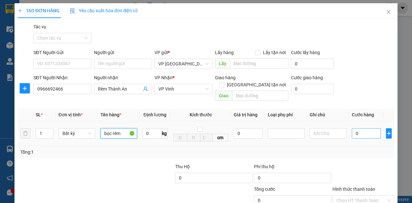
type input "bọc rèm"
type input "5"
type input "50"
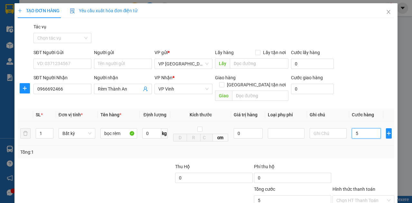
type input "50"
type input "500"
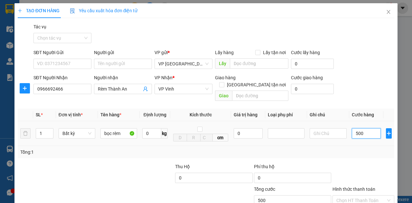
type input "5.000"
type input "50.000"
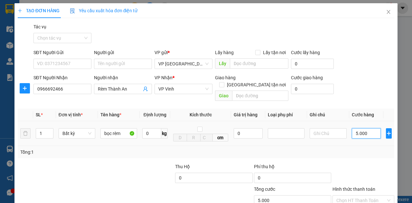
type input "50.000"
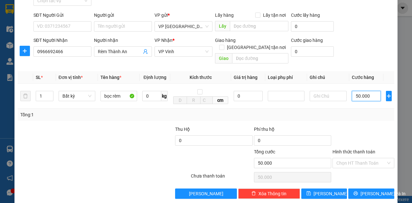
scroll to position [38, 0]
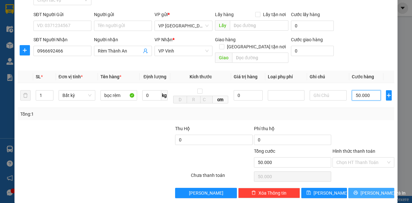
type input "50.000"
click at [369, 189] on span "[PERSON_NAME] và In" at bounding box center [383, 192] width 45 height 7
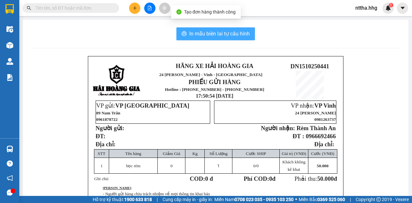
click at [232, 33] on span "In mẫu biên lai tự cấu hình" at bounding box center [219, 34] width 61 height 8
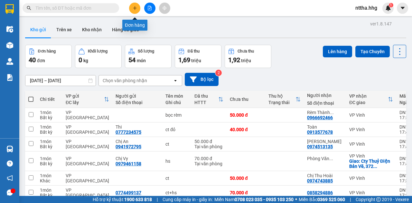
click at [136, 6] on icon "plus" at bounding box center [135, 8] width 5 height 5
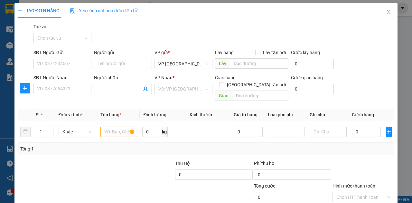
click at [134, 88] on input "Người nhận" at bounding box center [120, 88] width 44 height 7
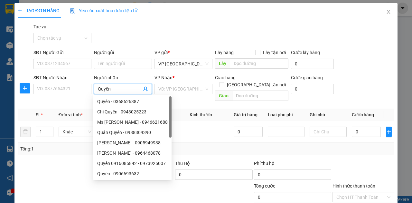
type input "Quyên."
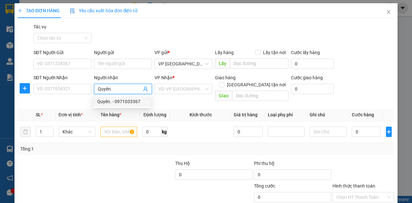
click at [127, 102] on div "Quyên. - 0971033367" at bounding box center [122, 101] width 50 height 7
type input "0971033367"
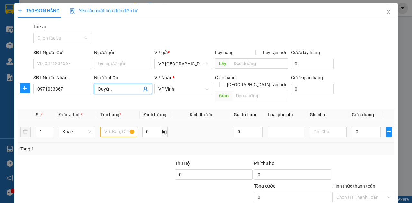
type input "Quyên."
click at [115, 127] on input "text" at bounding box center [118, 132] width 37 height 10
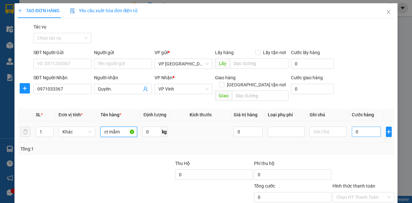
type input "ct mắm"
click at [356, 127] on input "0" at bounding box center [366, 132] width 29 height 10
type input "8"
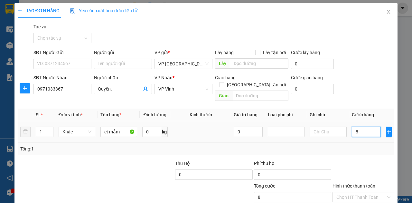
type input "80"
type input "800"
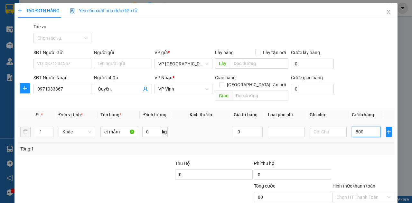
type input "800"
type input "8.000"
type input "80.000"
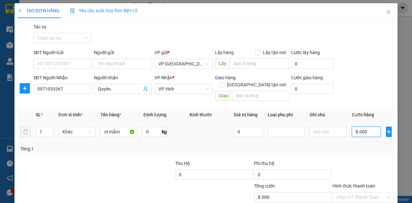
type input "80.000"
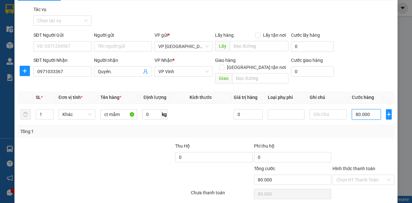
scroll to position [35, 0]
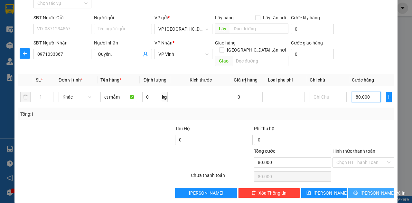
type input "80.000"
click at [368, 188] on button "[PERSON_NAME] và In" at bounding box center [371, 193] width 46 height 10
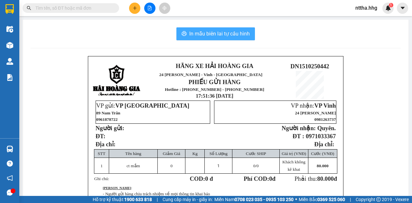
click at [245, 34] on span "In mẫu biên lai tự cấu hình" at bounding box center [219, 34] width 61 height 8
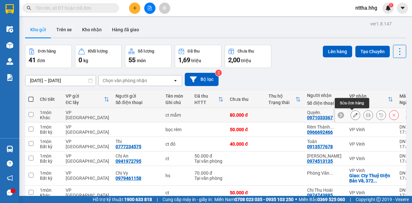
click at [353, 115] on icon at bounding box center [355, 115] width 5 height 5
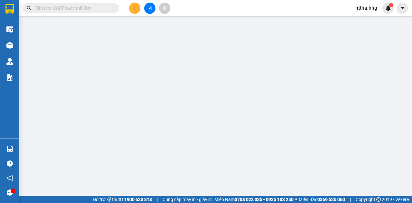
type input "0971033367"
type input "Quyên."
type input "0"
type input "80.000"
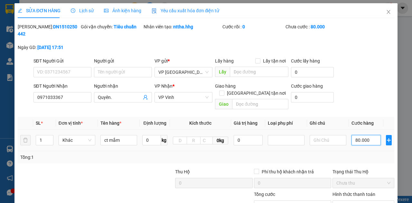
click at [364, 135] on input "80.000" at bounding box center [366, 140] width 29 height 10
type input "9"
type input "90"
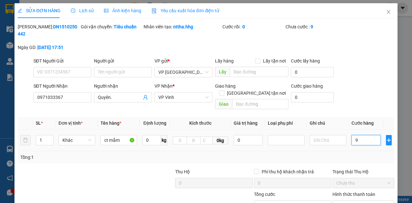
type input "90"
type input "900"
type input "9.000"
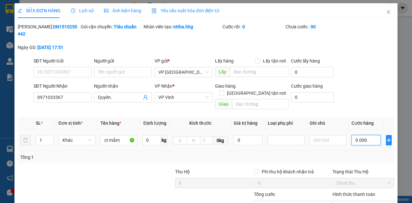
type input "9.000"
type input "90.000"
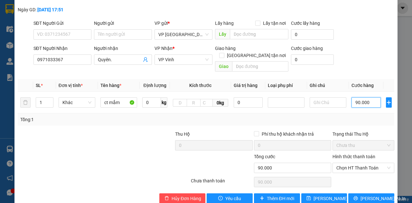
scroll to position [43, 0]
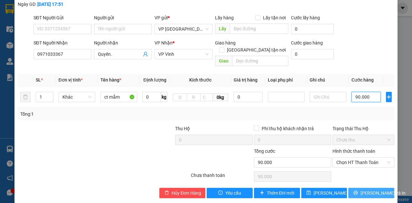
type input "90.000"
click at [361, 189] on button "[PERSON_NAME] và In" at bounding box center [371, 193] width 46 height 10
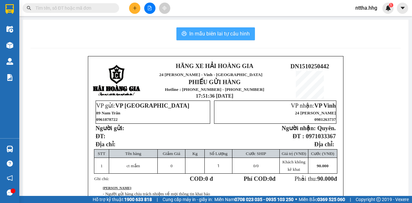
click at [237, 35] on span "In mẫu biên lai tự cấu hình" at bounding box center [219, 34] width 61 height 8
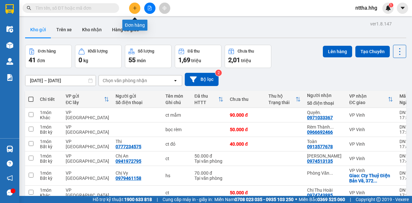
click at [136, 9] on icon "plus" at bounding box center [135, 8] width 5 height 5
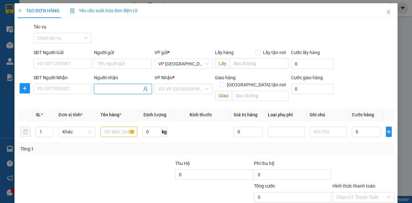
click at [113, 90] on input "Người nhận" at bounding box center [120, 88] width 44 height 7
type input "[PERSON_NAME]."
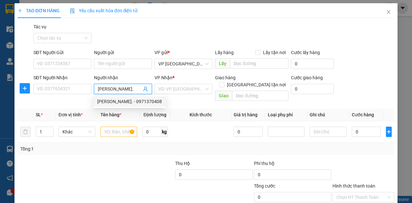
click at [114, 102] on div "[PERSON_NAME]. - 0971370408" at bounding box center [129, 101] width 65 height 7
type input "0971370408"
type input "[PERSON_NAME]."
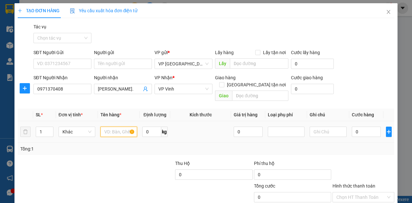
click at [117, 127] on input "text" at bounding box center [118, 132] width 37 height 10
type input "ct"
click at [360, 127] on input "0" at bounding box center [366, 132] width 29 height 10
type input "9"
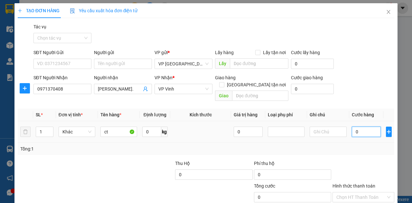
type input "9"
type input "90"
type input "900"
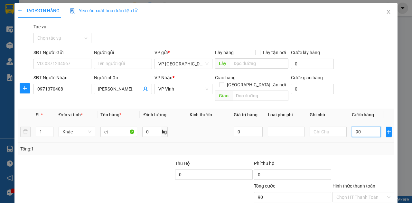
type input "900"
type input "9.000"
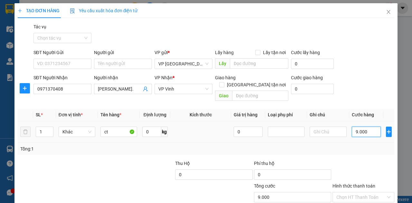
type input "90.000"
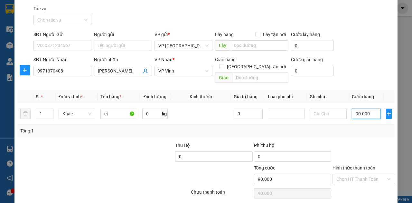
scroll to position [35, 0]
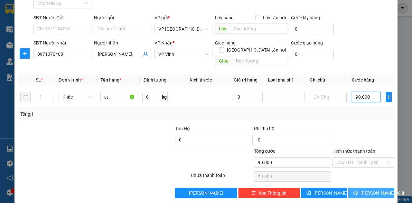
type input "90.000"
click at [357, 190] on span "printer" at bounding box center [355, 192] width 5 height 5
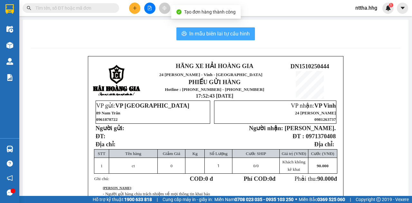
drag, startPoint x: 205, startPoint y: 32, endPoint x: 209, endPoint y: 35, distance: 5.0
click at [205, 32] on span "In mẫu biên lai tự cấu hình" at bounding box center [219, 34] width 61 height 8
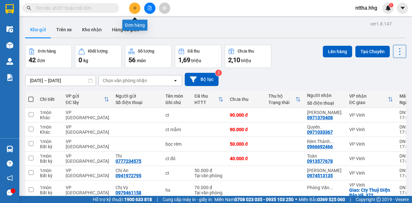
click at [135, 6] on icon "plus" at bounding box center [135, 8] width 5 height 5
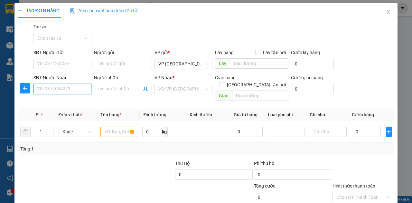
click at [77, 89] on input "SĐT Người Nhận" at bounding box center [62, 89] width 58 height 10
type input "0843571268"
click at [65, 100] on div "0843571268 - Thoa" at bounding box center [62, 101] width 50 height 7
type input "Thoa"
type input "Vp Nam Đàn"
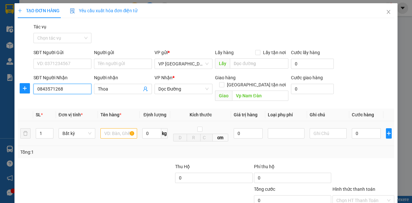
type input "0843571268"
click at [119, 128] on input "text" at bounding box center [118, 133] width 37 height 10
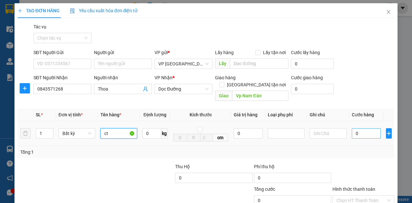
type input "ct"
click at [361, 128] on input "0" at bounding box center [366, 133] width 29 height 10
type input "6"
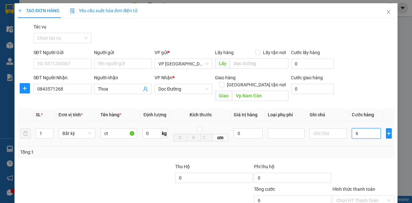
type input "60"
type input "600"
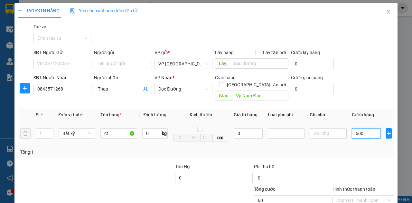
type input "600"
type input "6.000"
type input "60.000"
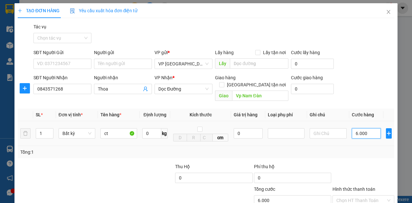
type input "60.000"
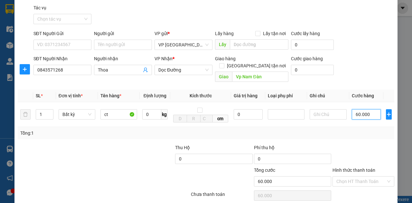
scroll to position [38, 0]
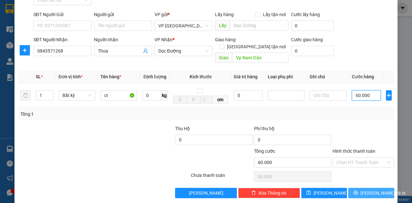
type input "60.000"
click at [372, 189] on span "[PERSON_NAME] và In" at bounding box center [383, 192] width 45 height 7
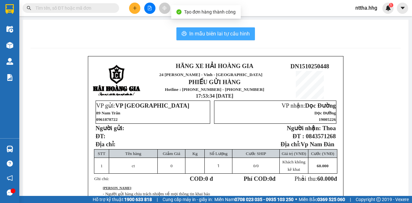
click at [233, 35] on span "In mẫu biên lai tự cấu hình" at bounding box center [219, 34] width 61 height 8
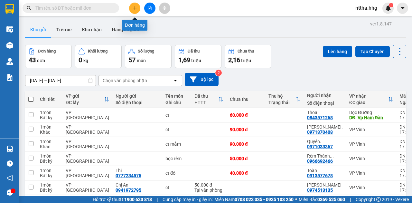
click at [133, 8] on icon "plus" at bounding box center [135, 8] width 5 height 5
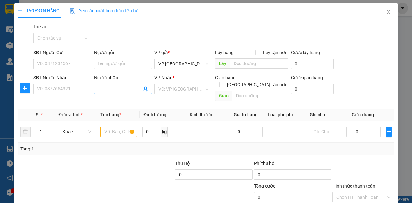
click at [108, 93] on span at bounding box center [123, 89] width 58 height 10
click at [132, 89] on input "Người nhận" at bounding box center [120, 88] width 44 height 7
type input "a"
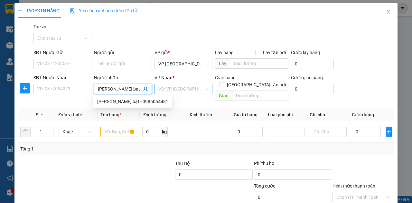
type input "[PERSON_NAME] bạt"
click at [170, 88] on input "search" at bounding box center [181, 89] width 46 height 10
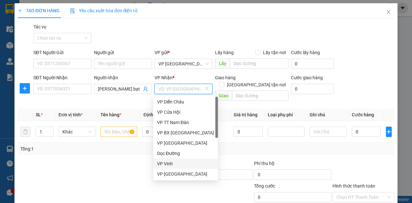
click at [162, 164] on div "VP Vinh" at bounding box center [185, 163] width 57 height 7
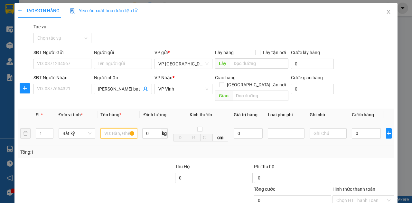
drag, startPoint x: 116, startPoint y: 125, endPoint x: 121, endPoint y: 117, distance: 9.7
click at [116, 128] on input "text" at bounding box center [118, 133] width 37 height 10
type input "bạt"
click at [359, 128] on input "0" at bounding box center [366, 133] width 29 height 10
type input "1"
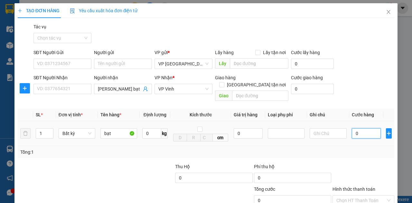
type input "1"
type input "10"
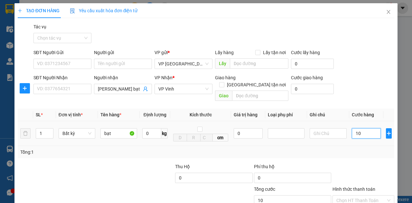
type input "100"
type input "1.000"
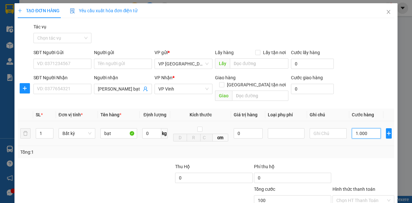
type input "1.000"
type input "10.000"
type input "100.000"
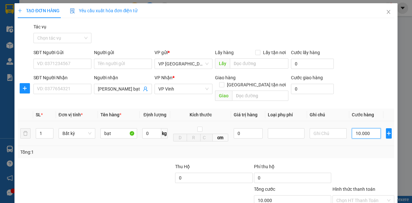
type input "100.000"
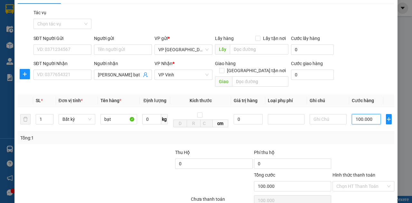
scroll to position [38, 0]
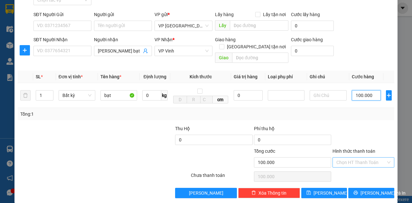
type input "100.000"
click at [370, 157] on input "Hình thức thanh toán" at bounding box center [361, 162] width 50 height 10
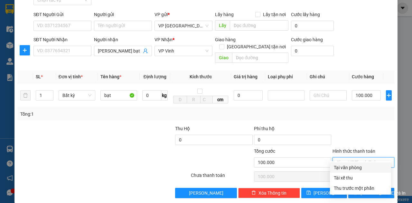
click at [363, 166] on div "Tại văn phòng" at bounding box center [360, 167] width 53 height 7
type input "0"
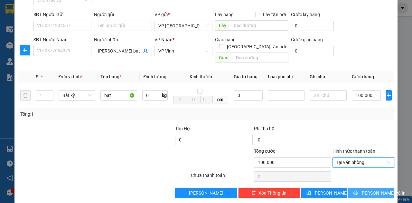
click at [365, 189] on span "[PERSON_NAME] và In" at bounding box center [383, 192] width 45 height 7
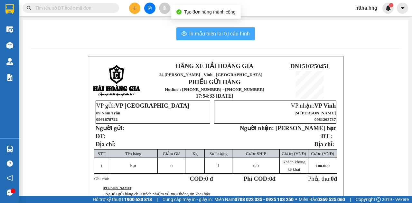
click at [212, 32] on span "In mẫu biên lai tự cấu hình" at bounding box center [219, 34] width 61 height 8
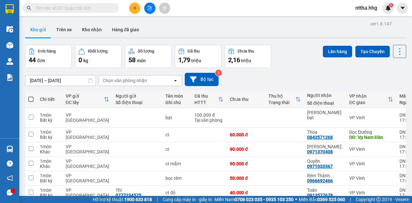
click at [136, 7] on icon "plus" at bounding box center [135, 8] width 5 height 5
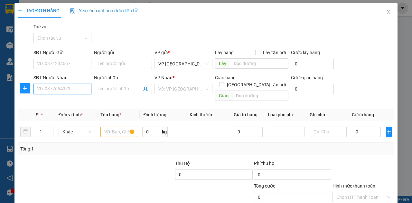
click at [48, 89] on input "SĐT Người Nhận" at bounding box center [62, 89] width 58 height 10
drag, startPoint x: 66, startPoint y: 87, endPoint x: 31, endPoint y: 87, distance: 35.1
click at [31, 87] on div "SĐT Người Nhận 0388531526 0388531526 Người nhận Tên người nhận VP Nhận * VD: VP…" at bounding box center [206, 89] width 378 height 30
click at [48, 91] on input "0388531526" at bounding box center [62, 89] width 58 height 10
click at [57, 90] on input "0388531526" at bounding box center [62, 89] width 58 height 10
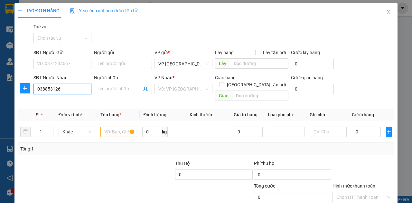
type input "0388531326"
click at [70, 102] on div "0388531326 - BÉ" at bounding box center [62, 101] width 50 height 7
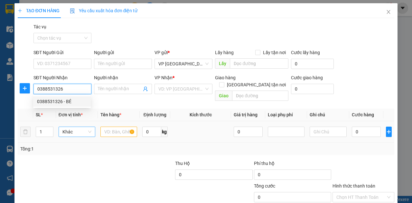
type input "BÉ"
type input "[GEOGRAPHIC_DATA], [GEOGRAPHIC_DATA]"
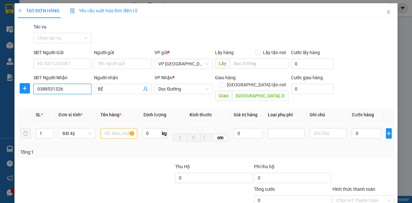
type input "0388531326"
click at [117, 128] on input "text" at bounding box center [118, 133] width 37 height 10
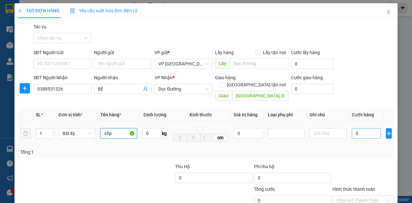
type input "xốp"
click at [358, 128] on input "0" at bounding box center [366, 133] width 29 height 10
type input "5"
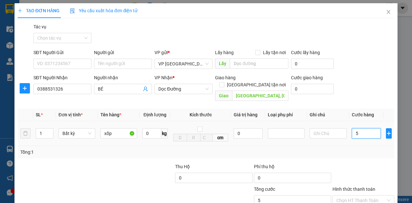
type input "50"
type input "500"
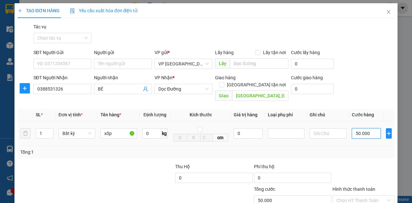
scroll to position [38, 0]
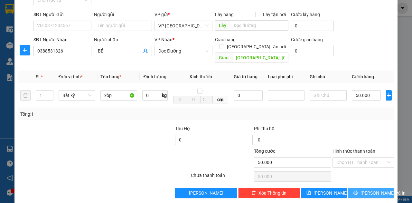
click at [373, 189] on span "[PERSON_NAME] và In" at bounding box center [383, 192] width 45 height 7
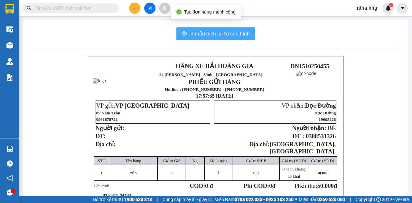
click at [205, 34] on span "In mẫu biên lai tự cấu hình" at bounding box center [219, 34] width 61 height 8
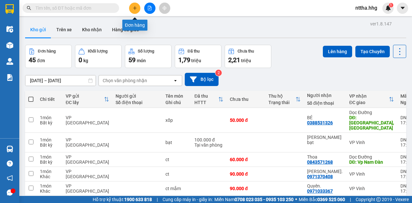
click at [133, 6] on icon "plus" at bounding box center [135, 8] width 5 height 5
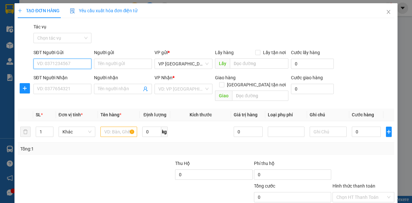
click at [73, 61] on input "SĐT Người Gửi" at bounding box center [62, 64] width 58 height 10
click at [58, 77] on div "0365595056" at bounding box center [62, 76] width 50 height 7
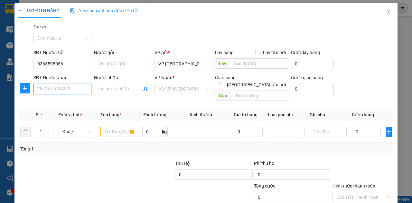
click at [55, 87] on input "SĐT Người Nhận" at bounding box center [62, 89] width 58 height 10
click at [58, 112] on div "0336937351 - Chị Ngư" at bounding box center [62, 111] width 50 height 7
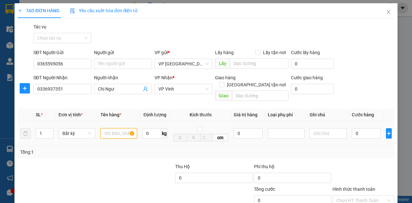
click at [107, 128] on input "text" at bounding box center [118, 133] width 37 height 10
click at [23, 127] on tr "1 Bất kỳ 0 kg cm 0 0" at bounding box center [206, 133] width 377 height 25
click at [117, 128] on input "text" at bounding box center [118, 133] width 37 height 10
click at [362, 128] on input "0" at bounding box center [366, 133] width 29 height 10
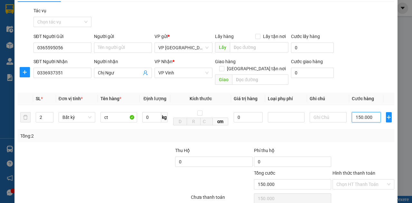
scroll to position [38, 0]
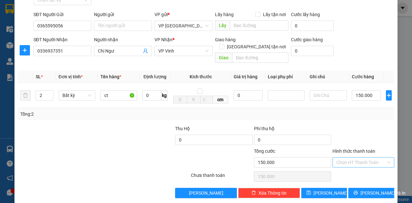
click at [361, 157] on input "Hình thức thanh toán" at bounding box center [361, 162] width 50 height 10
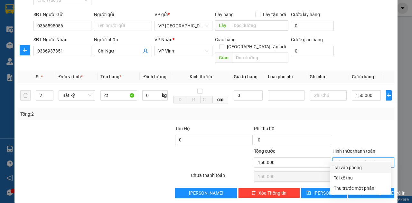
click at [358, 169] on div "Tại văn phòng" at bounding box center [360, 167] width 53 height 7
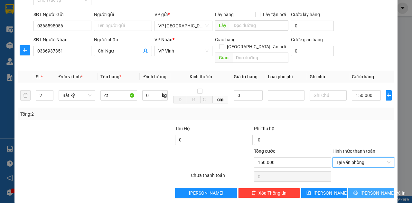
click at [366, 189] on span "[PERSON_NAME] và In" at bounding box center [383, 192] width 45 height 7
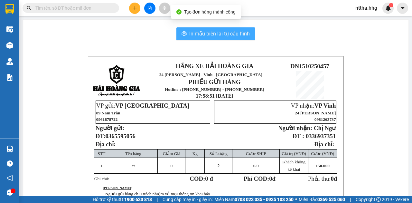
click at [217, 33] on span "In mẫu biên lai tự cấu hình" at bounding box center [219, 34] width 61 height 8
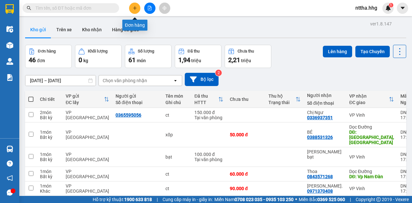
click at [132, 10] on button at bounding box center [134, 8] width 11 height 11
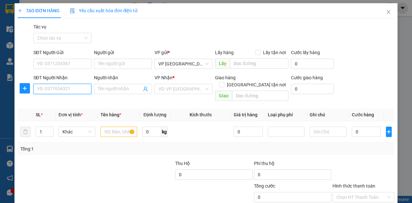
click at [75, 89] on input "SĐT Người Nhận" at bounding box center [62, 89] width 58 height 10
click at [66, 99] on div "0977929172" at bounding box center [62, 101] width 50 height 7
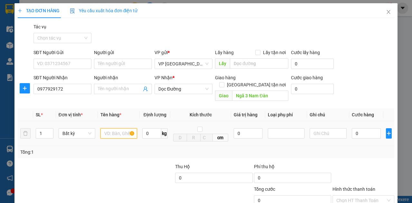
click at [118, 128] on input "text" at bounding box center [118, 133] width 37 height 10
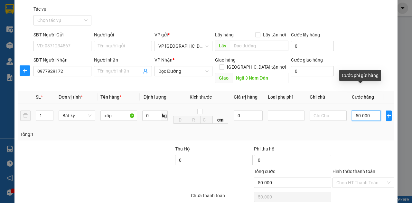
scroll to position [38, 0]
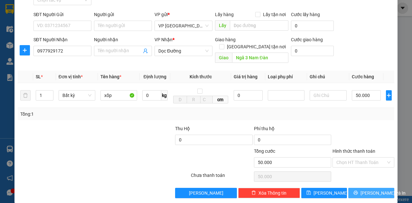
click at [364, 189] on span "[PERSON_NAME] và In" at bounding box center [383, 192] width 45 height 7
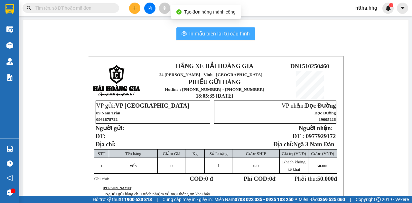
click at [211, 28] on button "In mẫu biên lai tự cấu hình" at bounding box center [215, 33] width 79 height 13
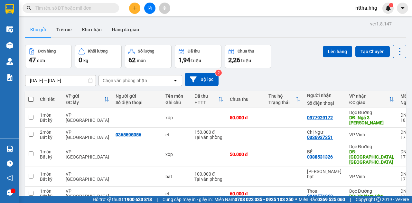
click at [136, 9] on icon "plus" at bounding box center [135, 8] width 5 height 5
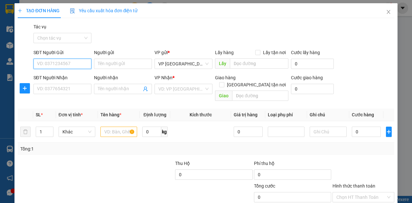
click at [68, 62] on input "SĐT Người Gửi" at bounding box center [62, 64] width 58 height 10
click at [54, 77] on div "0707888845" at bounding box center [62, 76] width 50 height 7
click at [104, 63] on input "Người gửi" at bounding box center [123, 64] width 58 height 10
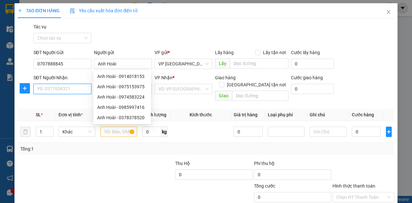
click at [70, 88] on input "SĐT Người Nhận" at bounding box center [62, 89] width 58 height 10
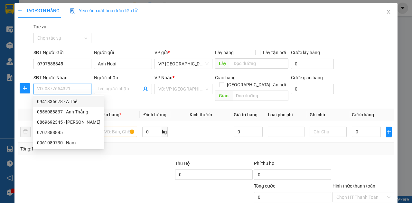
click at [70, 101] on div "0941836678 - A Thế" at bounding box center [68, 101] width 63 height 7
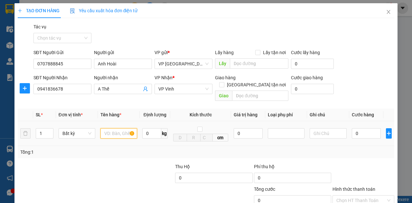
click at [110, 128] on input "text" at bounding box center [118, 133] width 37 height 10
click at [23, 128] on tr "1 Bất kỳ bao xanh 0 kg cm 0 0" at bounding box center [206, 133] width 377 height 25
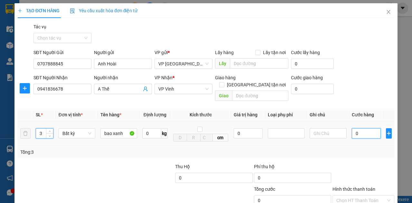
click at [355, 128] on input "0" at bounding box center [366, 133] width 29 height 10
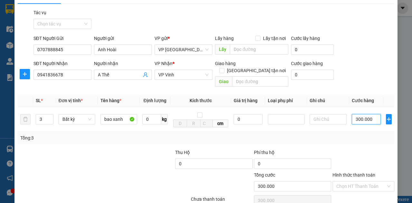
scroll to position [38, 0]
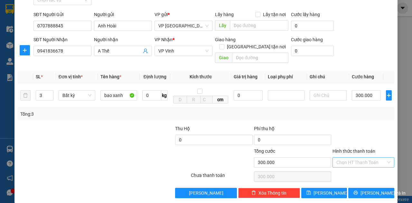
click at [364, 157] on input "Hình thức thanh toán" at bounding box center [361, 162] width 50 height 10
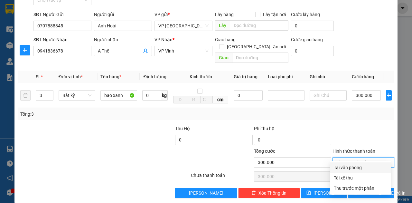
click at [360, 167] on div "Tại văn phòng" at bounding box center [360, 167] width 53 height 7
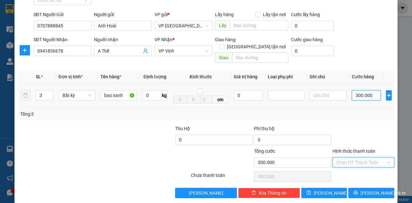
click at [372, 90] on input "300.000" at bounding box center [366, 95] width 29 height 10
click at [361, 157] on input "Hình thức thanh toán" at bounding box center [361, 162] width 50 height 10
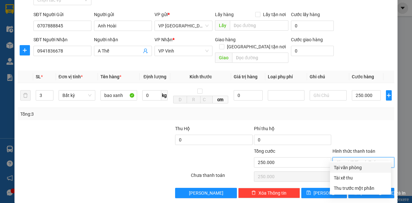
click at [361, 168] on div "Tại văn phòng" at bounding box center [360, 167] width 53 height 7
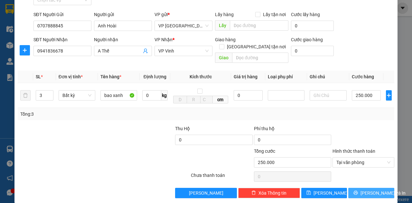
click at [363, 189] on span "[PERSON_NAME] và In" at bounding box center [383, 192] width 45 height 7
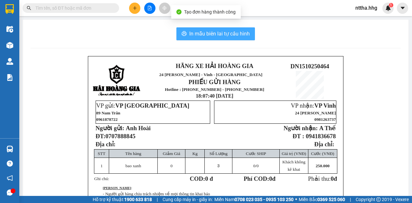
click at [209, 37] on span "In mẫu biên lai tự cấu hình" at bounding box center [219, 34] width 61 height 8
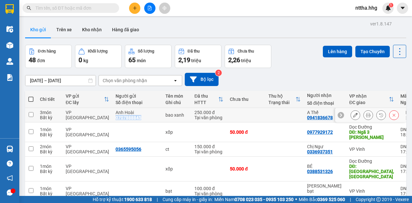
drag, startPoint x: 140, startPoint y: 118, endPoint x: 114, endPoint y: 119, distance: 26.4
click at [116, 119] on div "Anh Hoài 0707888845" at bounding box center [137, 115] width 43 height 10
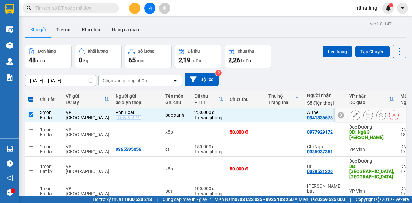
copy div "0707888845"
click at [31, 113] on input "checkbox" at bounding box center [31, 114] width 5 height 5
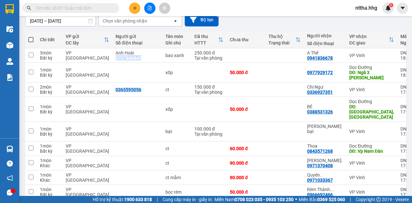
scroll to position [21, 0]
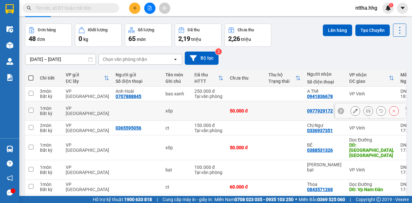
click at [167, 111] on div "xốp" at bounding box center [176, 110] width 23 height 5
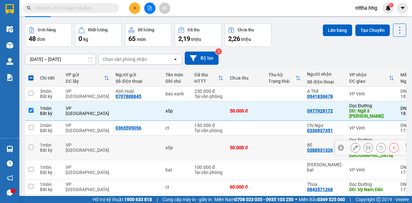
click at [165, 146] on div "xốp" at bounding box center [176, 147] width 23 height 5
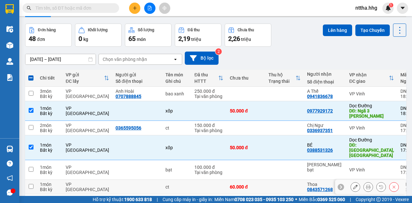
click at [171, 184] on div "ct" at bounding box center [176, 186] width 23 height 5
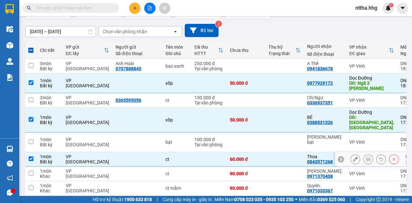
scroll to position [0, 0]
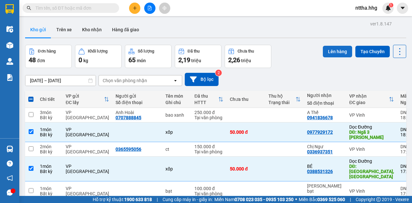
click at [336, 49] on button "Lên hàng" at bounding box center [337, 52] width 29 height 12
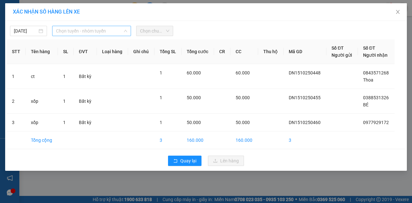
click at [122, 29] on span "Chọn tuyến - nhóm tuyến" at bounding box center [91, 31] width 71 height 10
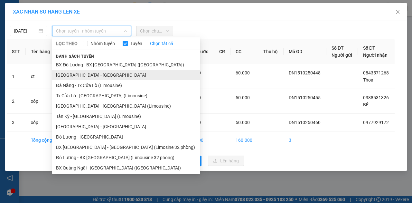
click at [100, 75] on li "[GEOGRAPHIC_DATA] - [GEOGRAPHIC_DATA]" at bounding box center [126, 75] width 148 height 10
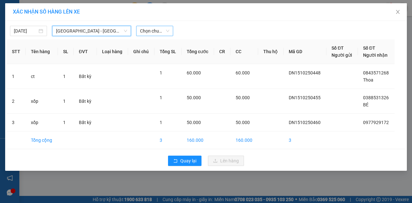
click at [163, 32] on span "Chọn chuyến" at bounding box center [154, 31] width 29 height 10
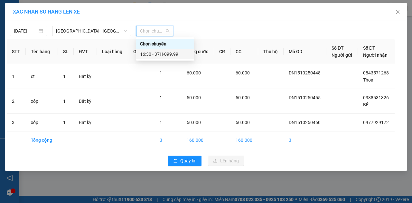
click at [159, 55] on div "16:30 - 37H-099.99" at bounding box center [165, 54] width 50 height 7
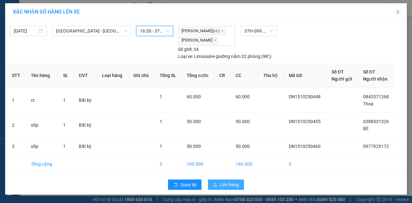
click at [224, 183] on span "Lên hàng" at bounding box center [229, 184] width 19 height 7
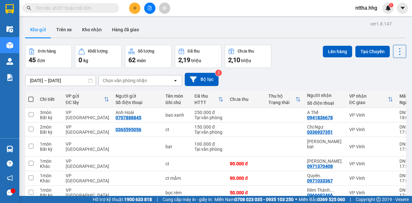
click at [32, 99] on span at bounding box center [30, 99] width 5 height 5
click at [31, 96] on input "checkbox" at bounding box center [31, 96] width 0 height 0
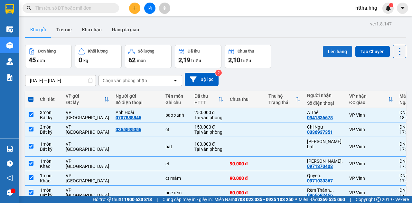
click at [334, 50] on button "Lên hàng" at bounding box center [337, 52] width 29 height 12
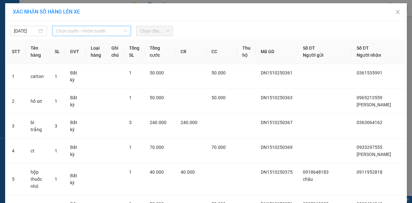
click at [111, 29] on span "Chọn tuyến - nhóm tuyến" at bounding box center [91, 31] width 71 height 10
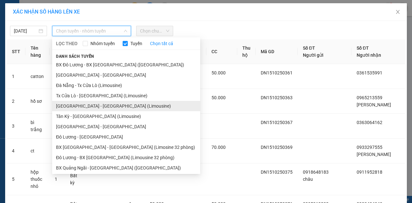
click at [91, 108] on li "[GEOGRAPHIC_DATA] - [GEOGRAPHIC_DATA] (Limousine)" at bounding box center [126, 106] width 148 height 10
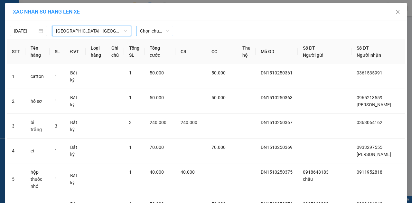
click at [157, 29] on span "Chọn chuyến" at bounding box center [154, 31] width 29 height 10
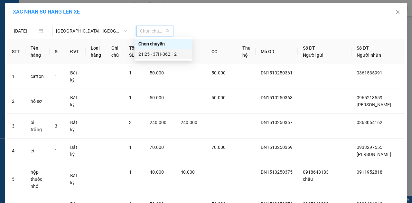
click at [155, 54] on div "21:25 - 37H-062.12" at bounding box center [163, 54] width 50 height 7
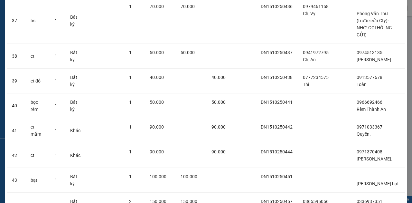
scroll to position [1077, 0]
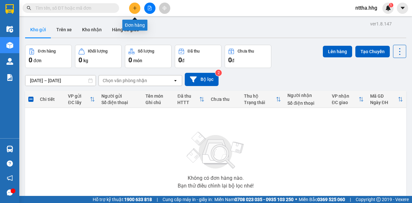
click at [135, 10] on icon "plus" at bounding box center [135, 8] width 5 height 5
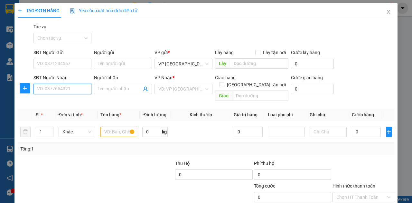
click at [61, 89] on input "SĐT Người Nhận" at bounding box center [62, 89] width 58 height 10
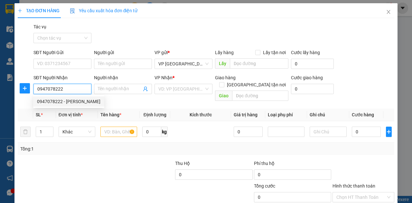
click at [70, 103] on div "0947078222 - [PERSON_NAME]" at bounding box center [68, 101] width 63 height 7
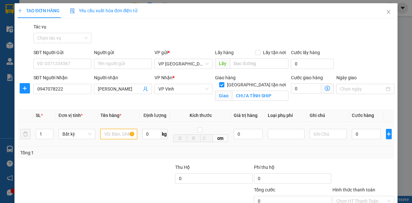
click at [120, 136] on input "text" at bounding box center [118, 134] width 37 height 10
click at [359, 133] on input "0" at bounding box center [366, 134] width 29 height 10
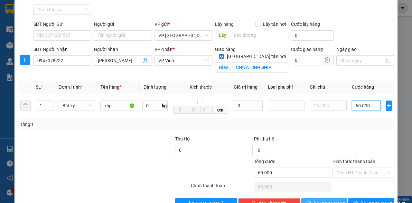
scroll to position [45, 0]
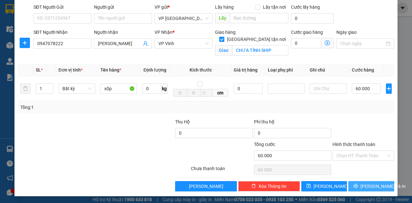
click at [355, 184] on button "[PERSON_NAME] và In" at bounding box center [371, 186] width 46 height 10
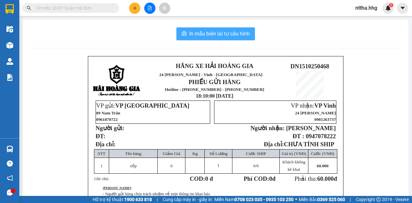
click at [236, 34] on span "In mẫu biên lai tự cấu hình" at bounding box center [219, 34] width 61 height 8
